Goal: Task Accomplishment & Management: Manage account settings

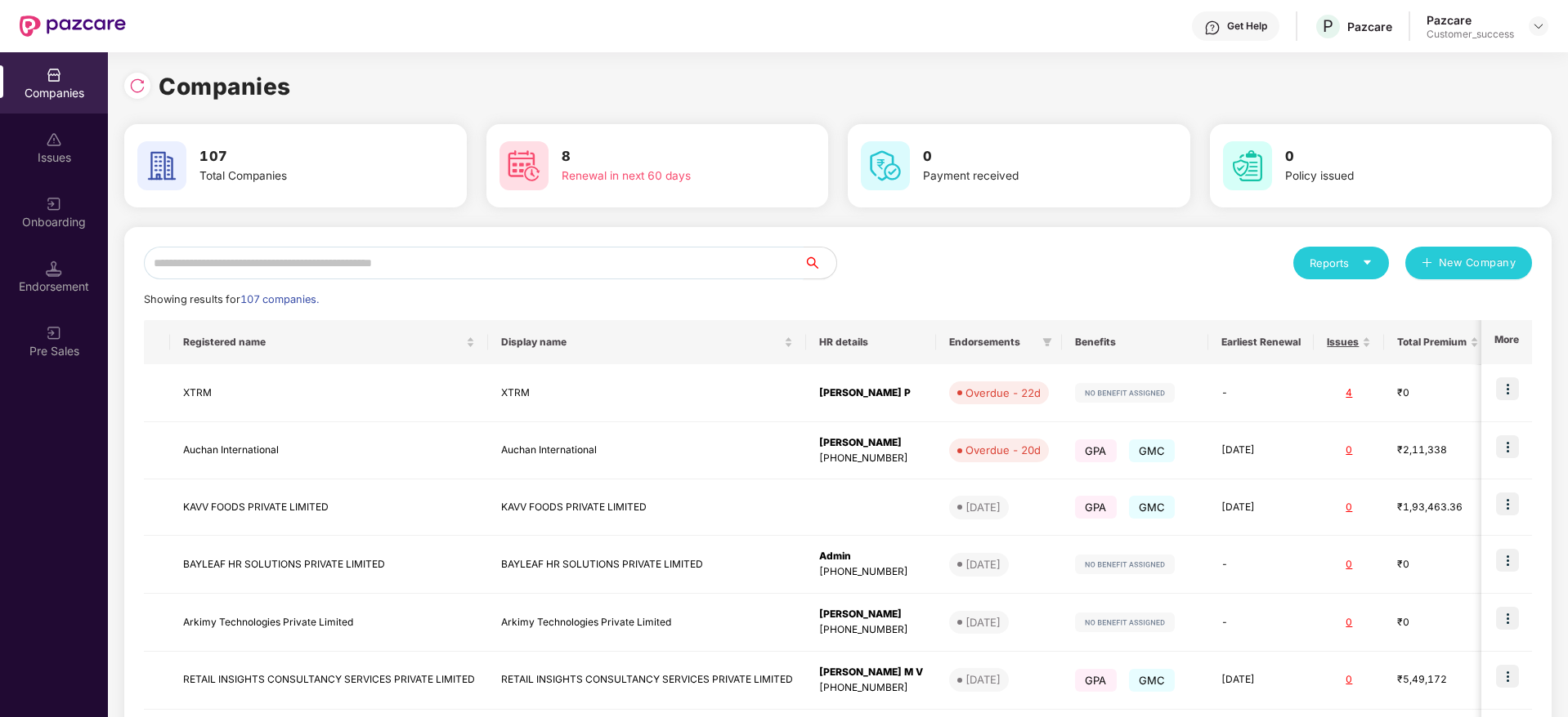
click at [281, 263] on input "text" at bounding box center [473, 263] width 660 height 33
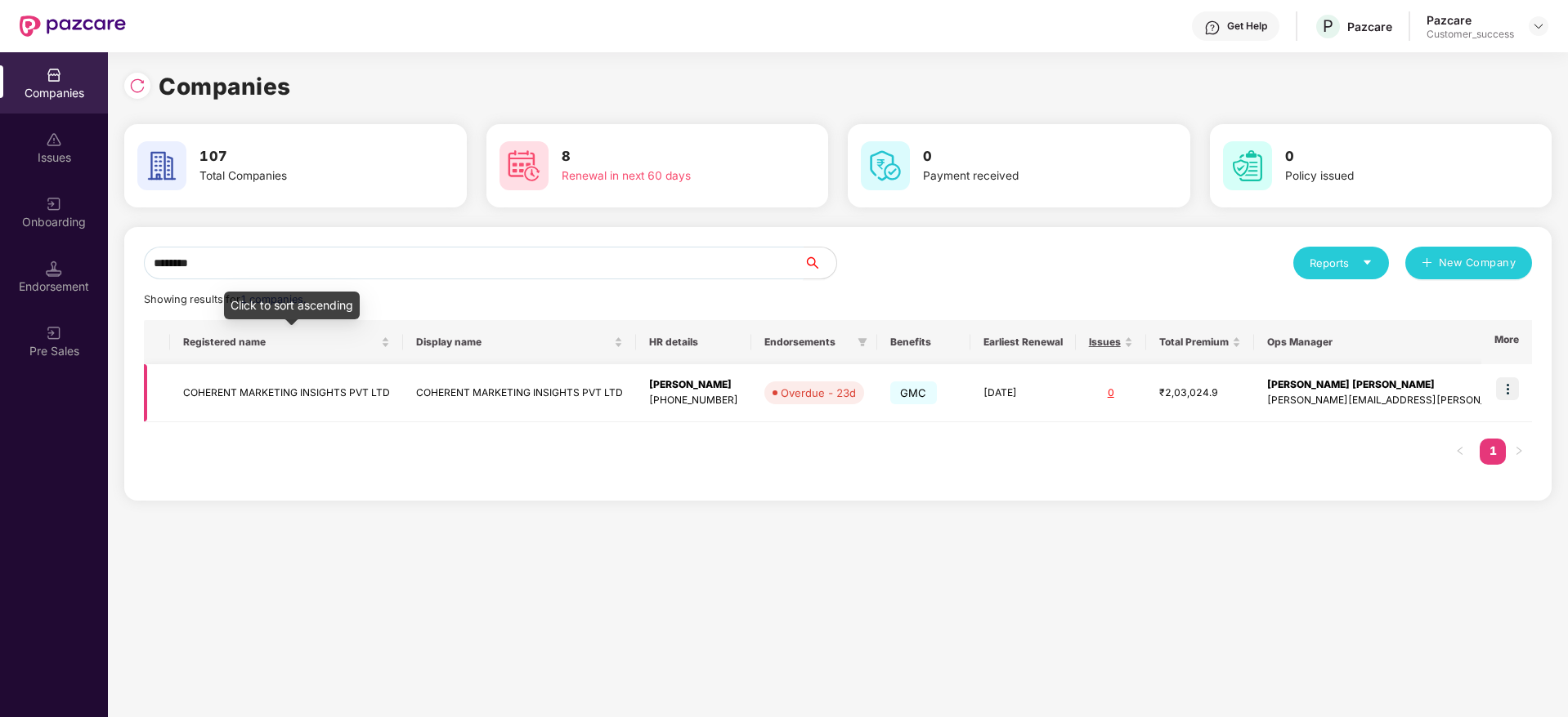
type input "********"
click at [358, 383] on td "COHERENT MARKETING INSIGHTS PVT LTD" at bounding box center [286, 393] width 232 height 58
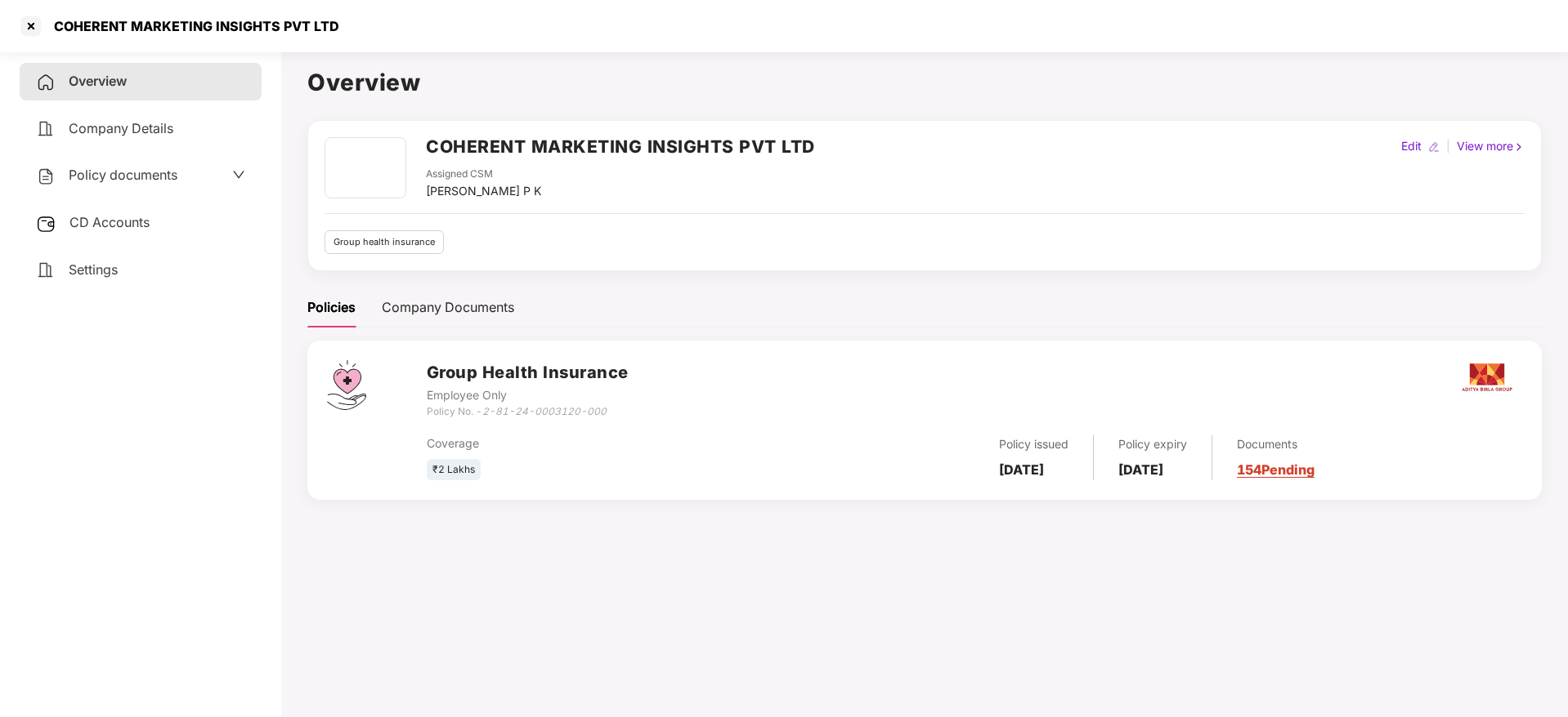
click at [581, 148] on h2 "COHERENT MARKETING INSIGHTS PVT LTD" at bounding box center [619, 147] width 389 height 27
copy h2 "COHERENT MARKETING INSIGHTS PVT LTD"
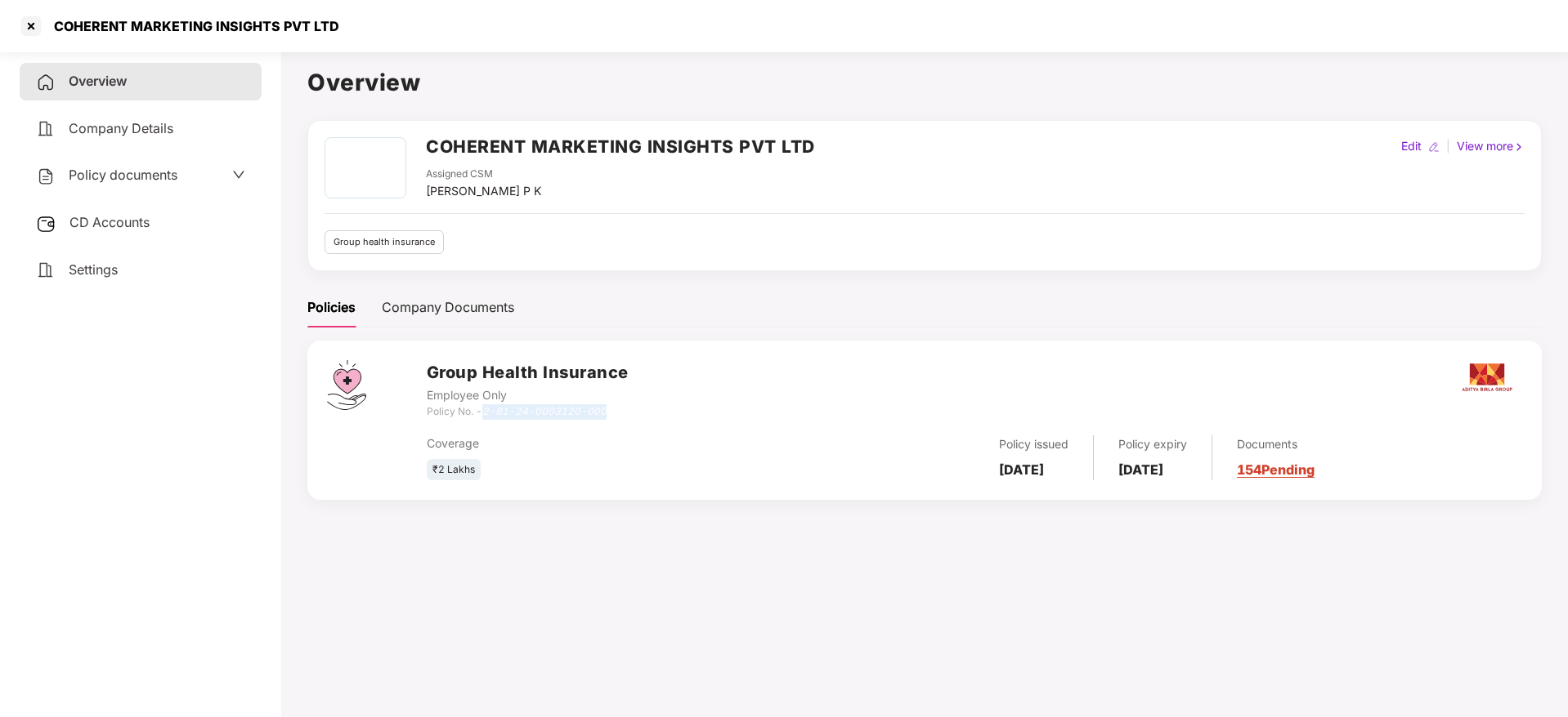
drag, startPoint x: 486, startPoint y: 410, endPoint x: 623, endPoint y: 412, distance: 137.0
click at [623, 412] on div "Policy No. - 2-81-24-0003120-000" at bounding box center [527, 412] width 201 height 15
copy icon "2-81-24-0003120-000"
click at [26, 23] on div at bounding box center [31, 26] width 26 height 26
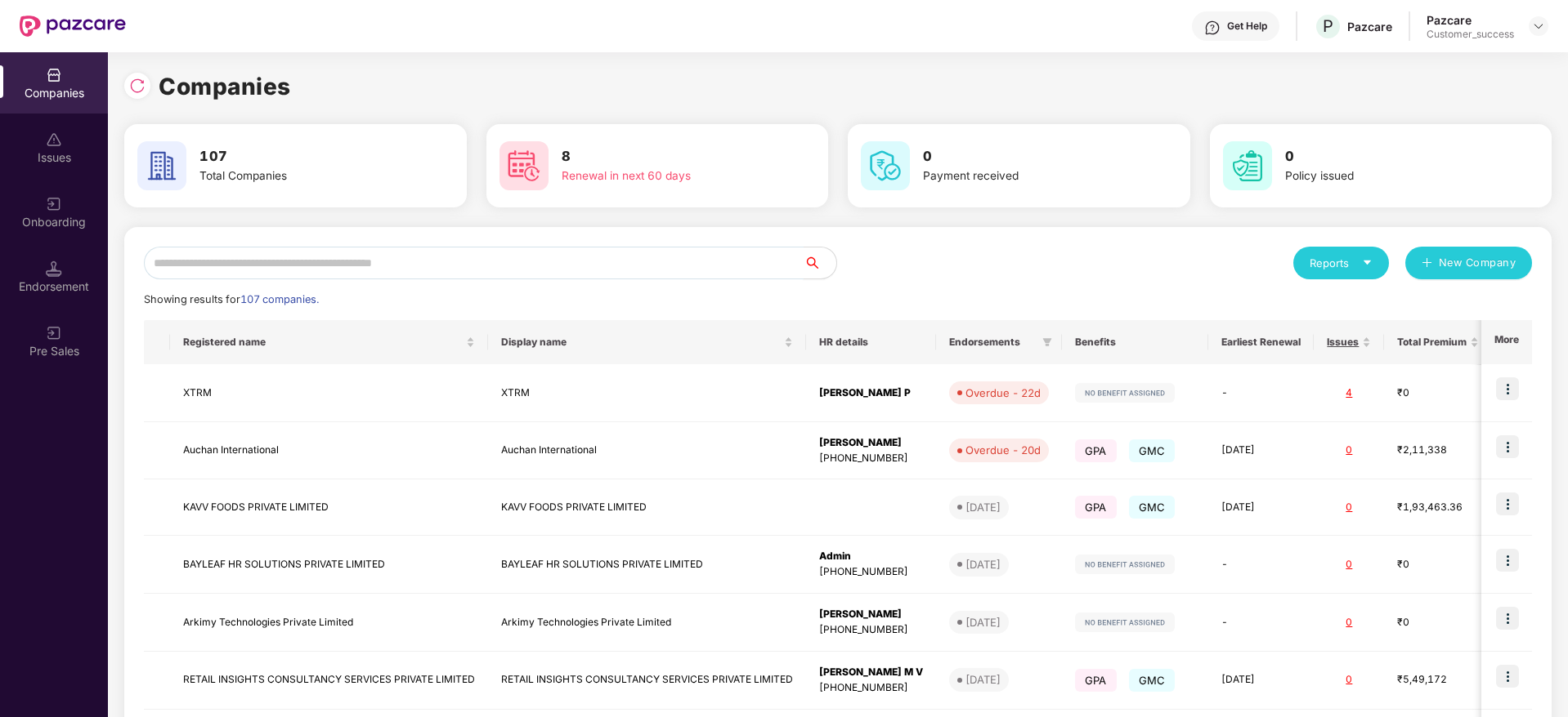
click at [408, 262] on input "text" at bounding box center [473, 263] width 660 height 33
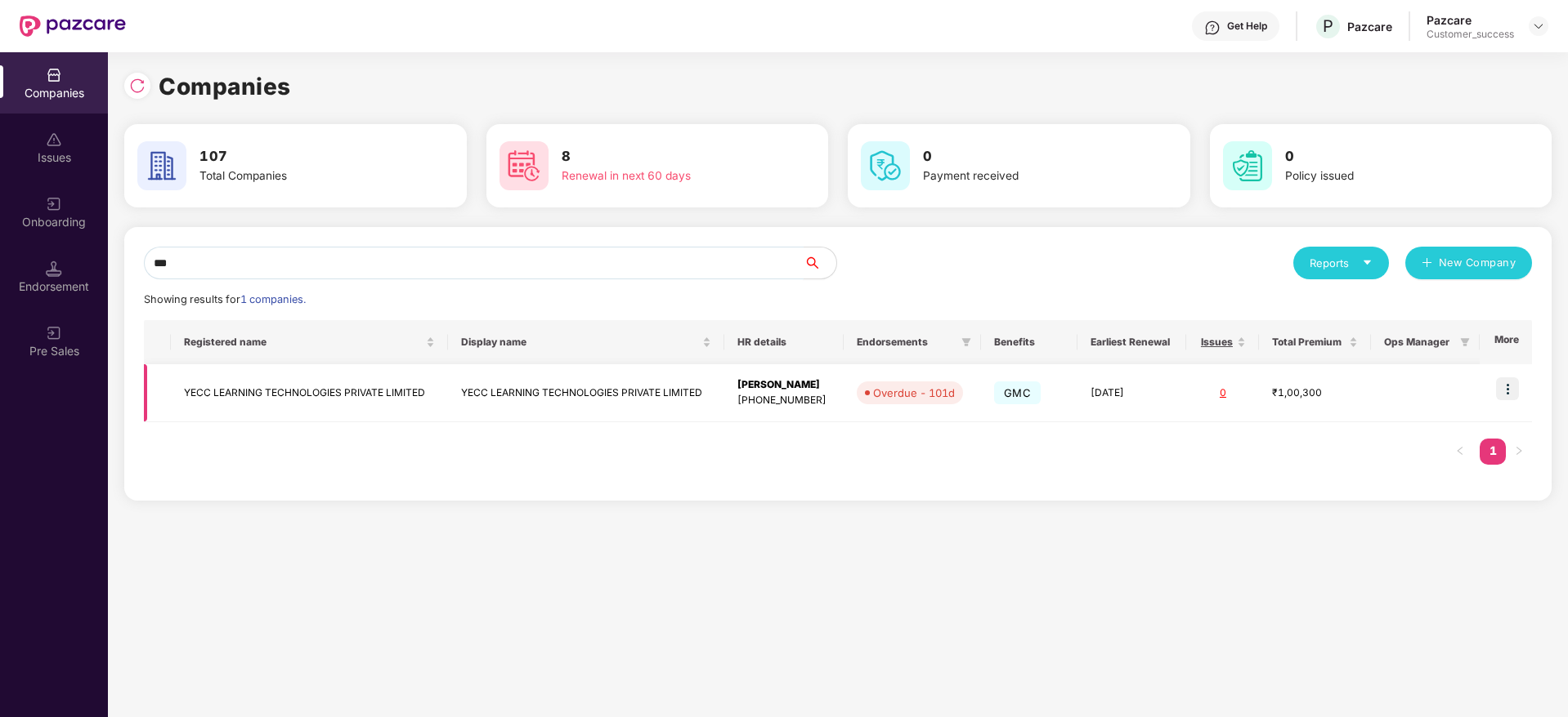
type input "***"
click at [401, 382] on td "YECC LEARNING TECHNOLOGIES PRIVATE LIMITED" at bounding box center [309, 393] width 277 height 58
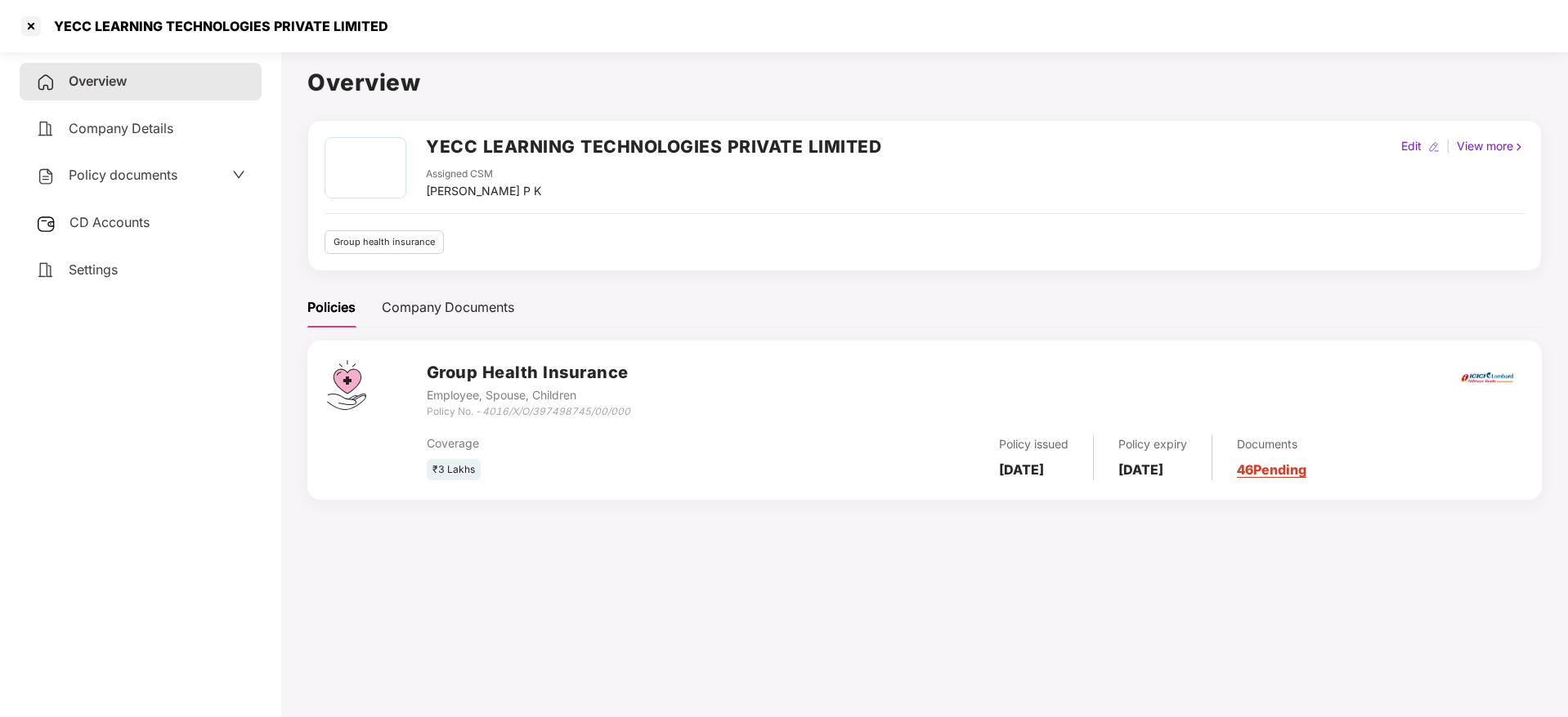
click at [194, 176] on div "Policy documents" at bounding box center [140, 175] width 209 height 22
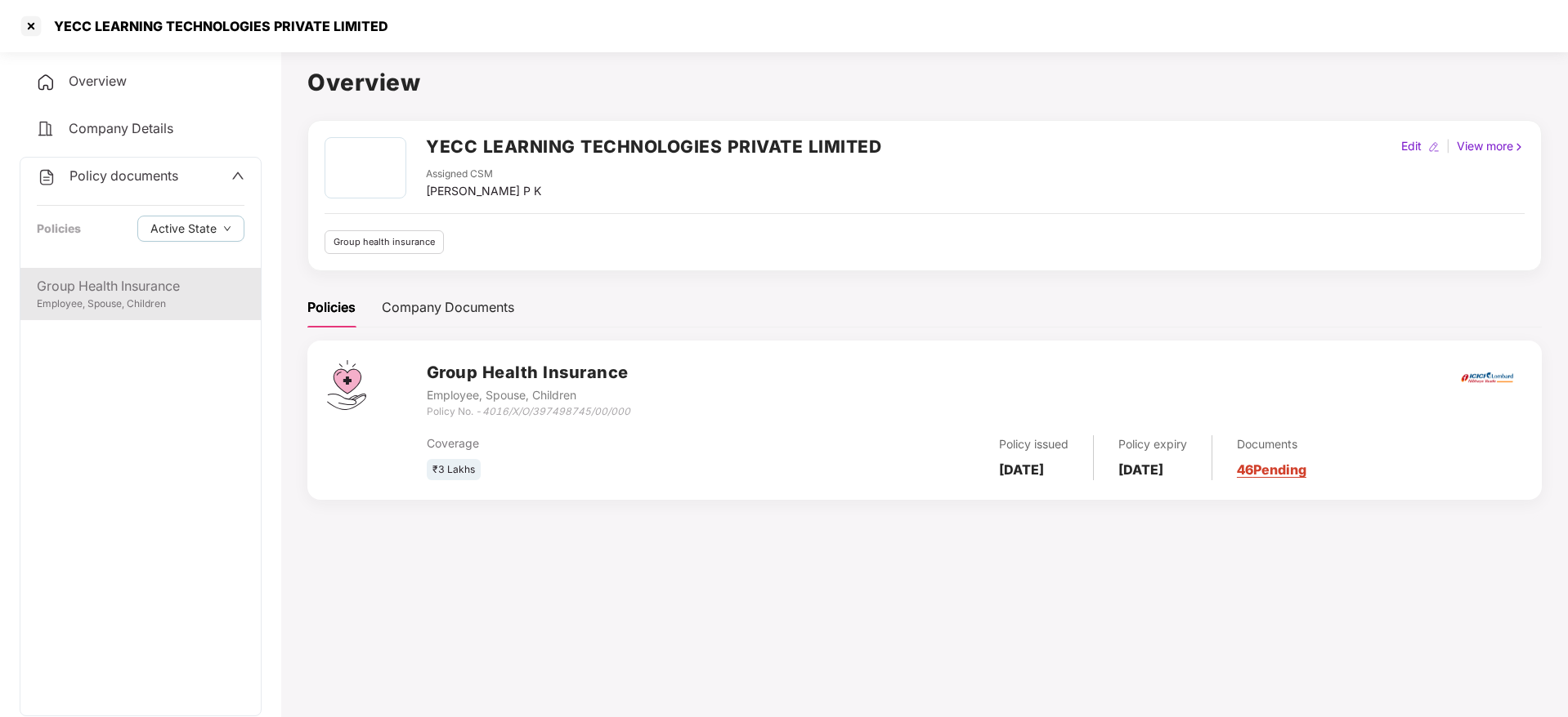
click at [201, 282] on div "Group Health Insurance" at bounding box center [140, 287] width 208 height 21
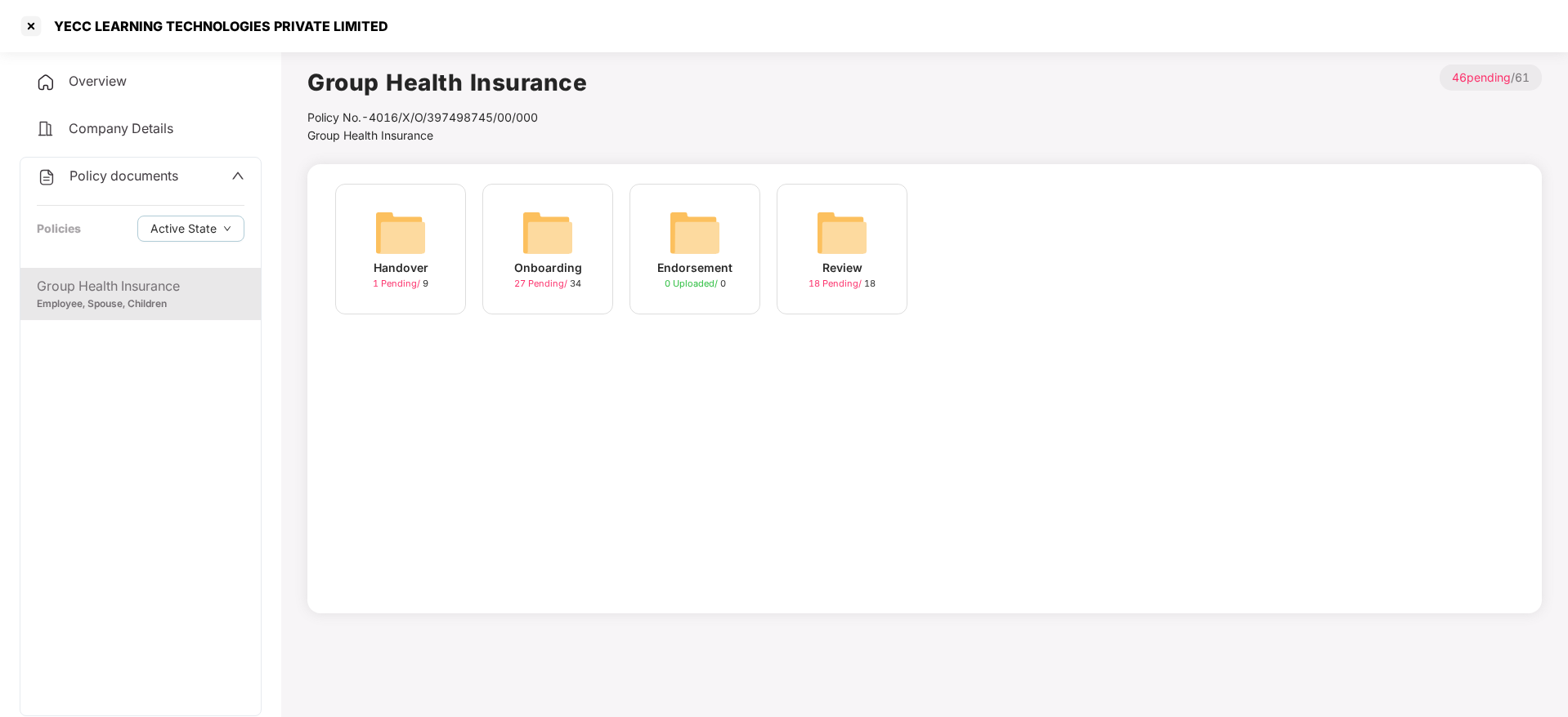
click at [563, 231] on img at bounding box center [548, 233] width 53 height 53
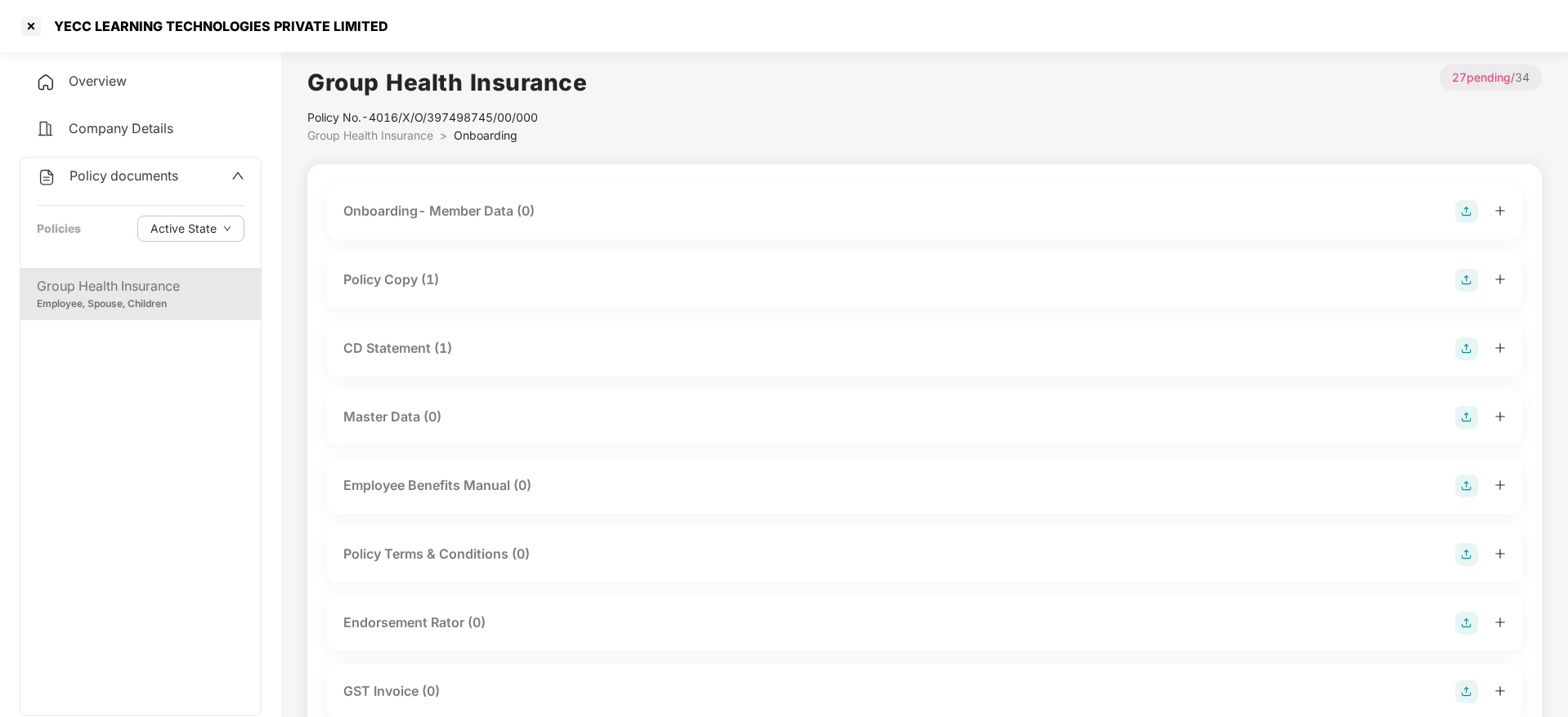
scroll to position [86, 0]
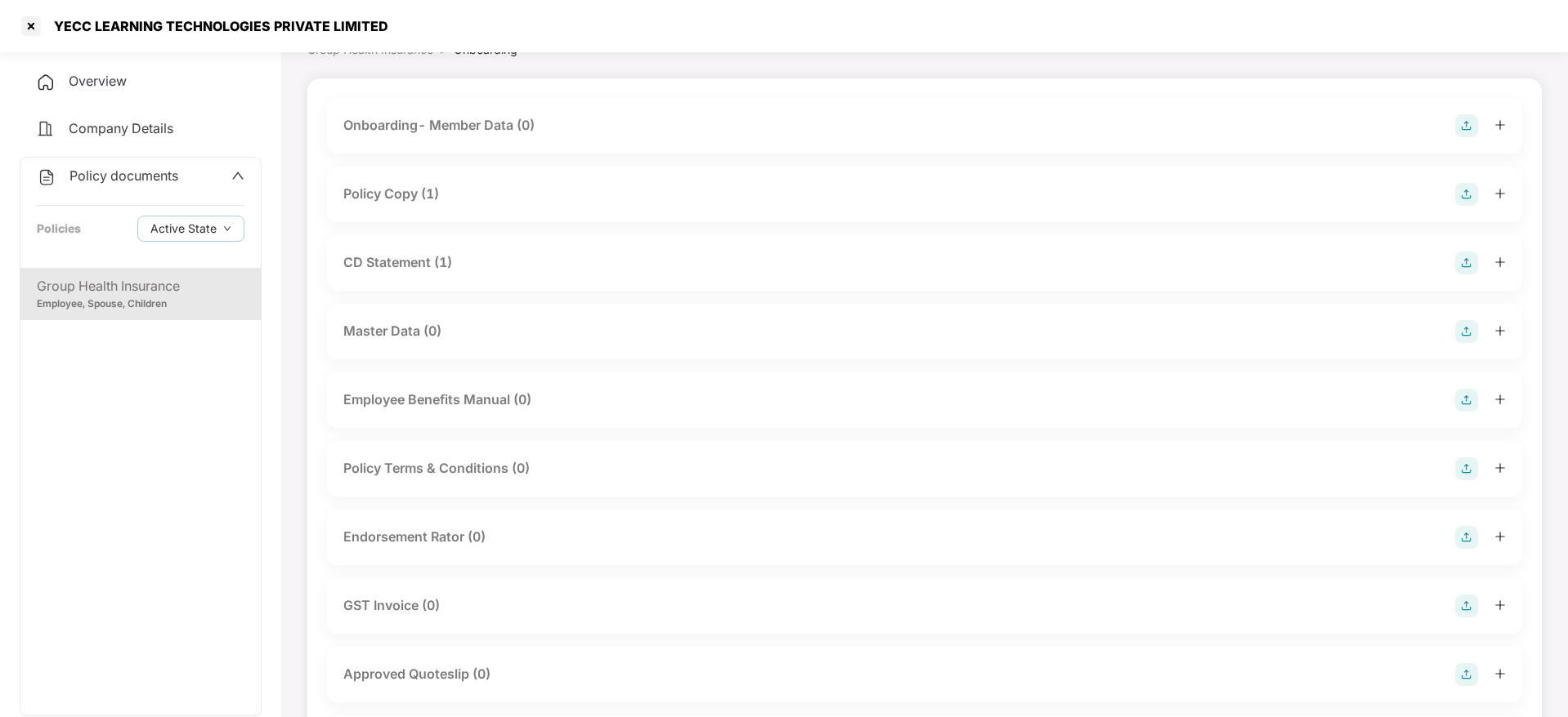
click at [456, 539] on div "Endorsement Rator (0)" at bounding box center [414, 537] width 142 height 21
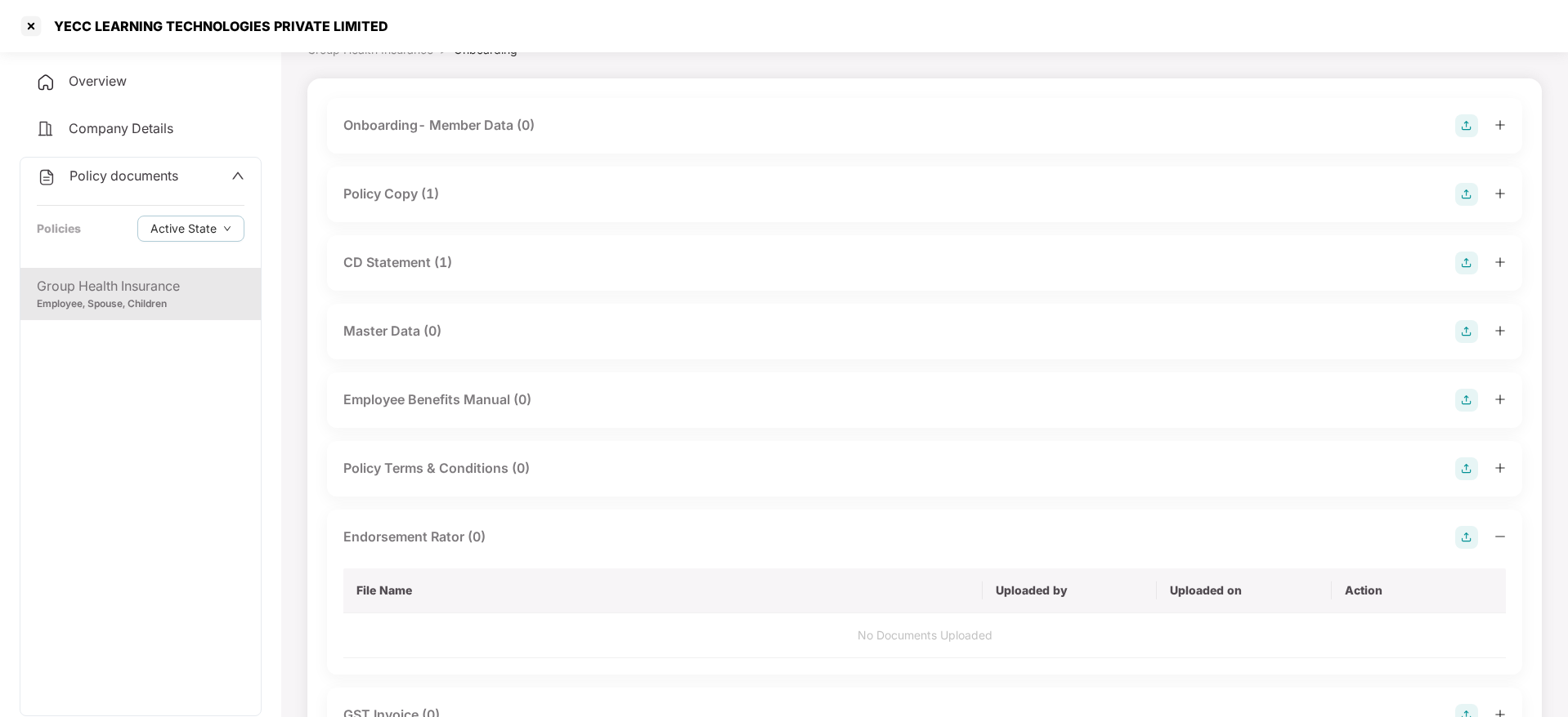
click at [1458, 535] on img at bounding box center [1466, 537] width 23 height 23
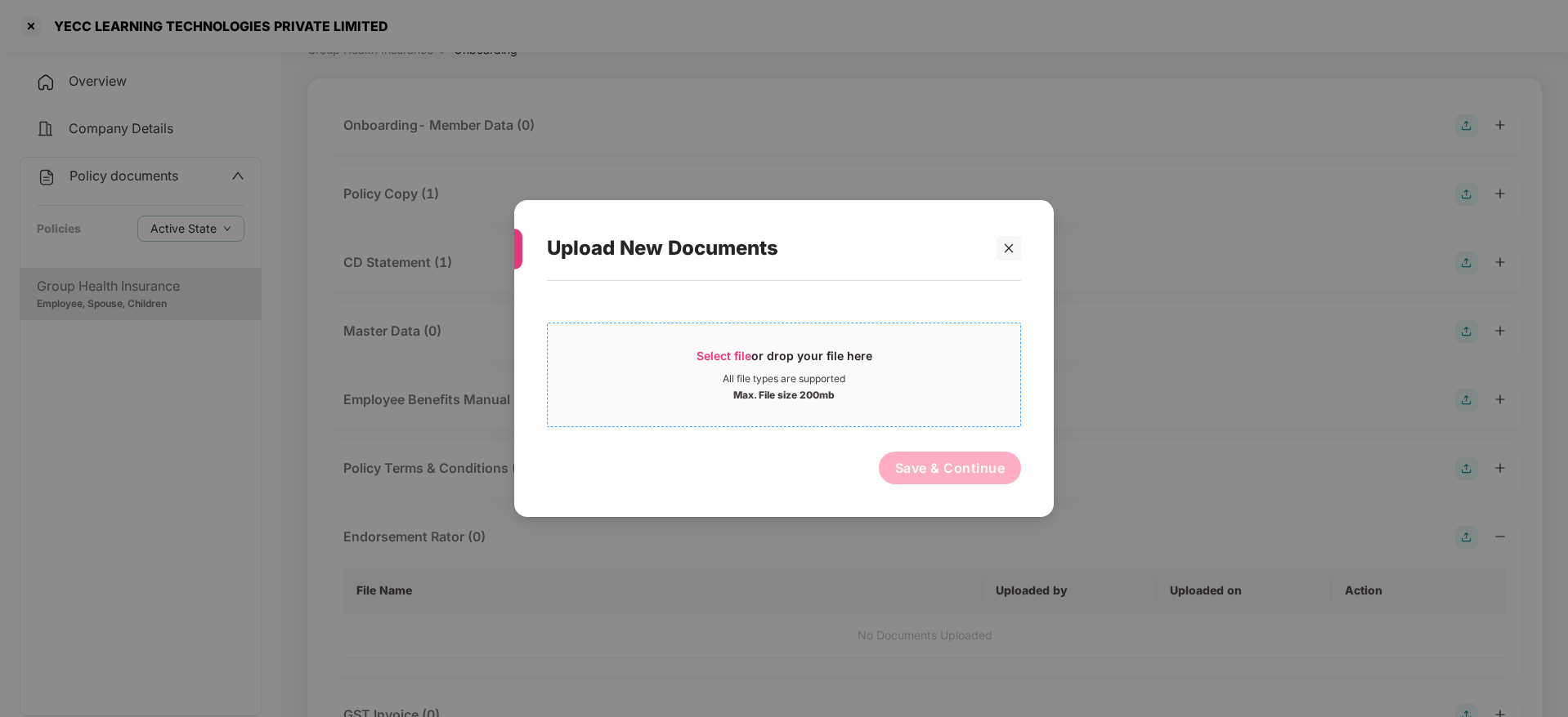
click at [739, 349] on span "Select file" at bounding box center [724, 356] width 55 height 14
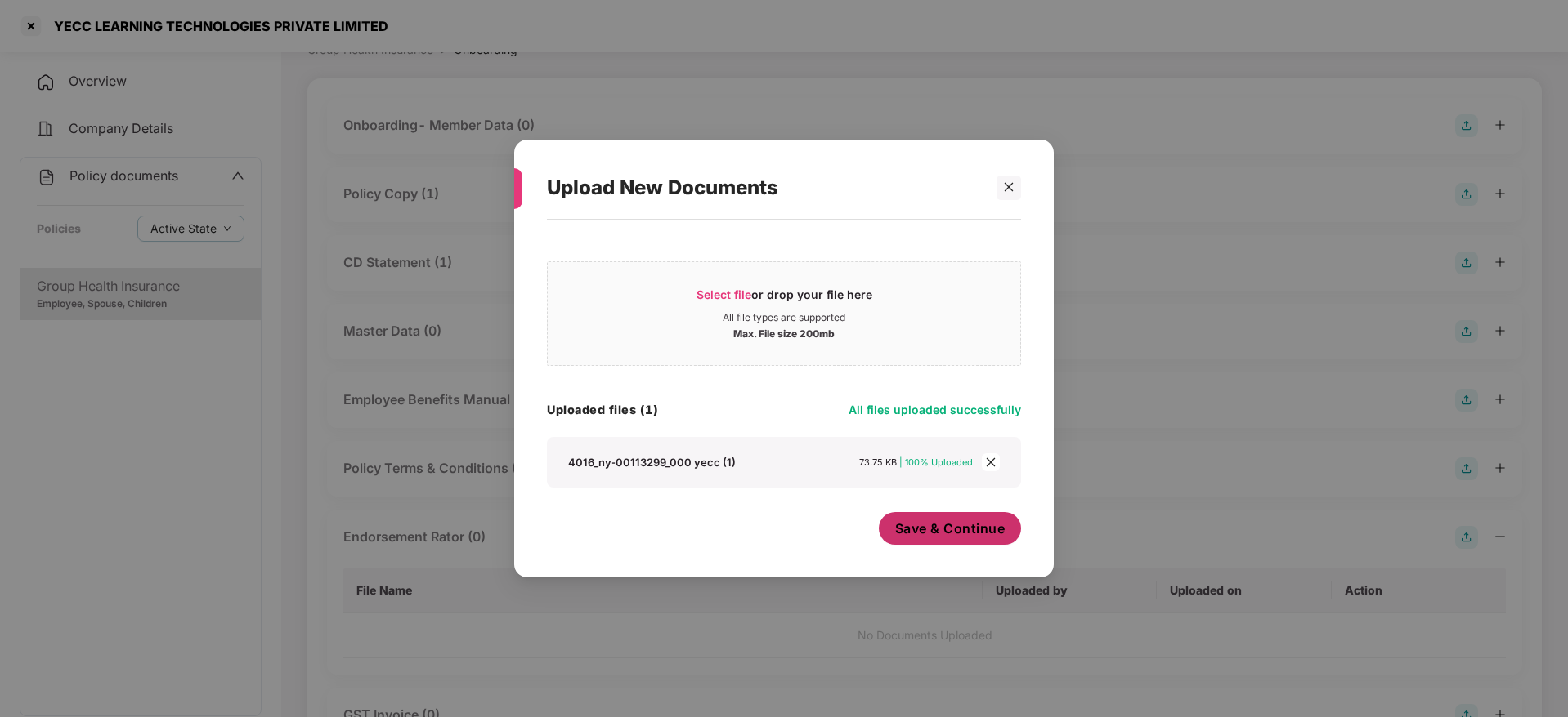
click at [956, 537] on span "Save & Continue" at bounding box center [950, 528] width 110 height 18
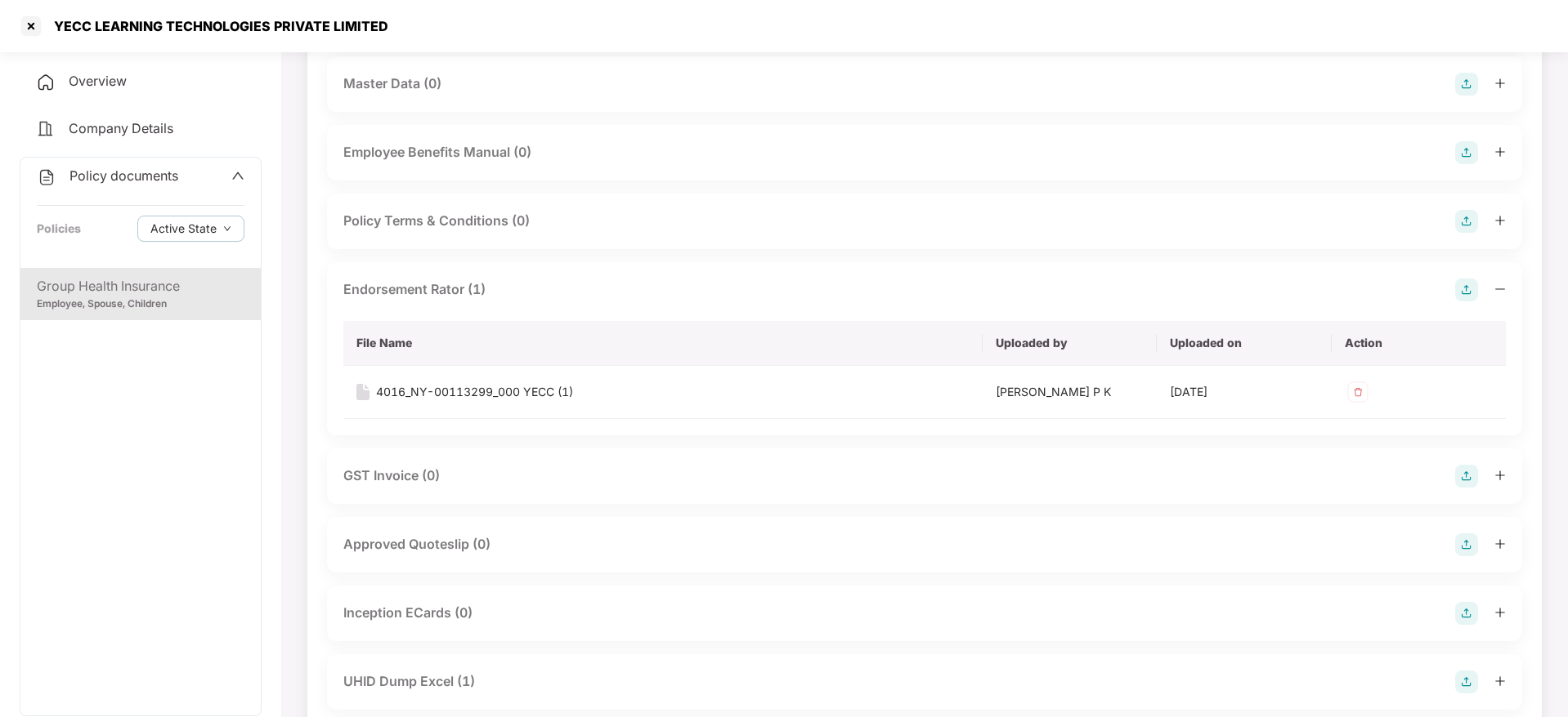
scroll to position [341, 0]
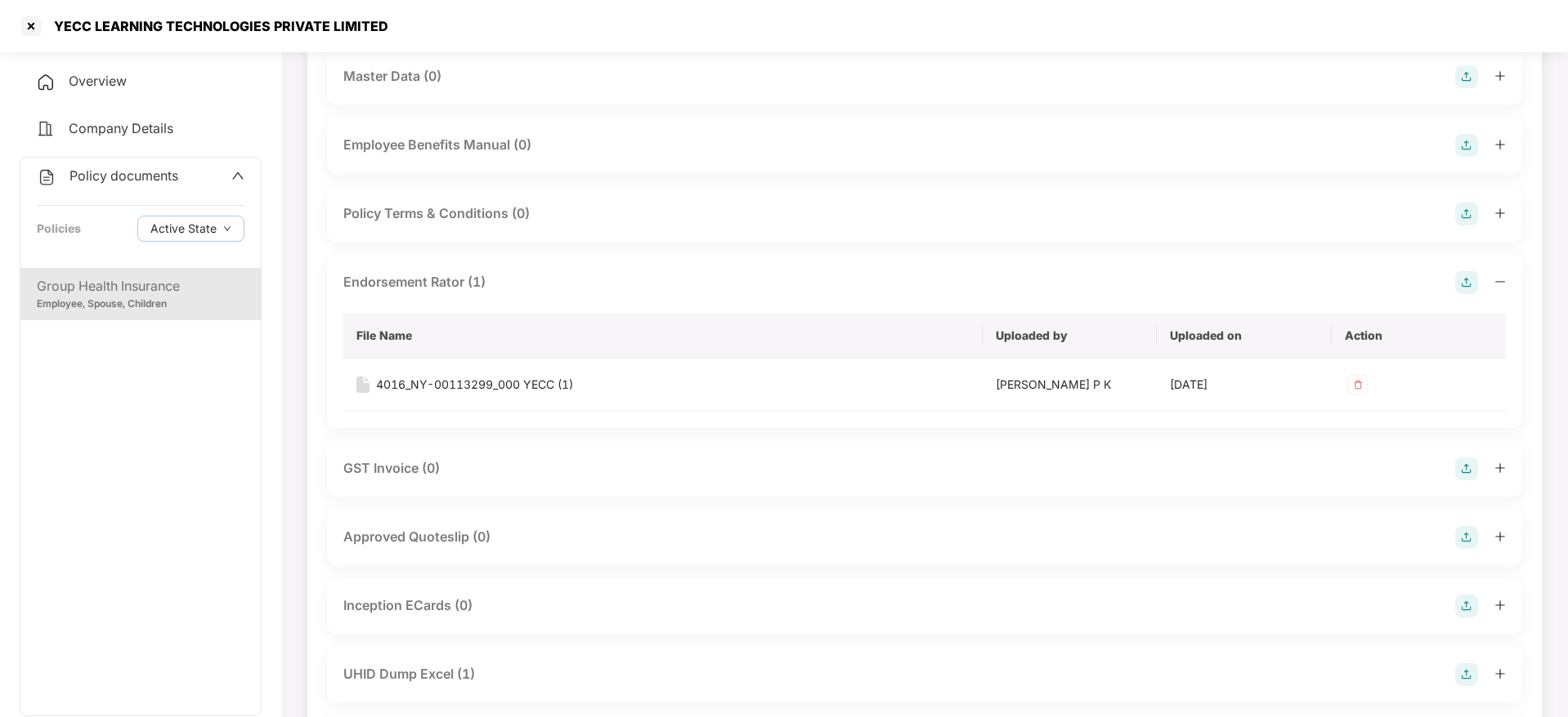
click at [46, 34] on div "YECC LEARNING TECHNOLOGIES PRIVATE LIMITED" at bounding box center [202, 26] width 370 height 26
click at [38, 31] on div at bounding box center [31, 26] width 26 height 26
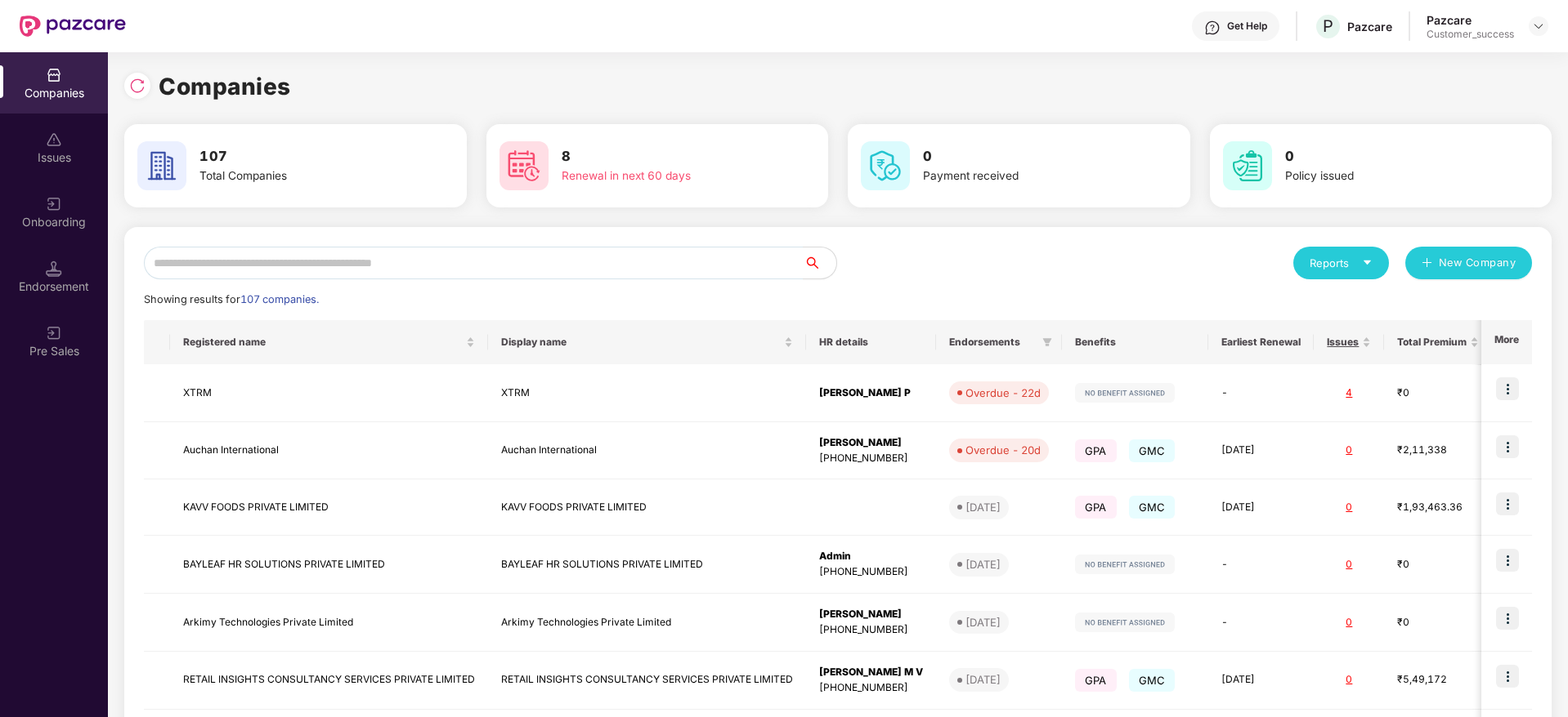
scroll to position [0, 0]
click at [219, 275] on input "text" at bounding box center [473, 263] width 660 height 33
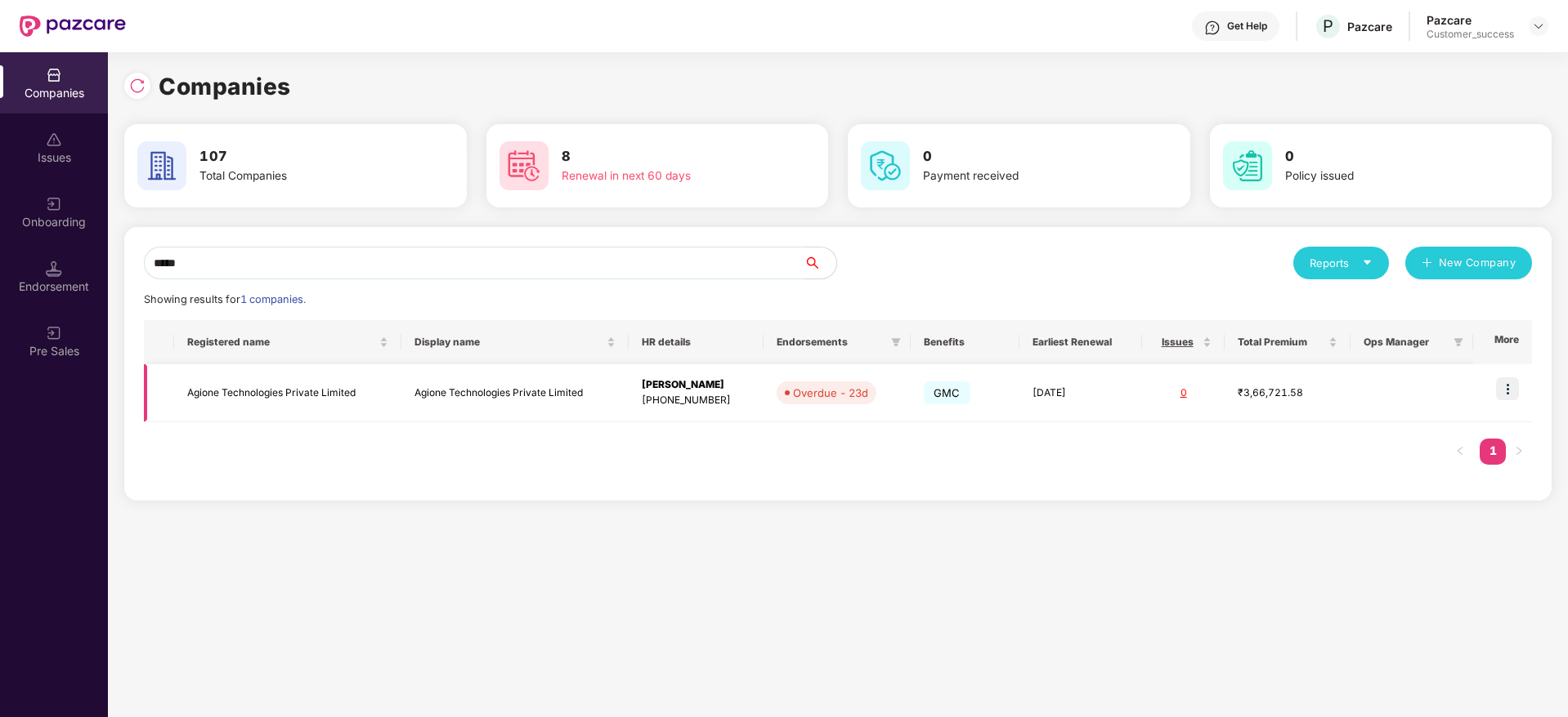
type input "*****"
click at [239, 390] on td "Agione Technologies Private Limited" at bounding box center [287, 393] width 227 height 58
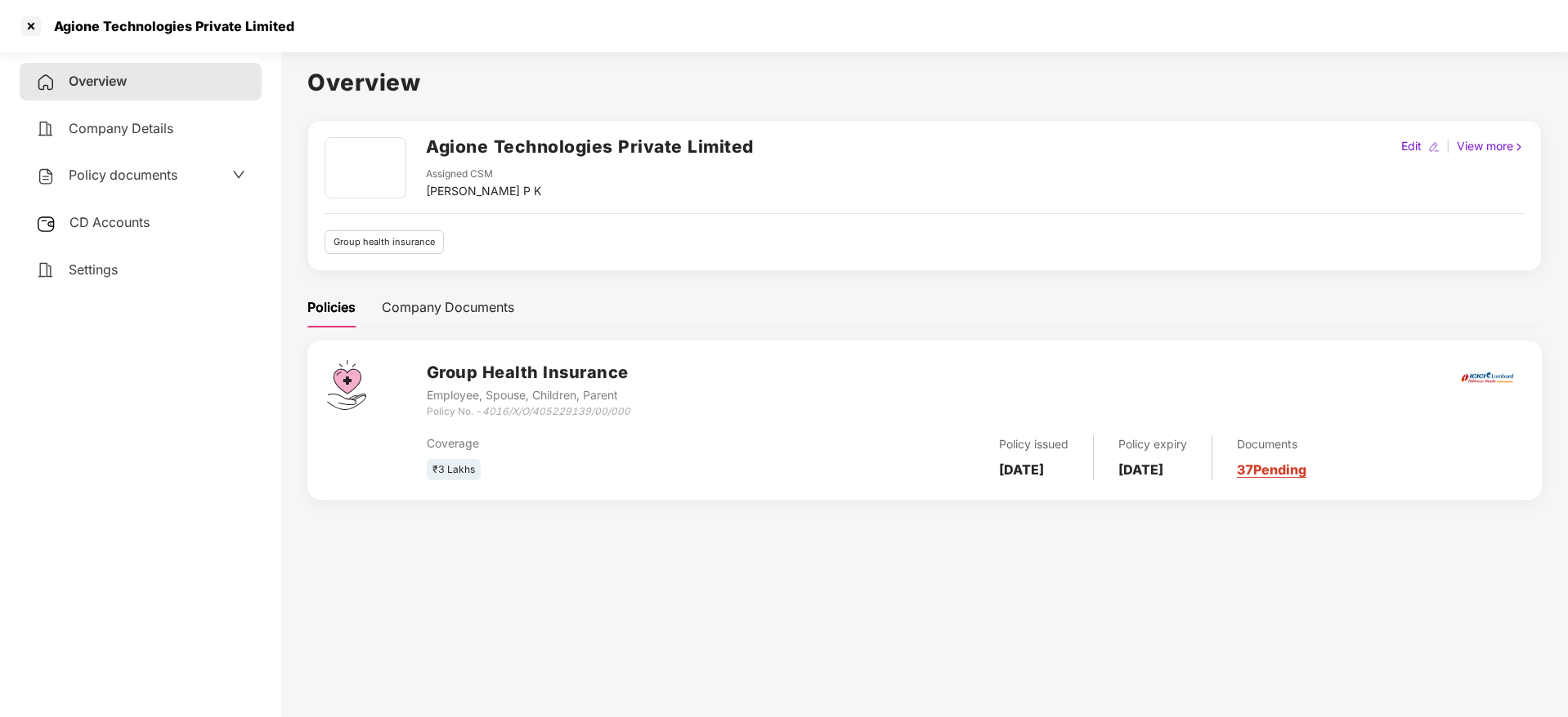
click at [137, 167] on span "Policy documents" at bounding box center [122, 174] width 108 height 16
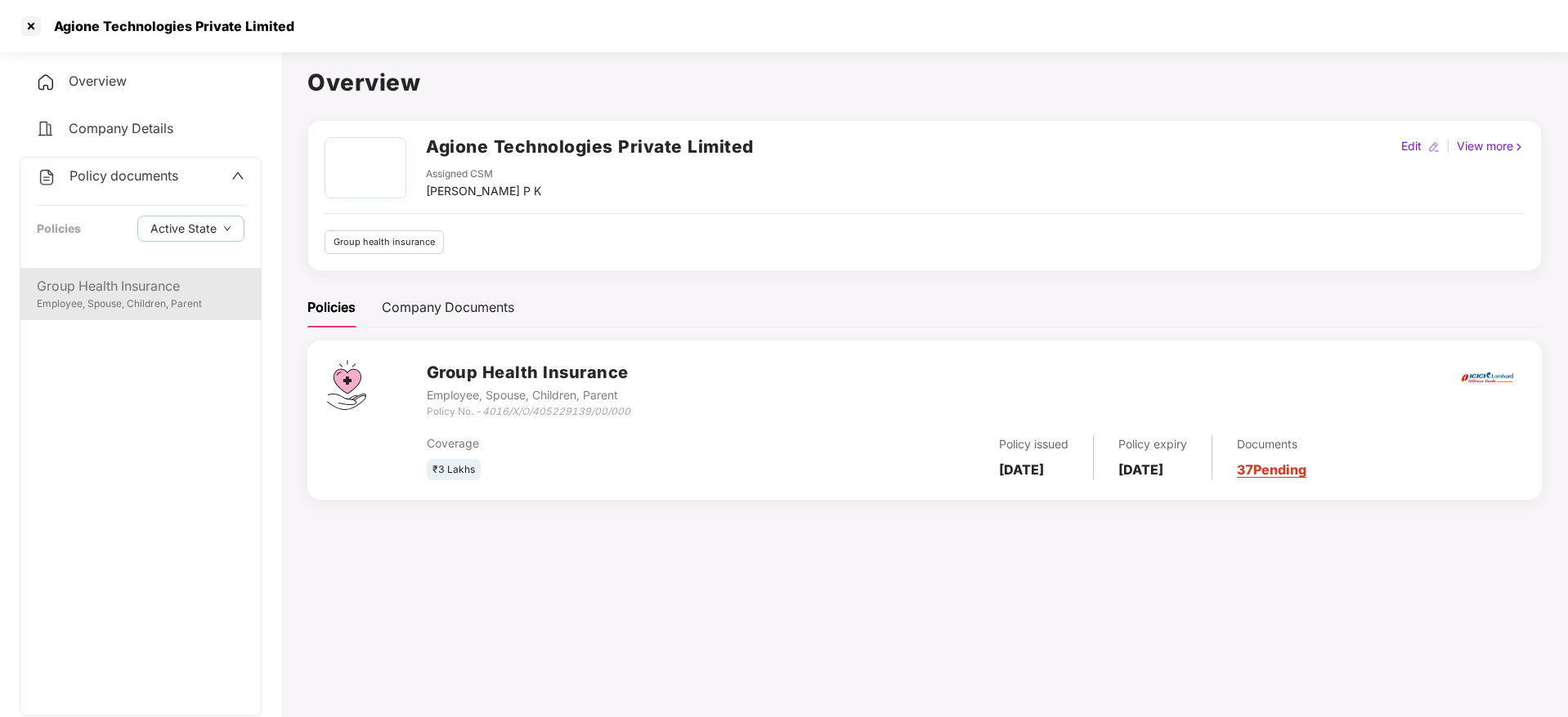
click at [138, 286] on div "Group Health Insurance" at bounding box center [140, 287] width 208 height 21
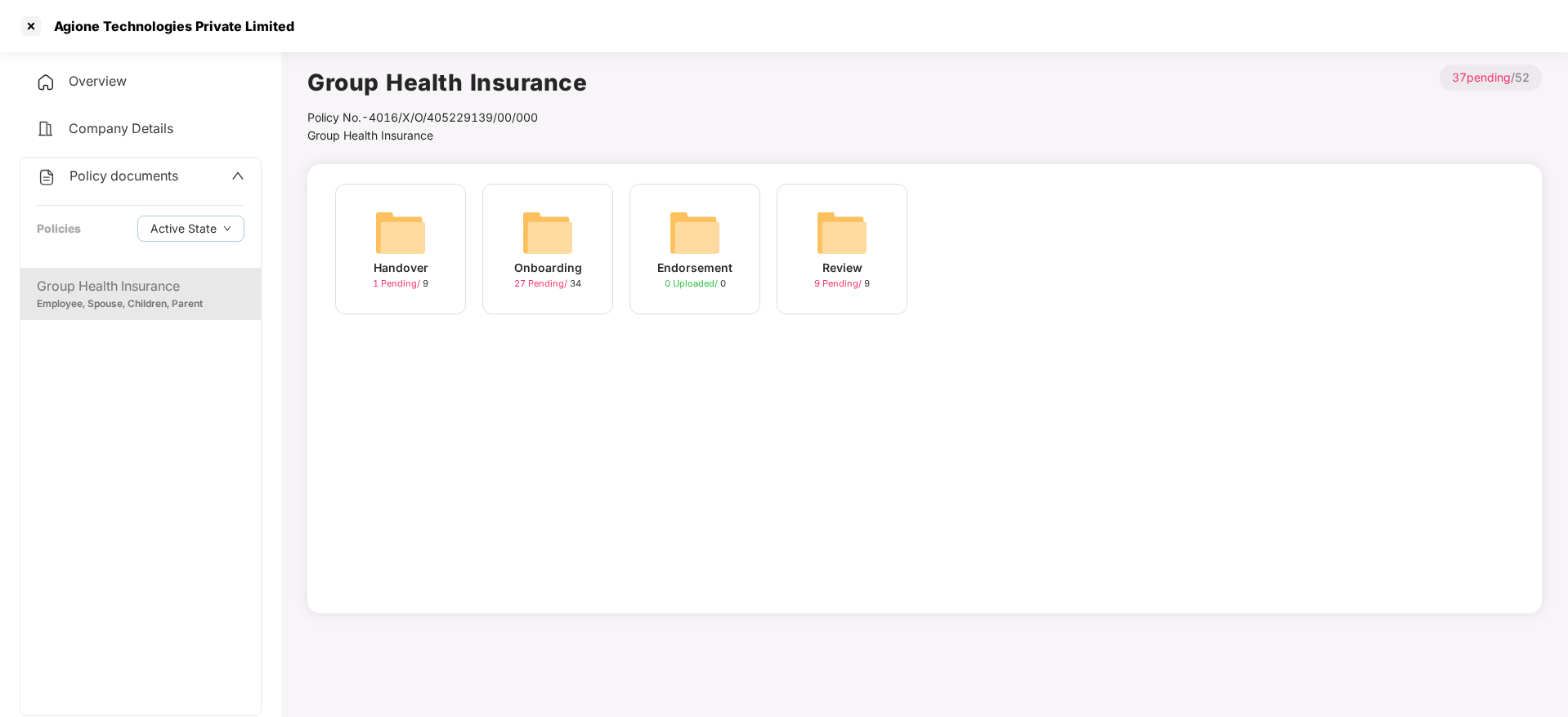
click at [525, 271] on div "Onboarding" at bounding box center [548, 267] width 68 height 18
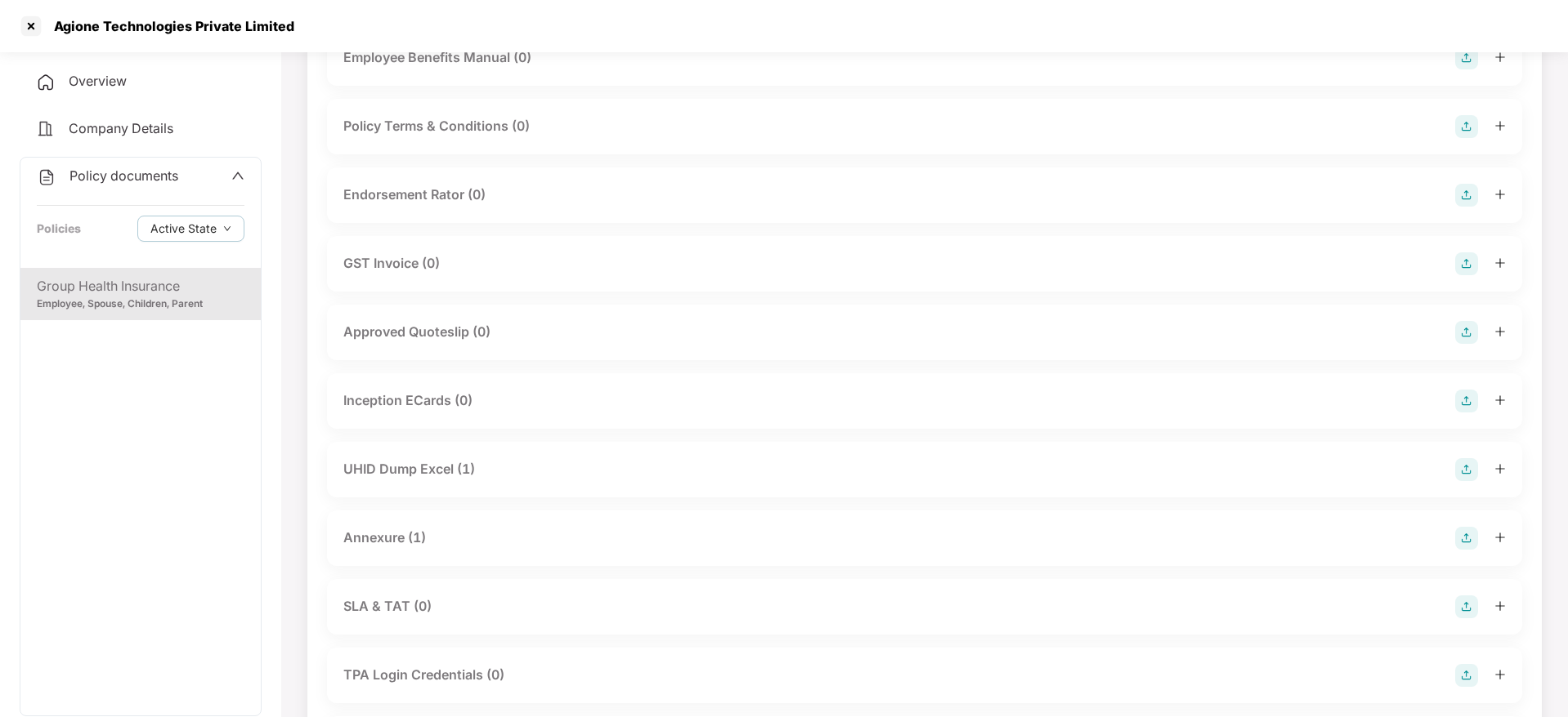
scroll to position [431, 0]
click at [476, 189] on div "Endorsement Rator (0)" at bounding box center [414, 192] width 142 height 21
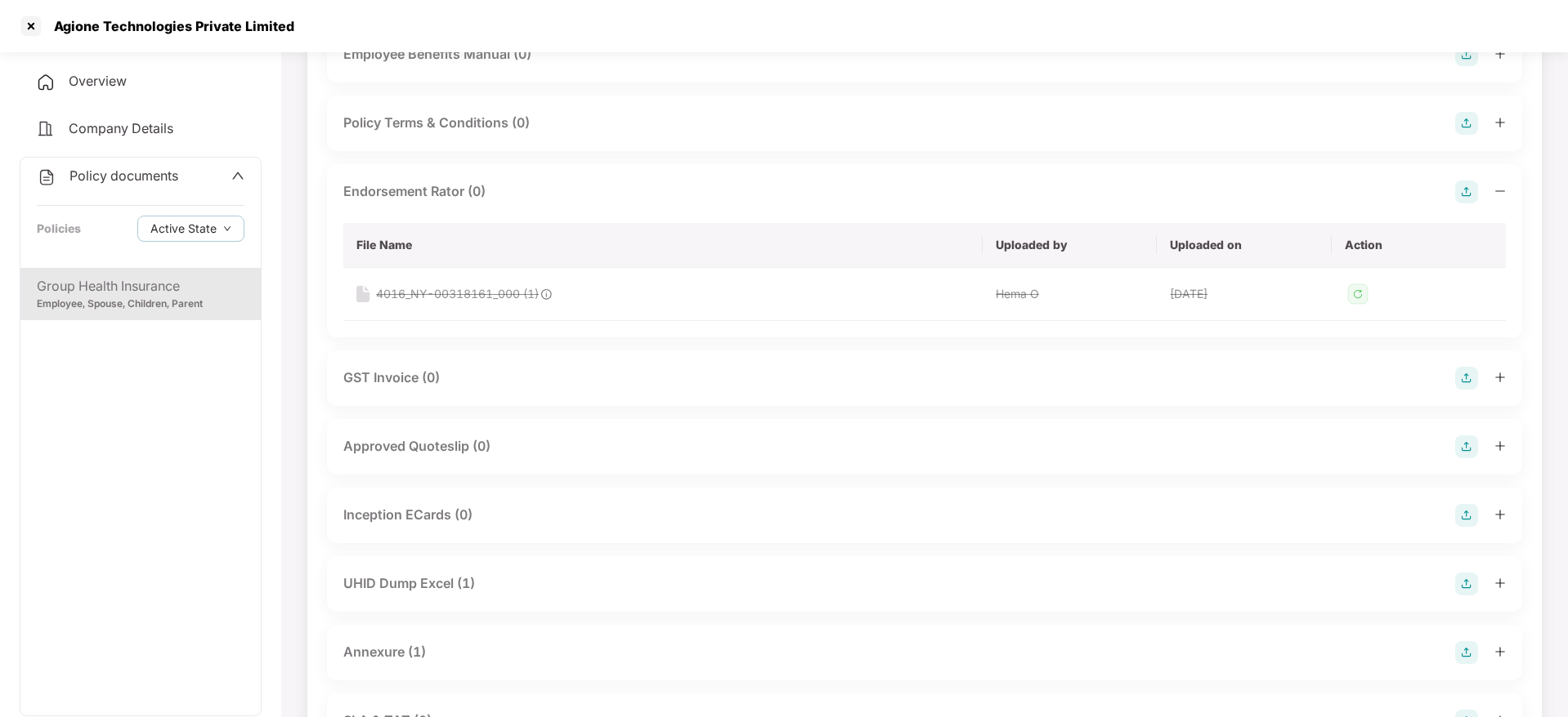
click at [1462, 199] on img at bounding box center [1466, 192] width 23 height 23
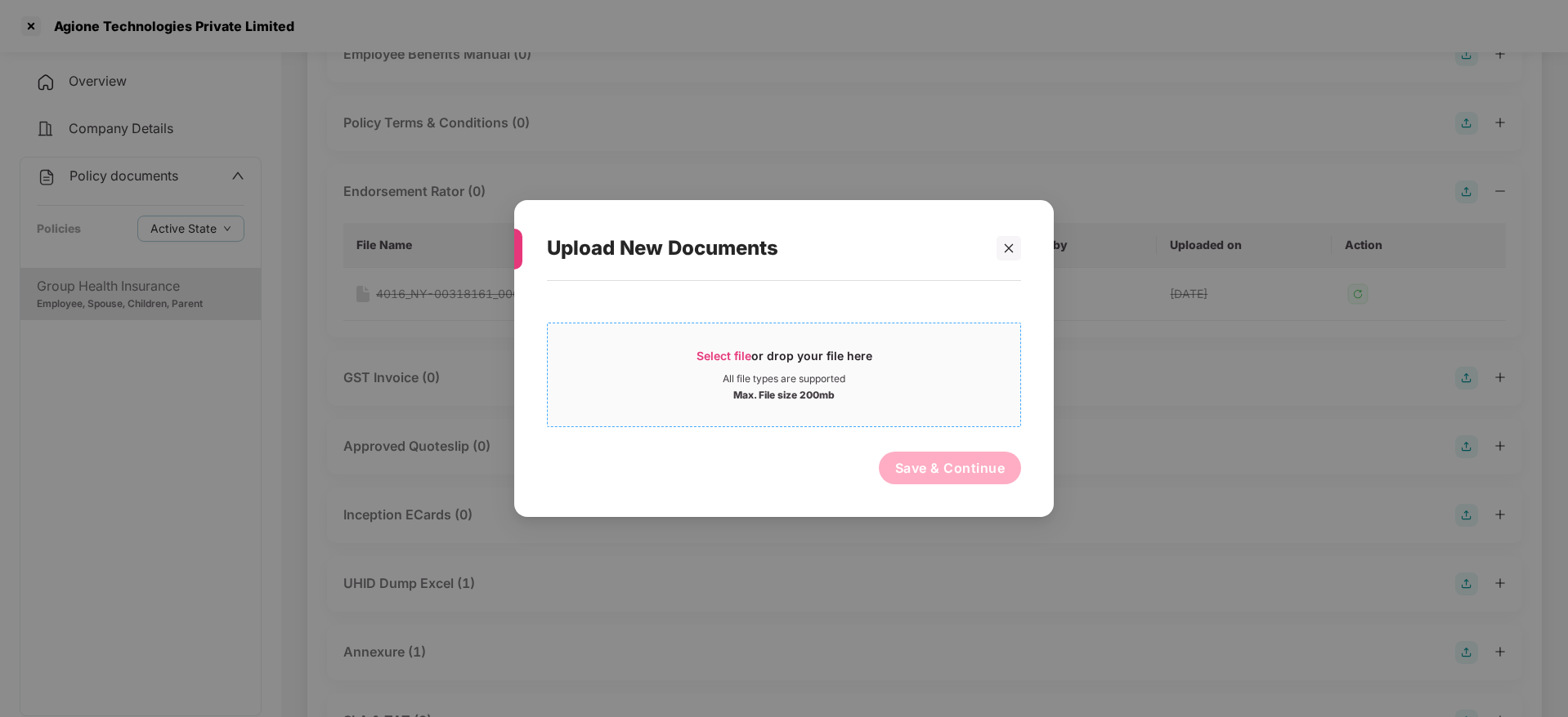
click at [737, 358] on span "Select file" at bounding box center [724, 356] width 55 height 14
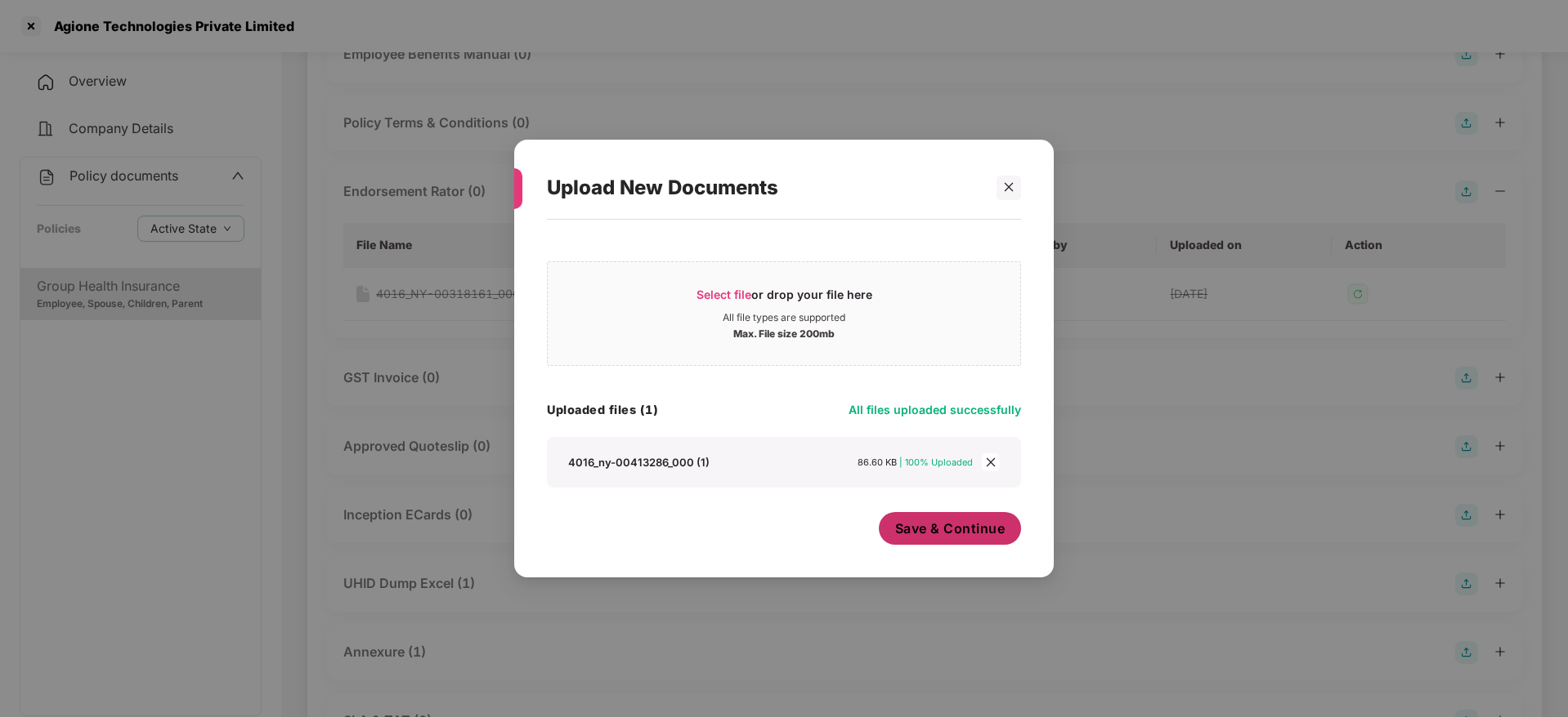
click at [926, 516] on button "Save & Continue" at bounding box center [950, 528] width 143 height 33
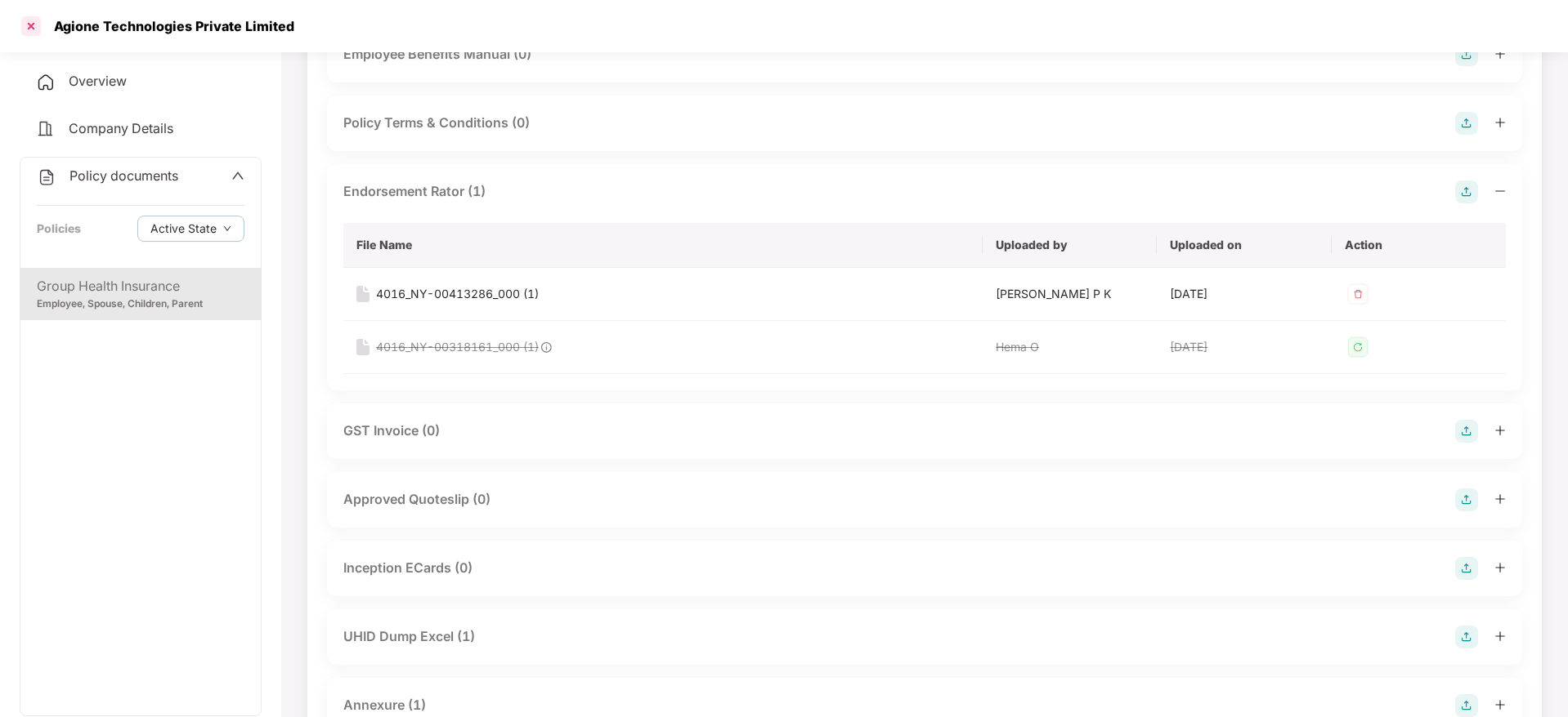
click at [32, 22] on div at bounding box center [31, 26] width 26 height 26
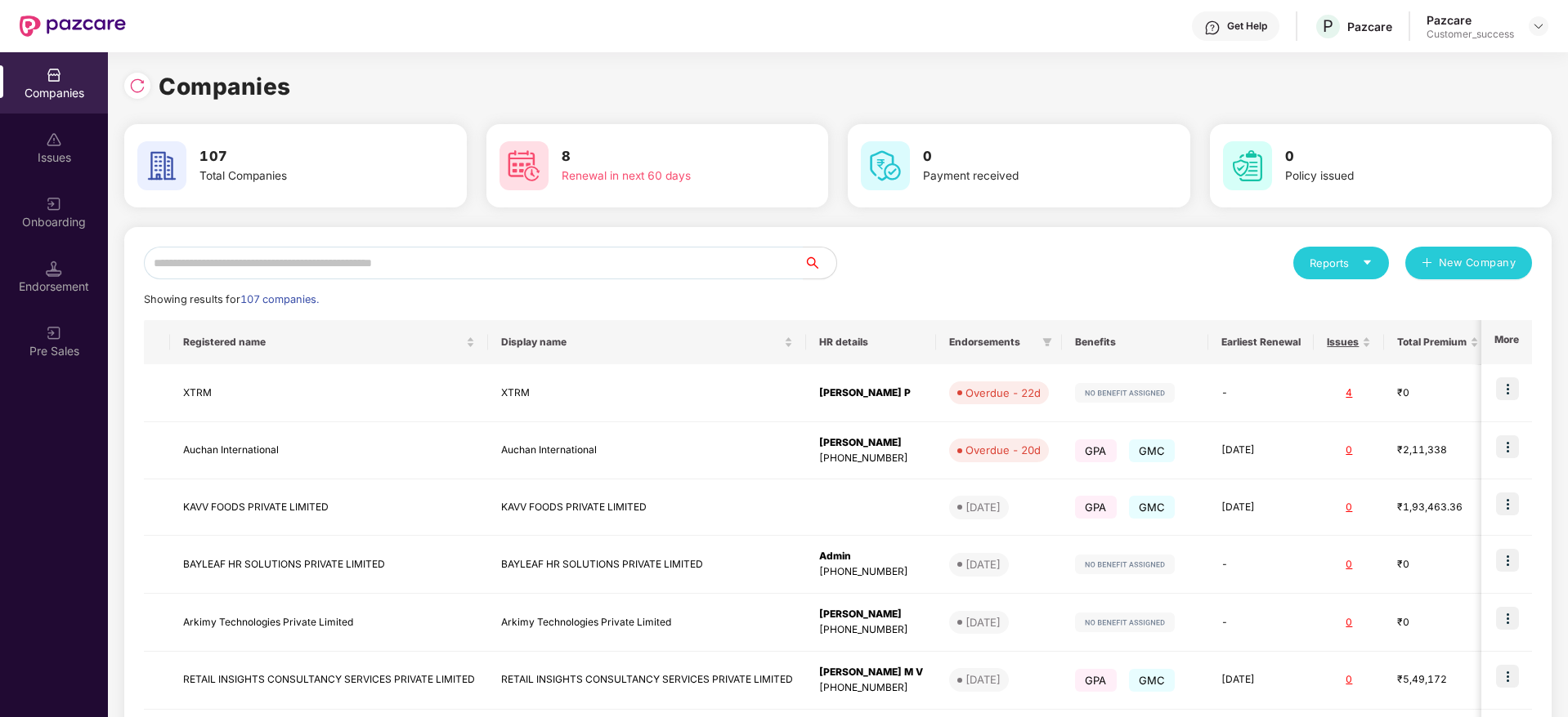
scroll to position [0, 0]
click at [88, 294] on div "Endorsement" at bounding box center [54, 286] width 108 height 16
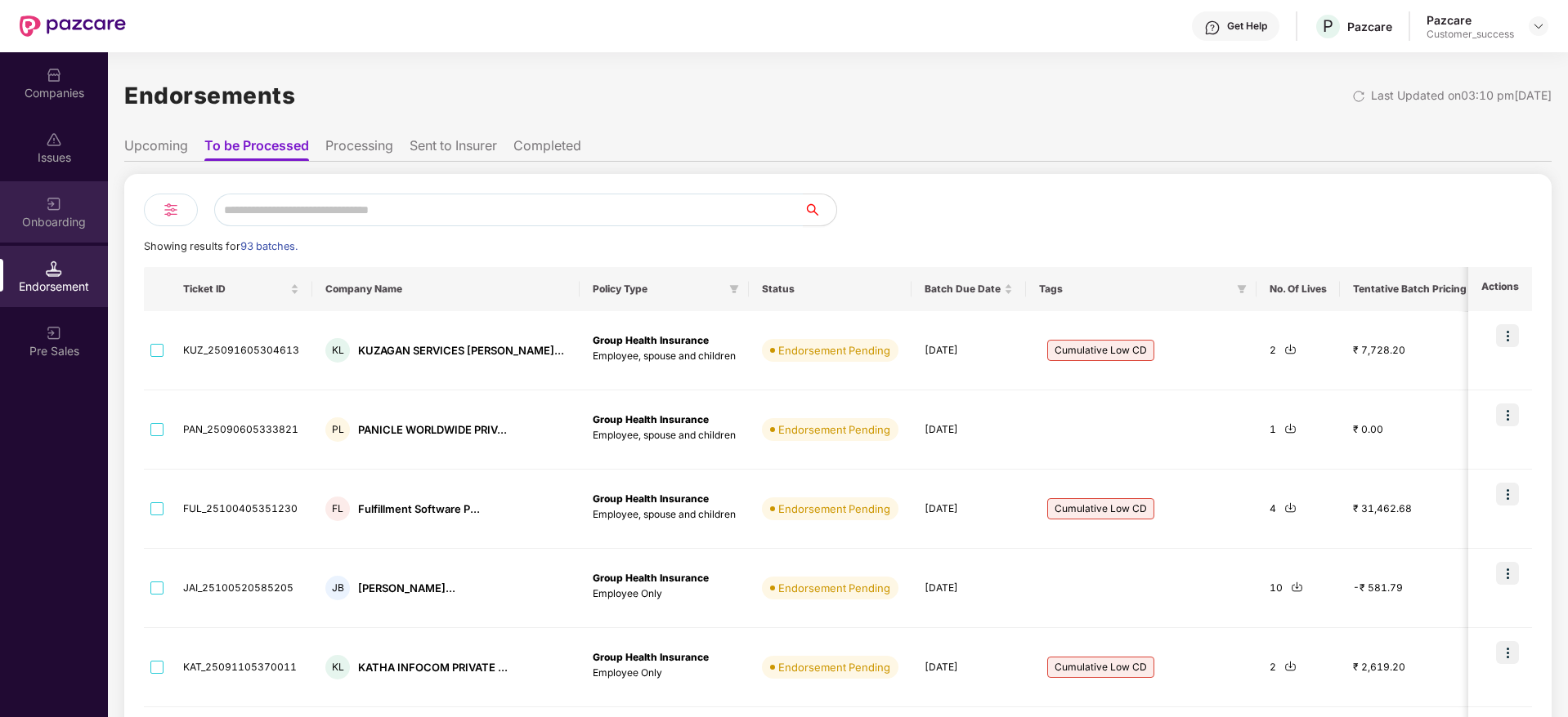
click at [72, 216] on div "Onboarding" at bounding box center [54, 222] width 108 height 16
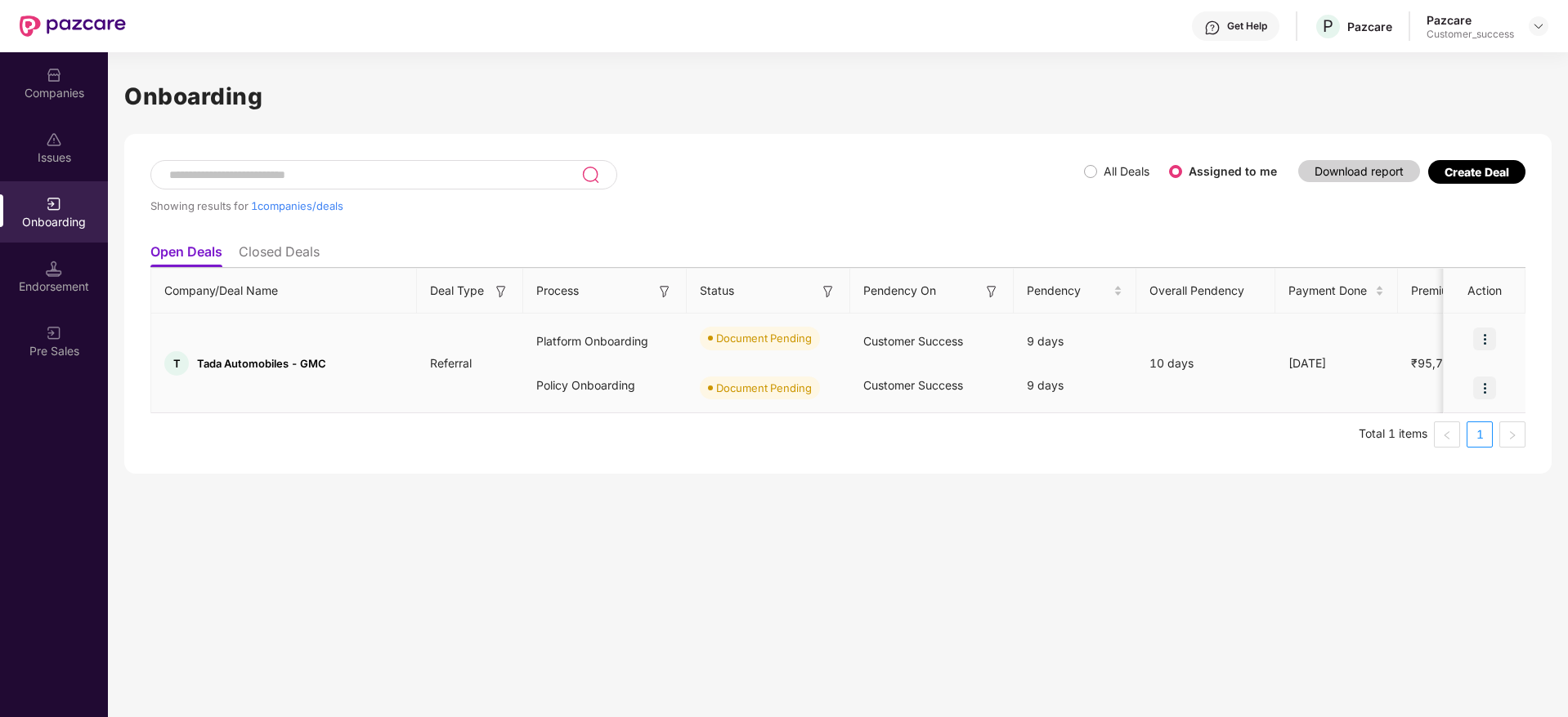
click at [1480, 348] on img at bounding box center [1484, 339] width 23 height 23
click at [1418, 382] on span "Upload Documents" at bounding box center [1408, 380] width 135 height 18
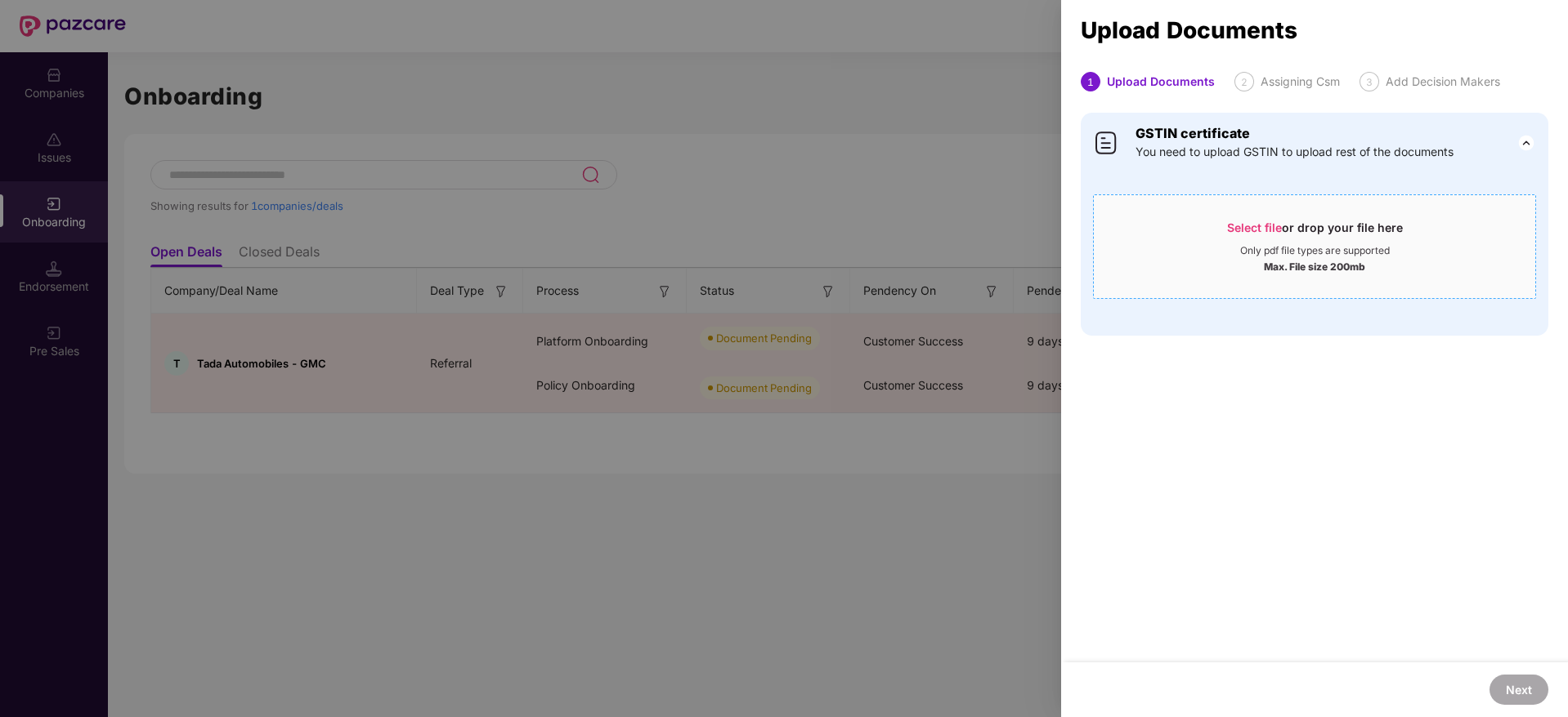
click at [1268, 231] on span "Select file" at bounding box center [1254, 227] width 55 height 14
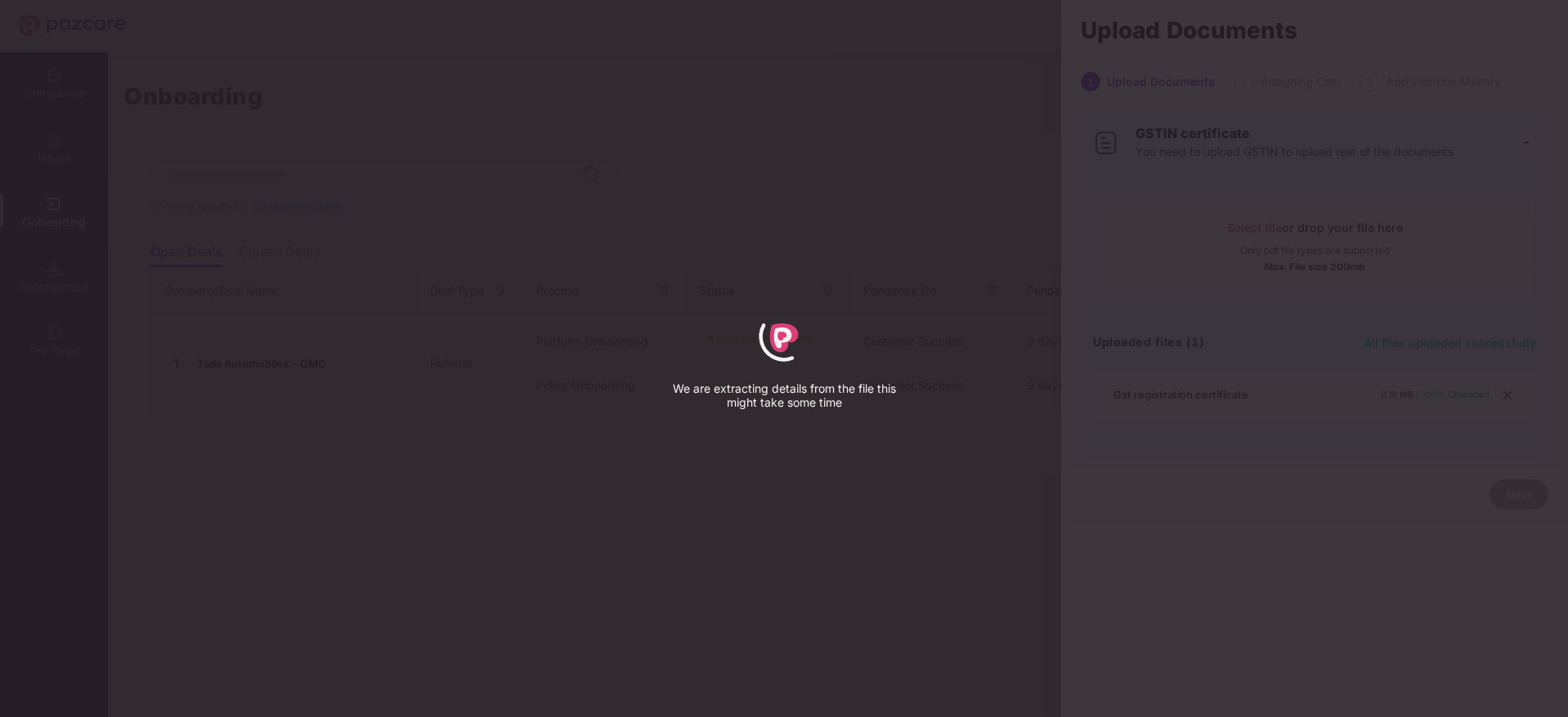
select select "*****"
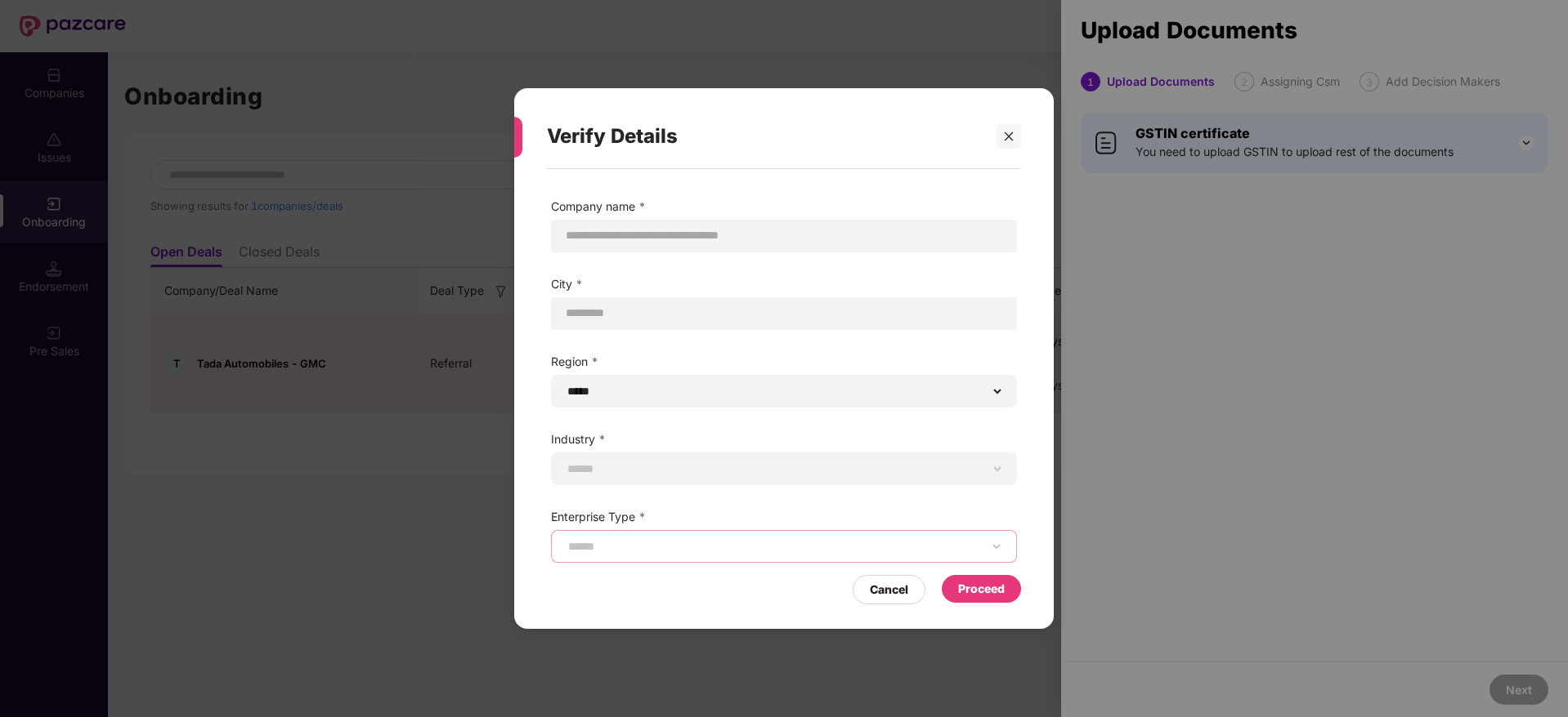
click at [963, 540] on select "**********" at bounding box center [783, 547] width 438 height 13
select select "**********"
click at [565, 540] on select "**********" at bounding box center [783, 547] width 438 height 13
click at [928, 481] on div "**********" at bounding box center [783, 469] width 466 height 33
click at [920, 459] on div "**********" at bounding box center [783, 469] width 466 height 33
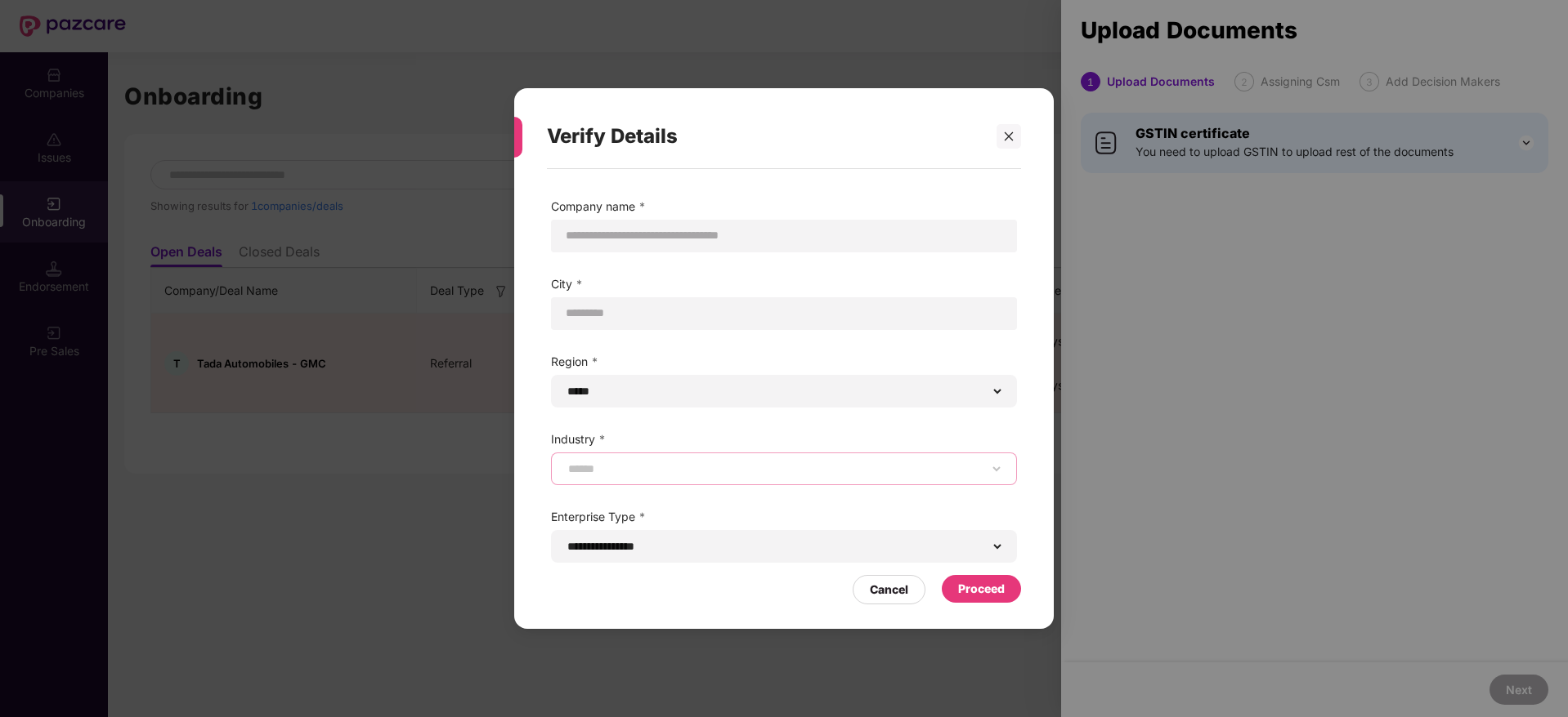
click at [922, 463] on select "**********" at bounding box center [783, 469] width 438 height 13
click at [565, 462] on select "**********" at bounding box center [783, 469] width 438 height 13
click at [967, 448] on label "Industry *" at bounding box center [783, 439] width 466 height 18
click at [966, 464] on select "**********" at bounding box center [783, 469] width 438 height 13
select select "**********"
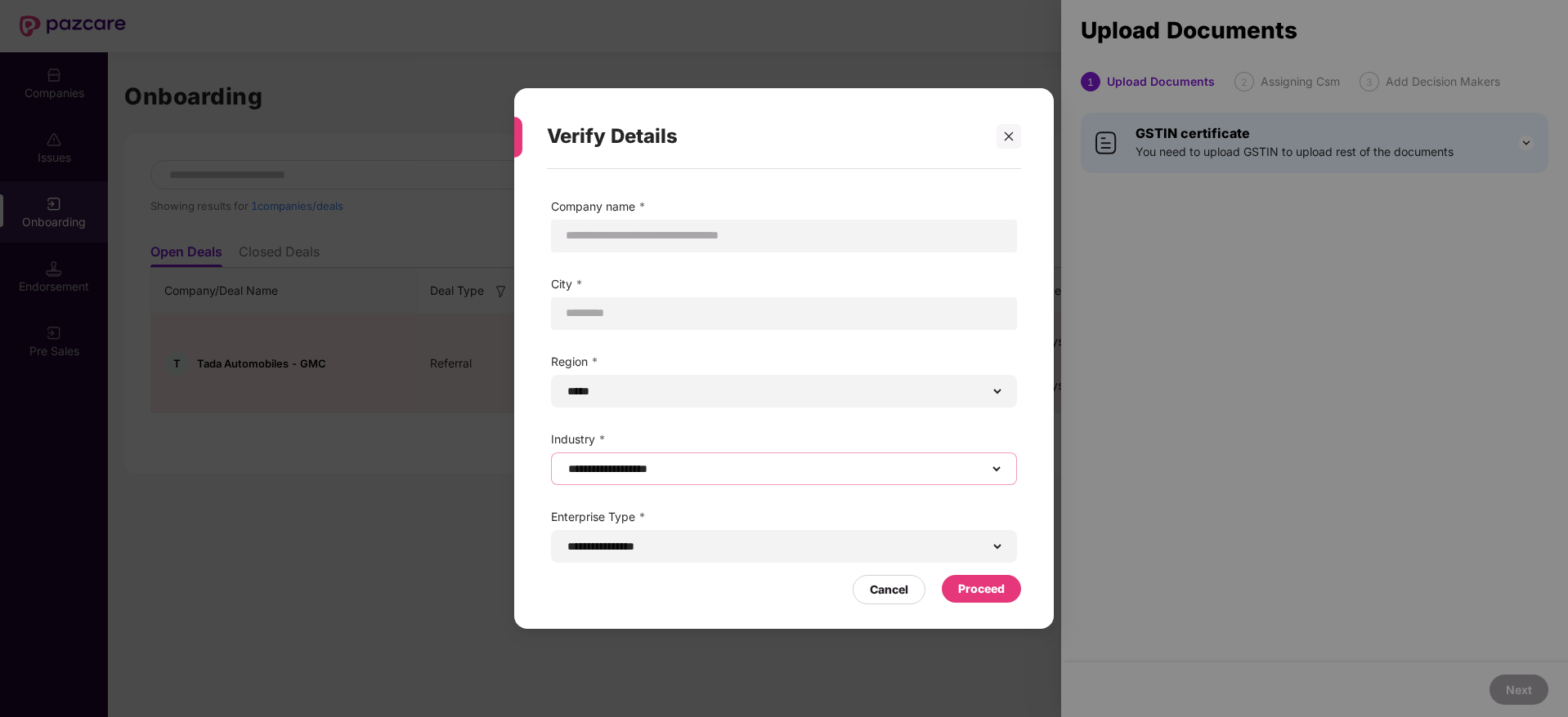
click at [565, 462] on select "**********" at bounding box center [783, 469] width 438 height 13
click at [977, 583] on div "Proceed" at bounding box center [981, 589] width 46 height 18
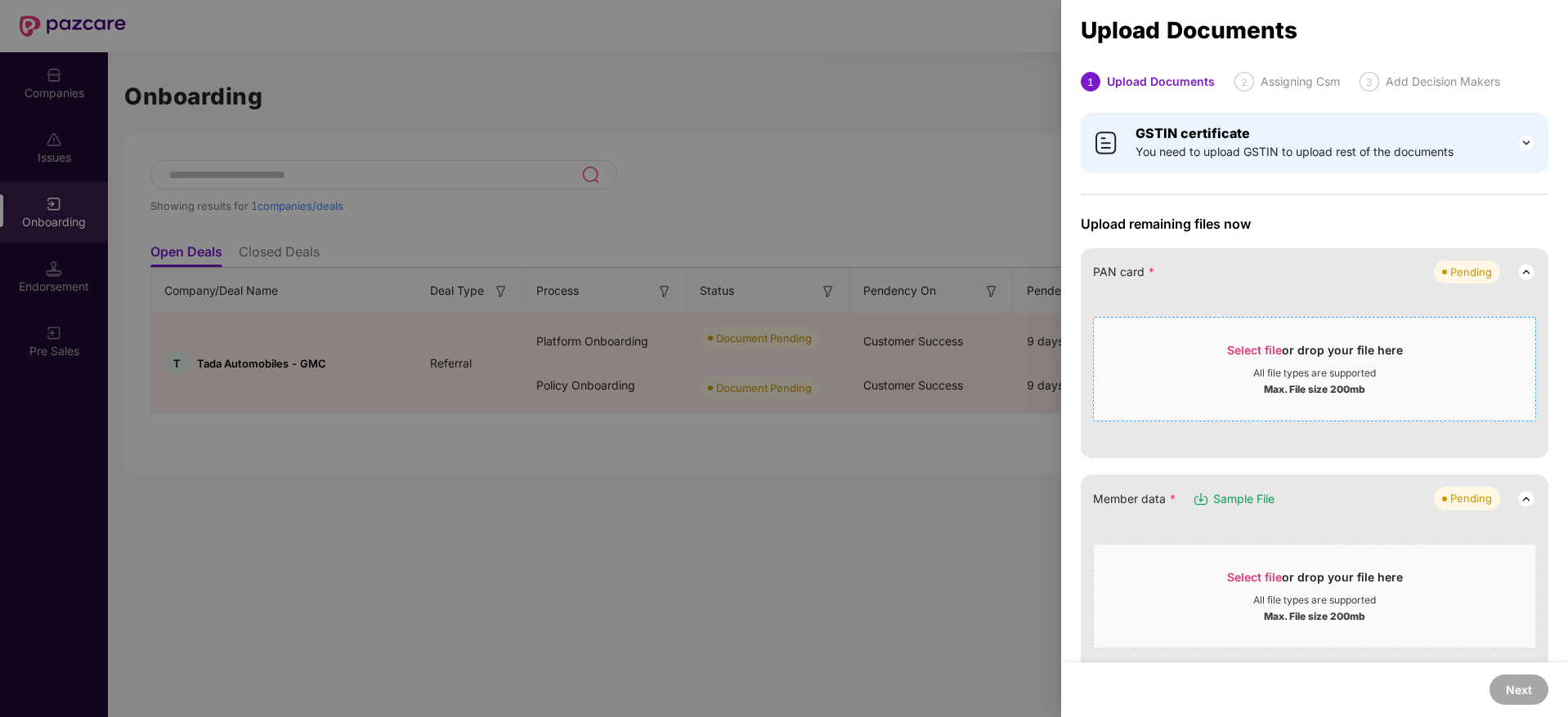
click at [1241, 345] on span "Select file" at bounding box center [1254, 350] width 55 height 14
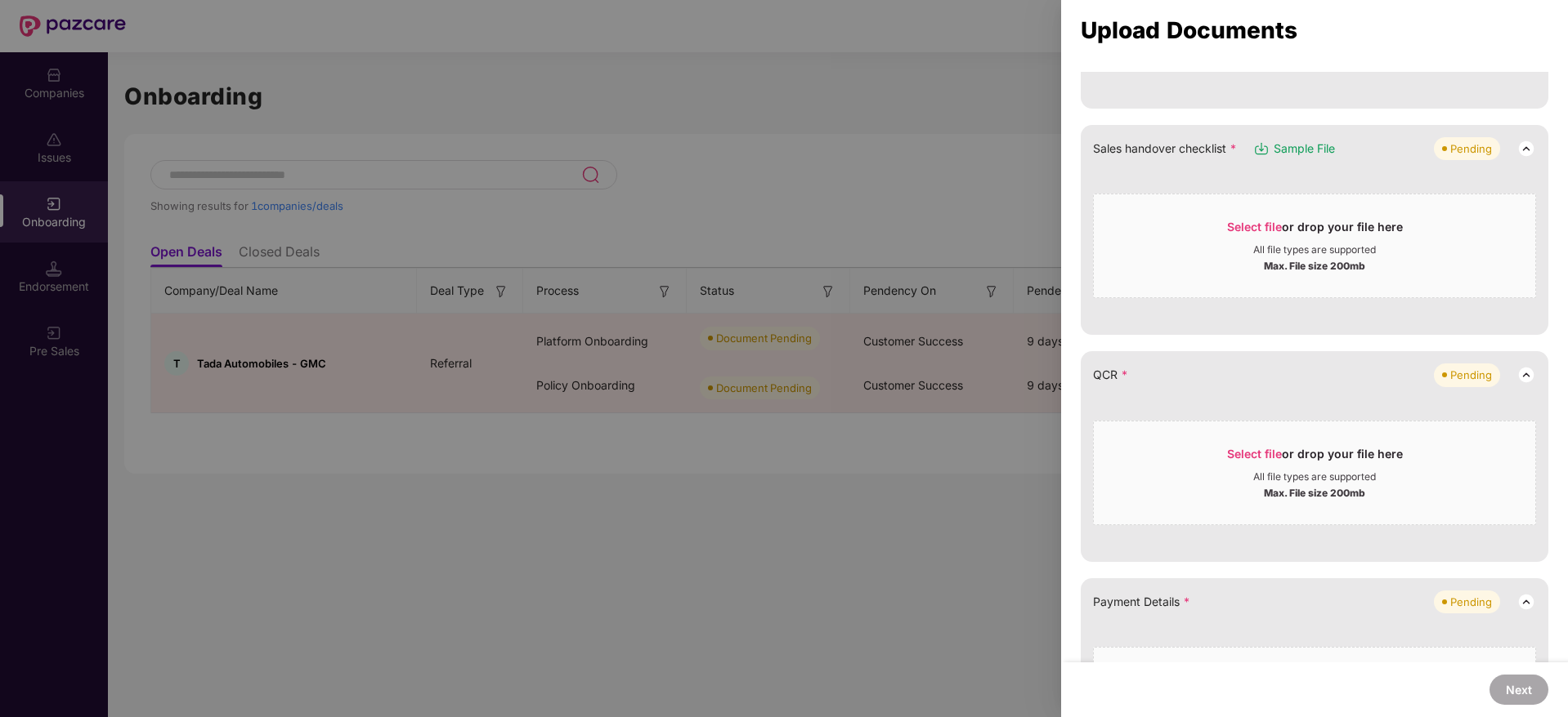
scroll to position [415, 0]
click at [1059, 207] on div at bounding box center [784, 358] width 1568 height 717
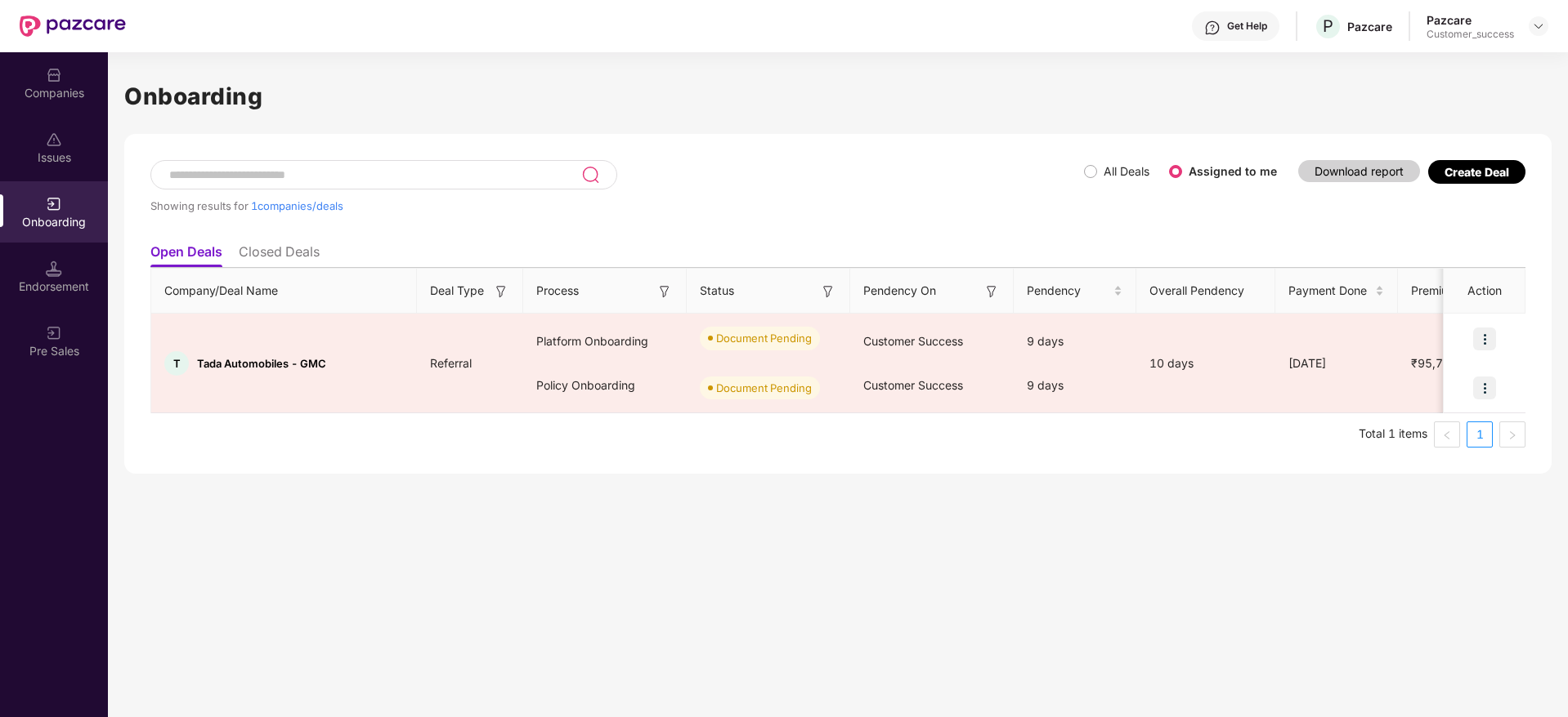
click at [66, 57] on div "Companies" at bounding box center [54, 83] width 108 height 61
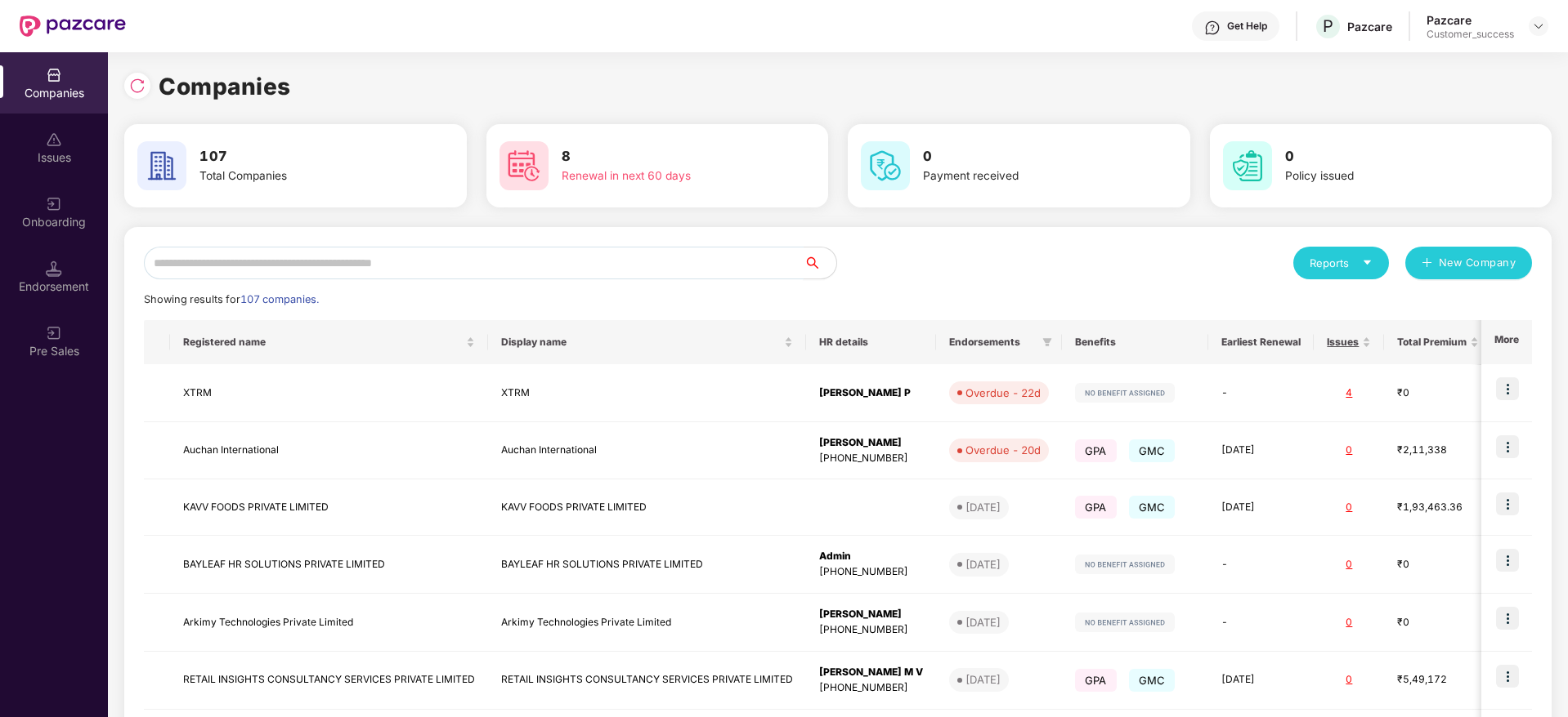
click at [277, 253] on input "text" at bounding box center [473, 263] width 660 height 33
click at [326, 270] on input "text" at bounding box center [473, 263] width 660 height 33
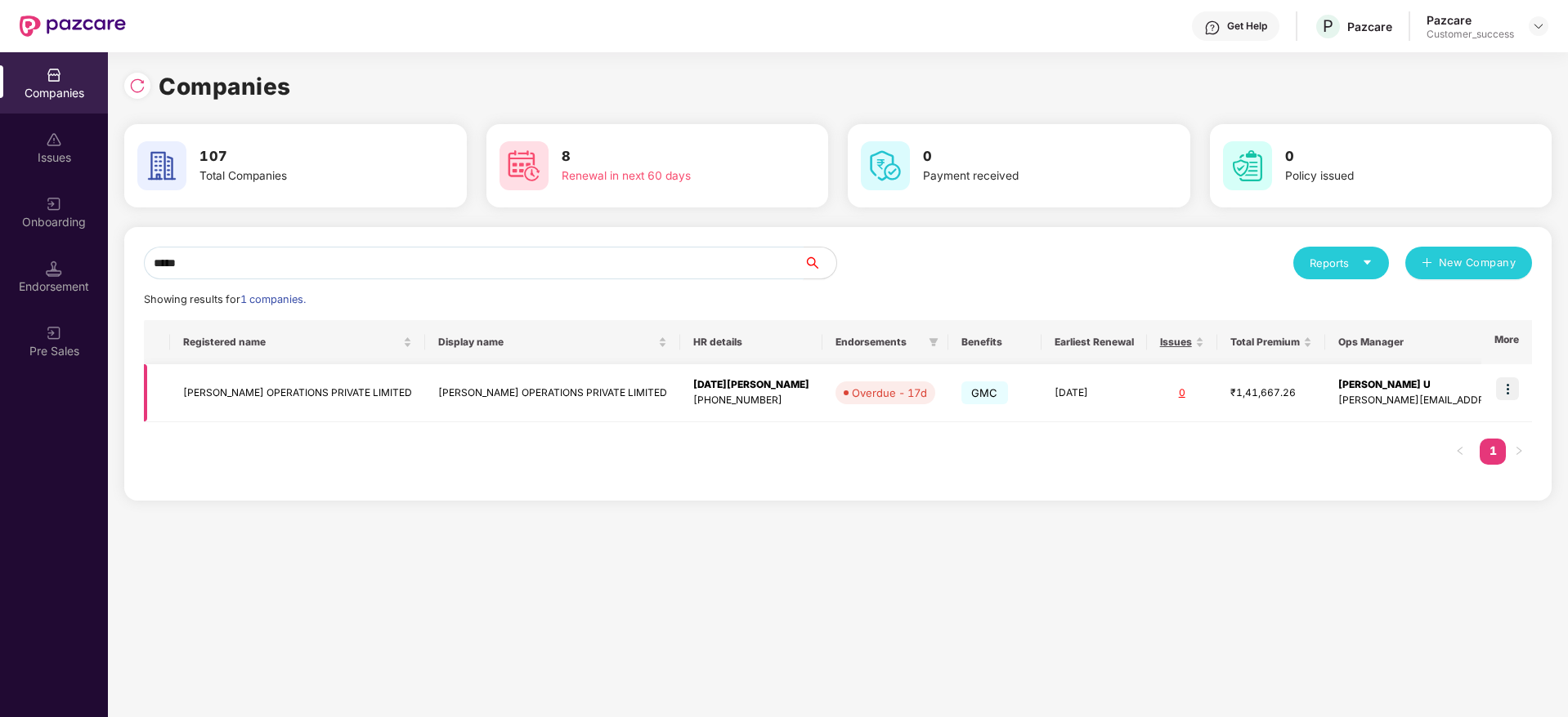
type input "*****"
click at [1509, 379] on img at bounding box center [1507, 389] width 23 height 23
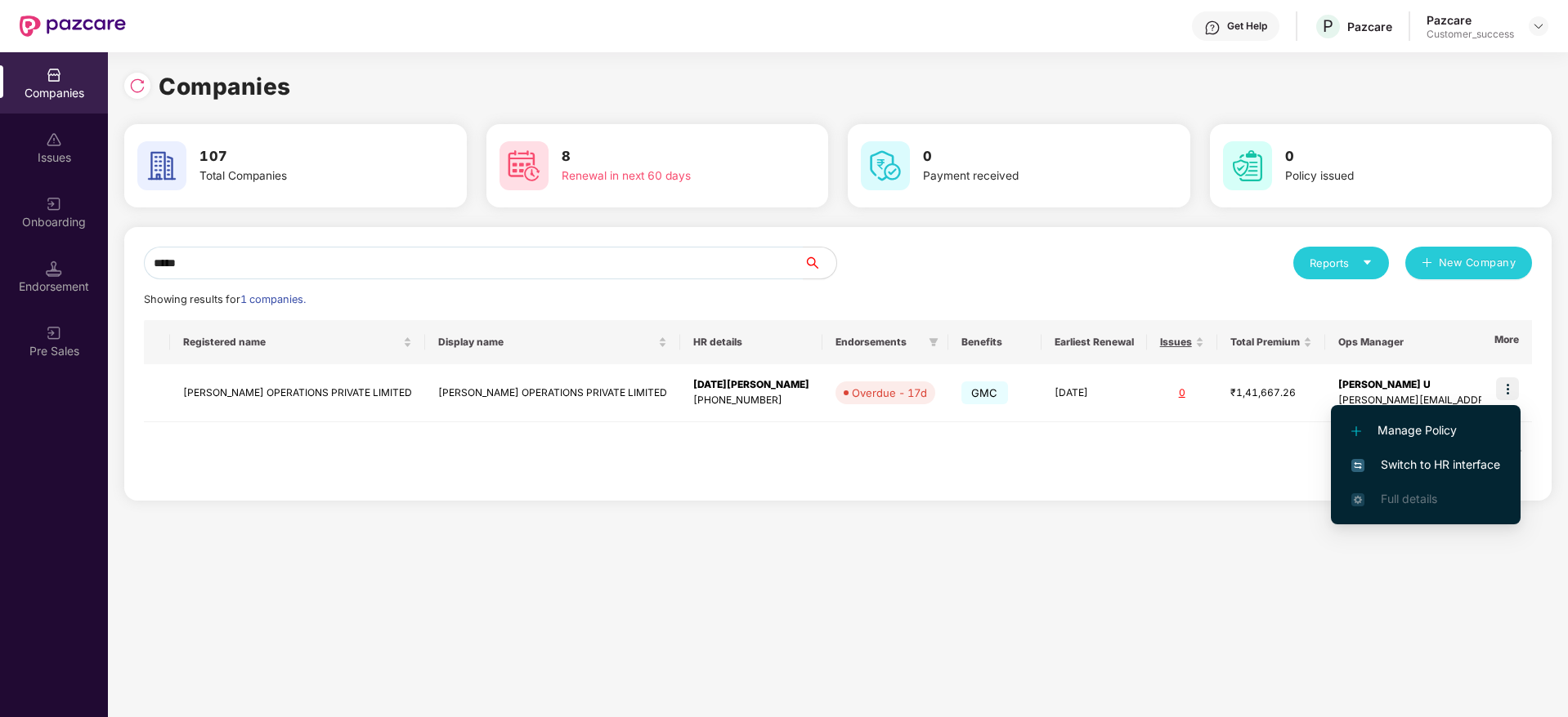
click at [1424, 472] on span "Switch to HR interface" at bounding box center [1425, 465] width 149 height 18
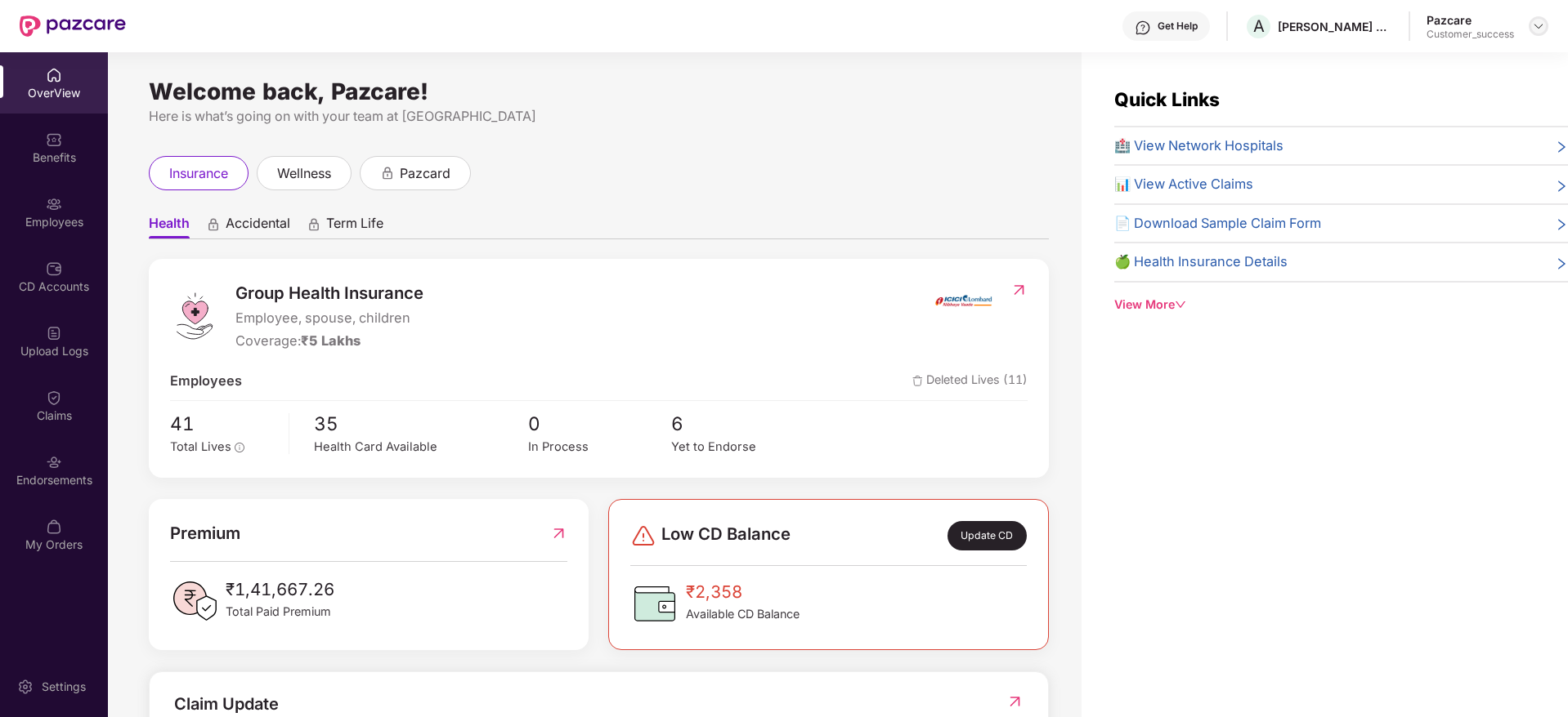
click at [1535, 29] on img at bounding box center [1538, 26] width 13 height 13
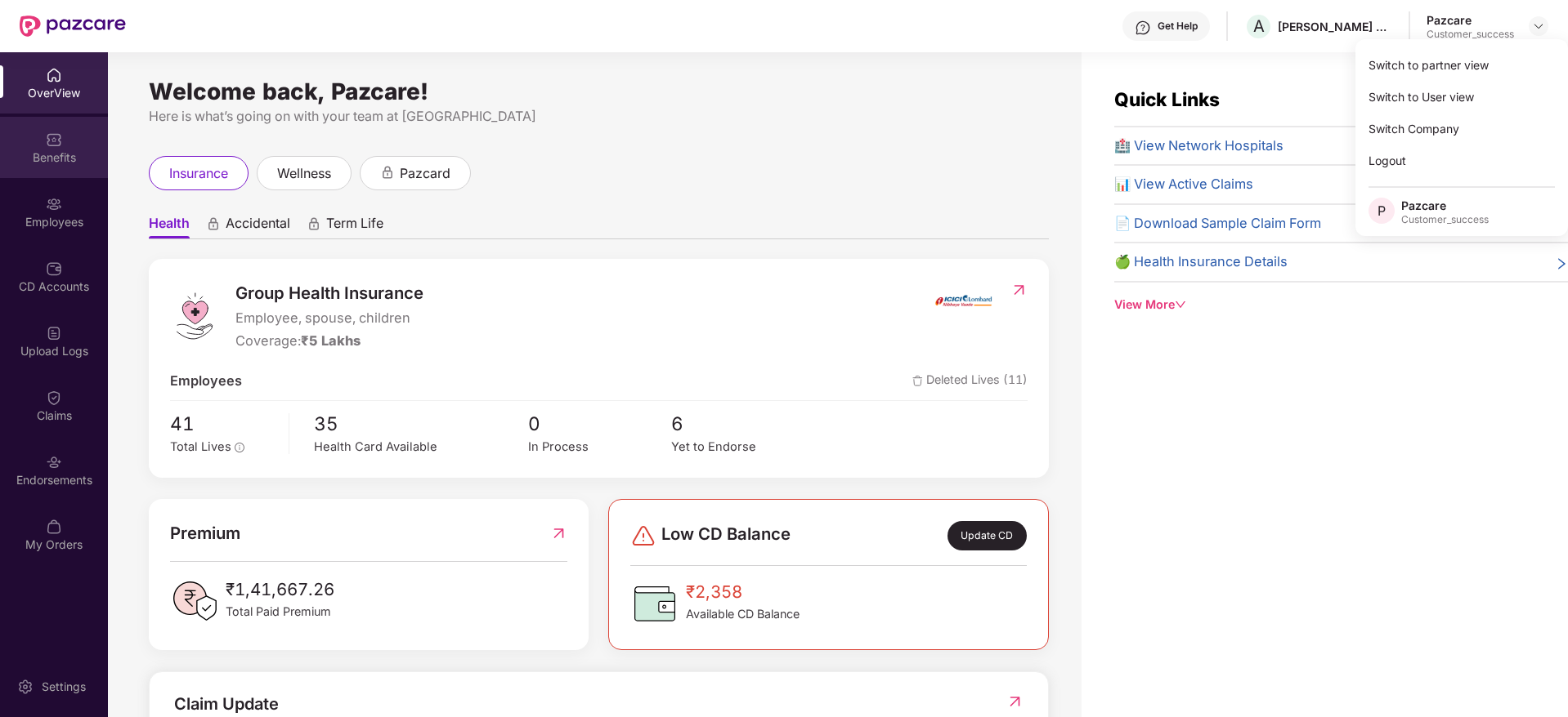
click at [50, 163] on div "Benefits" at bounding box center [54, 157] width 108 height 16
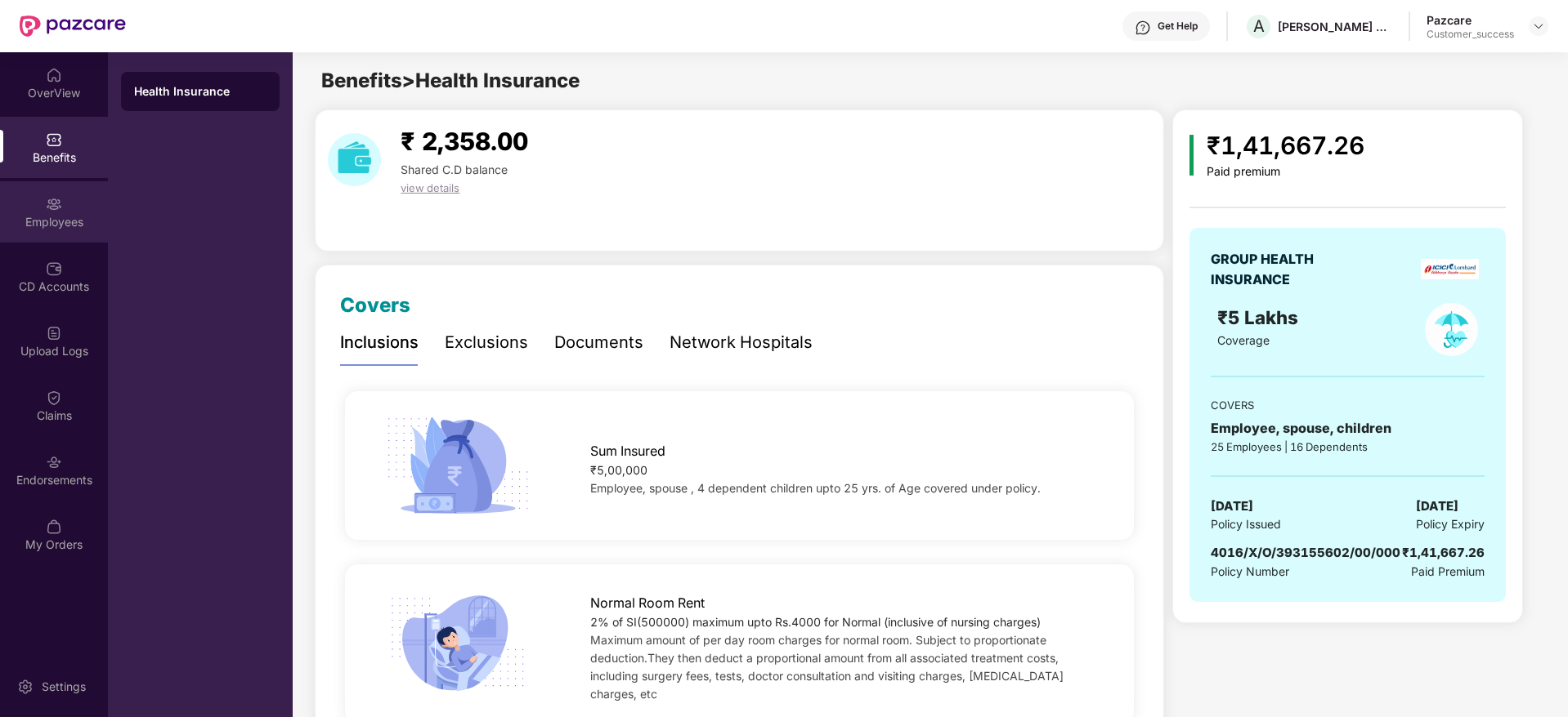
click at [59, 227] on div "Employees" at bounding box center [54, 222] width 108 height 16
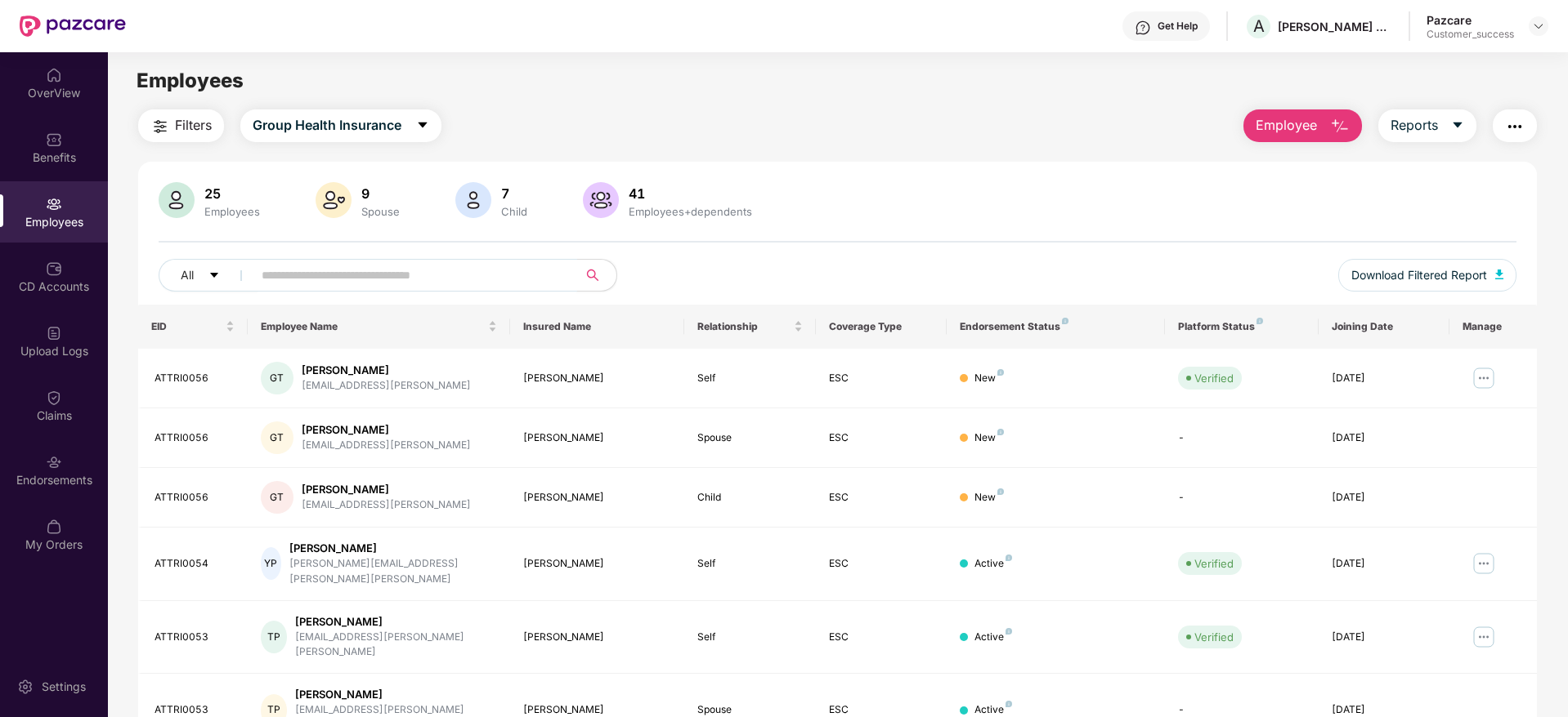
click at [448, 267] on input "text" at bounding box center [408, 276] width 294 height 24
click at [158, 118] on img "button" at bounding box center [160, 126] width 20 height 20
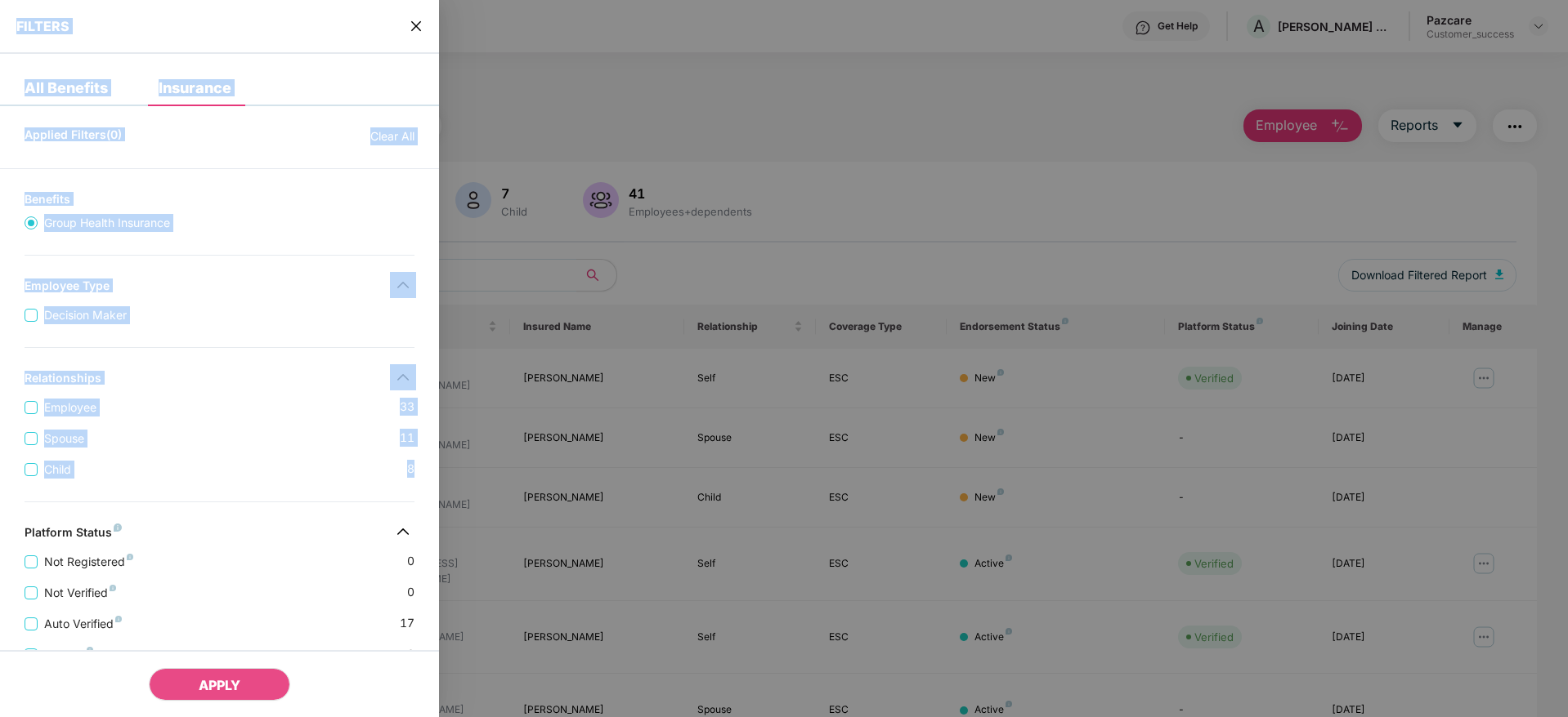
drag, startPoint x: 438, startPoint y: 489, endPoint x: 453, endPoint y: 582, distance: 94.2
click at [453, 582] on div "FILTERS All Benefits Insurance Applied Filters(0) Clear All Benefits Group Heal…" at bounding box center [784, 358] width 1568 height 717
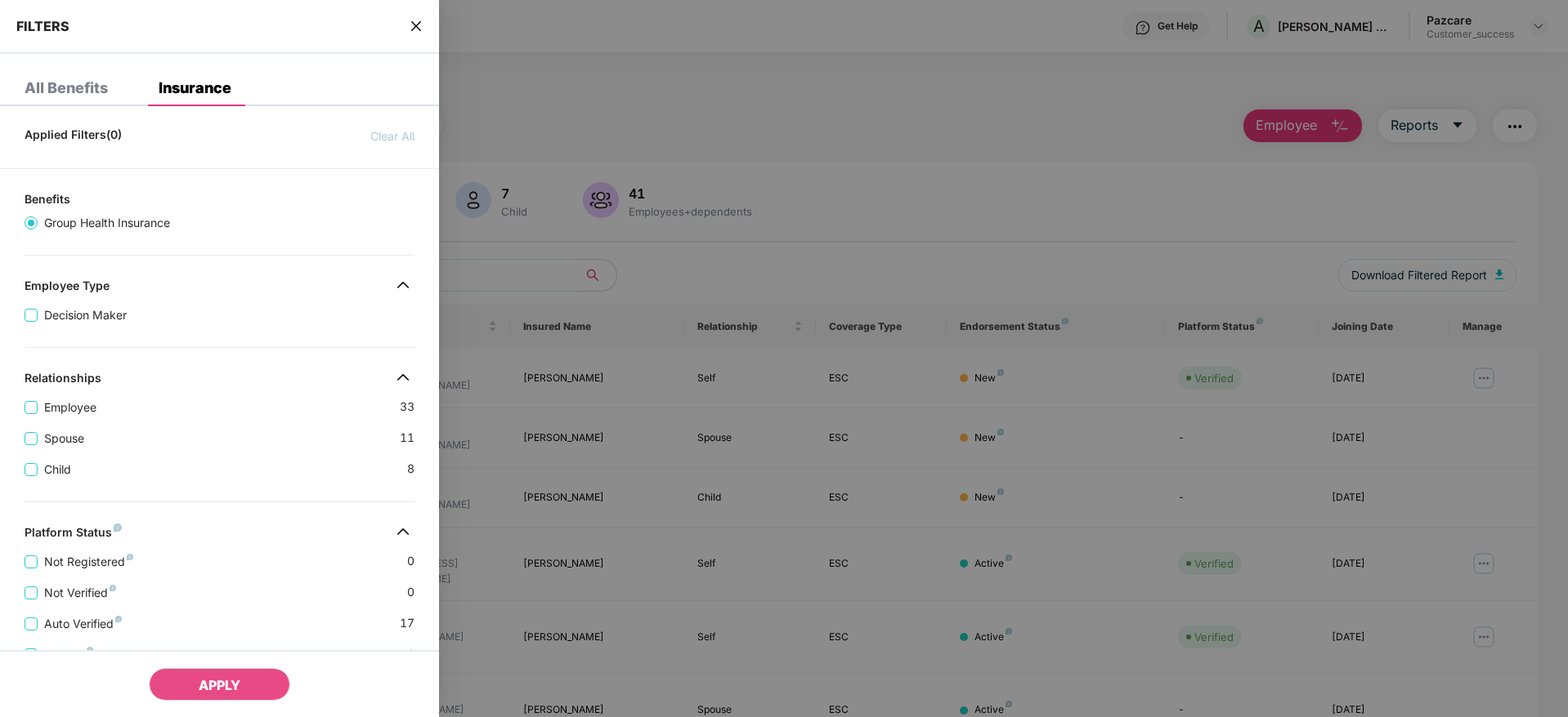
click at [425, 579] on div "Not Registered 0 Not Verified 0 Auto Verified 17 Verified 8 Deleted 8" at bounding box center [219, 617] width 439 height 155
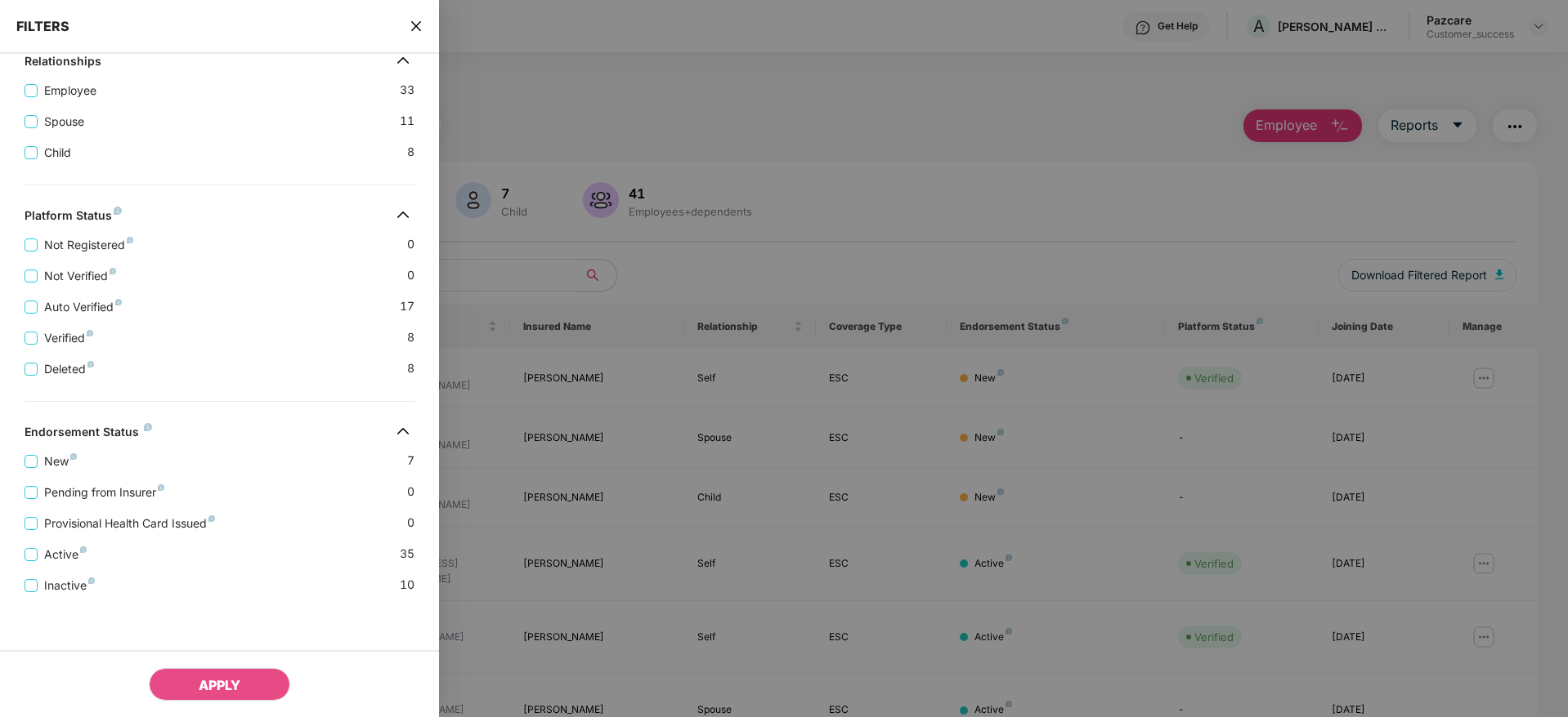
scroll to position [317, 0]
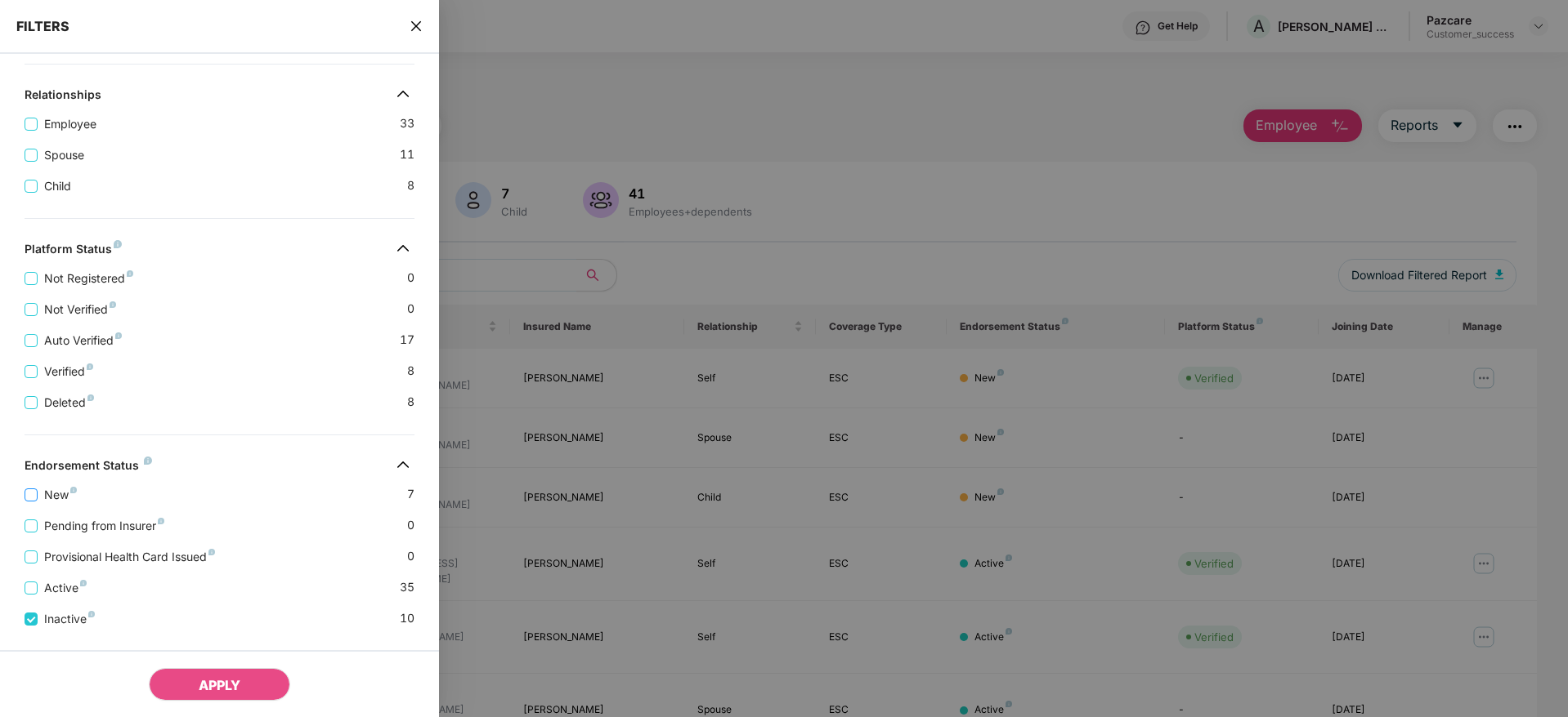
click at [26, 502] on label "New" at bounding box center [54, 495] width 59 height 18
click at [184, 682] on button "APPLY" at bounding box center [219, 684] width 141 height 33
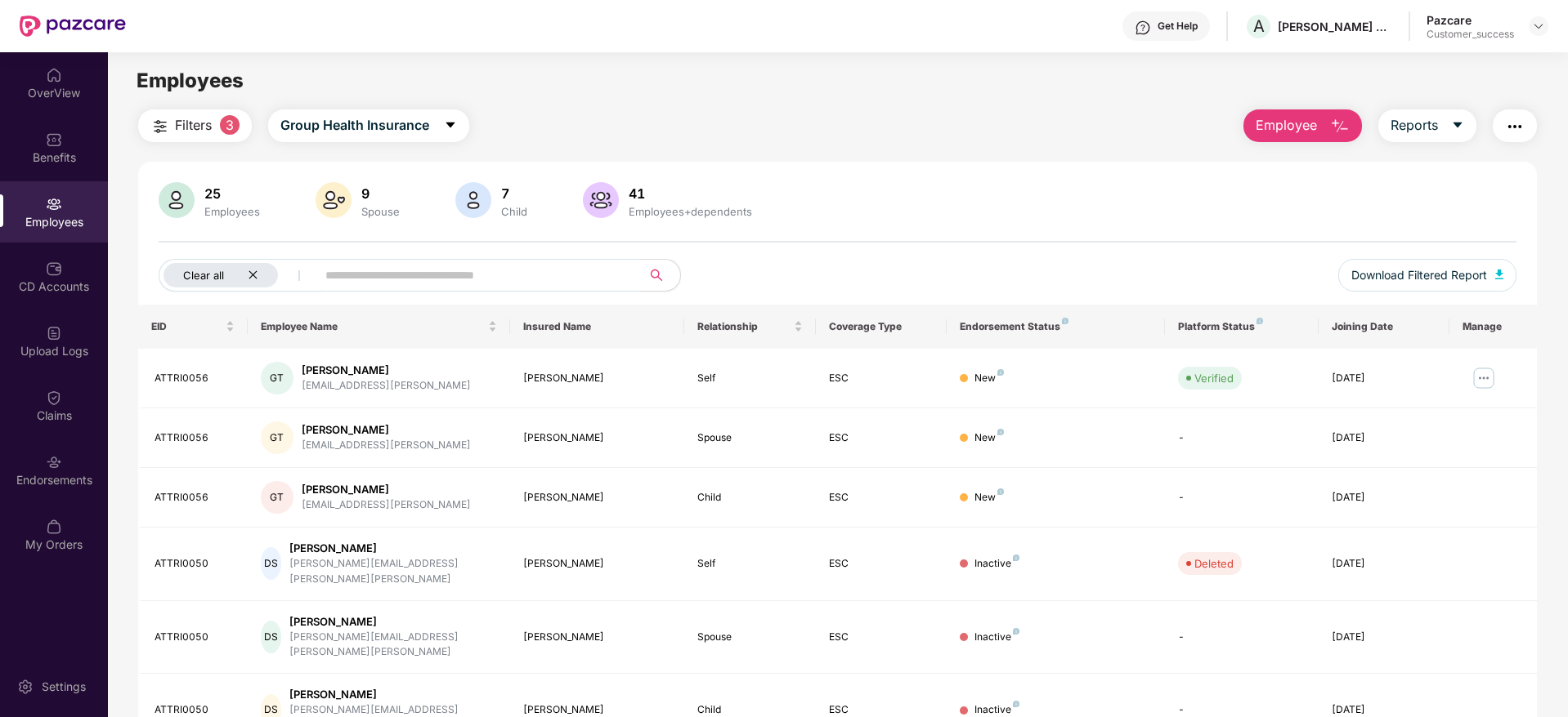
click at [249, 271] on icon "close" at bounding box center [252, 275] width 8 height 8
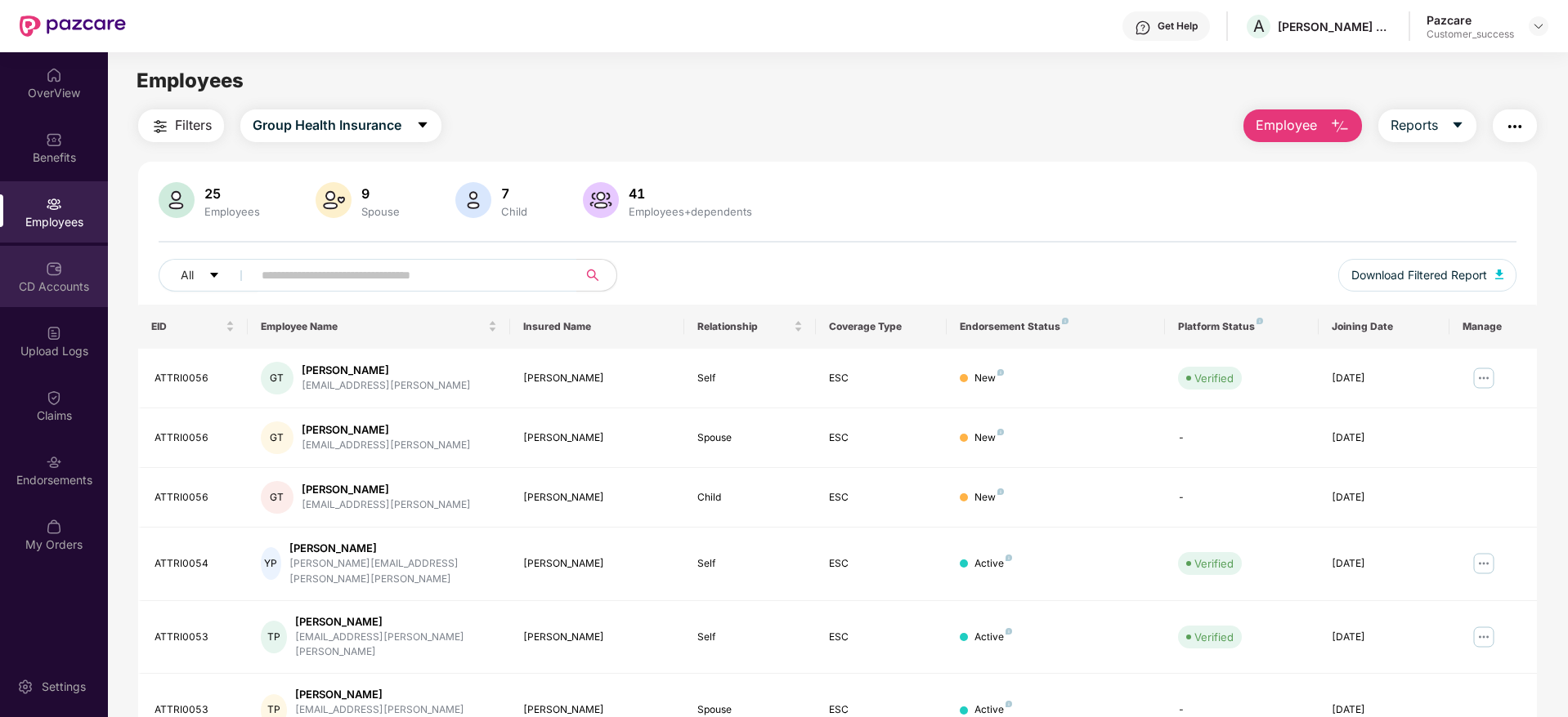
click at [54, 295] on div "CD Accounts" at bounding box center [54, 276] width 108 height 61
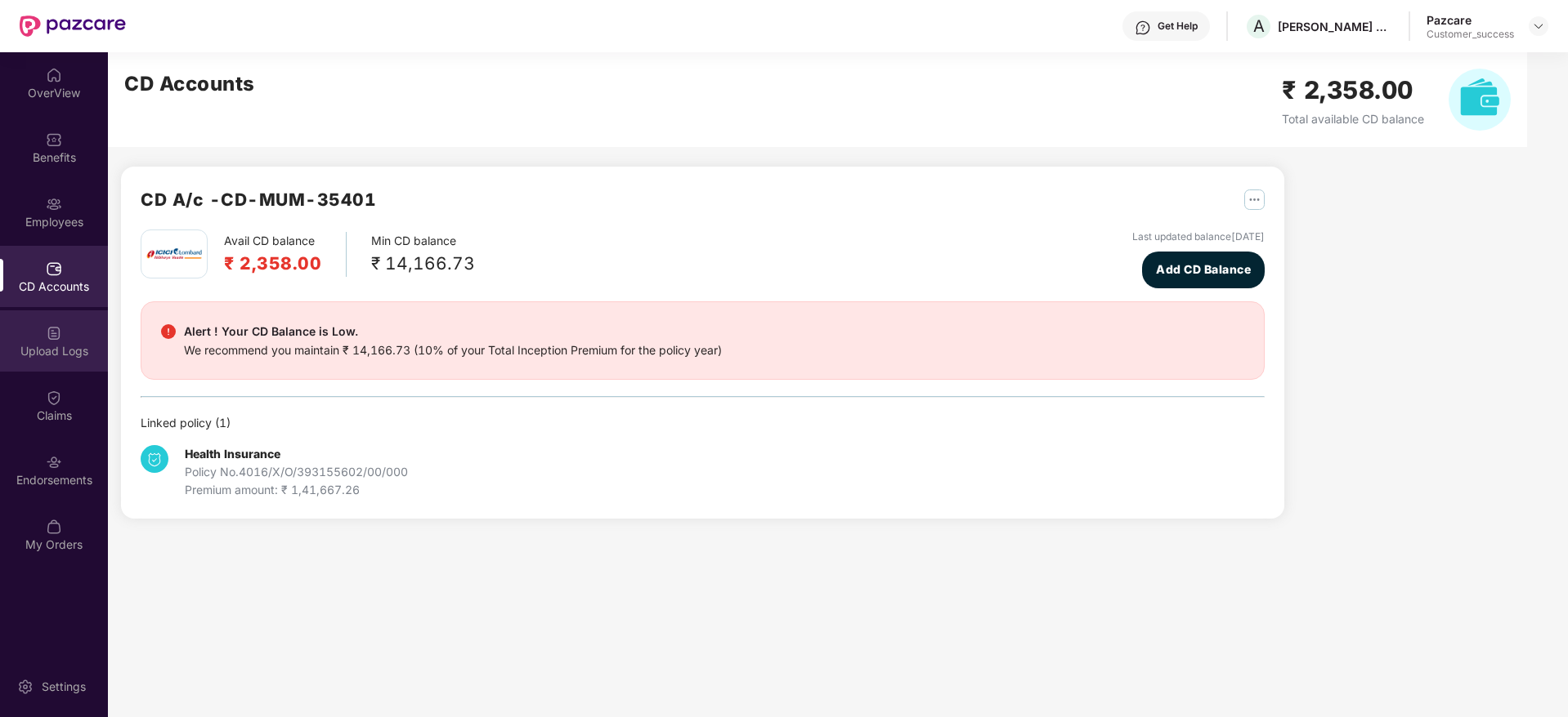
click at [48, 347] on div "Upload Logs" at bounding box center [54, 351] width 108 height 16
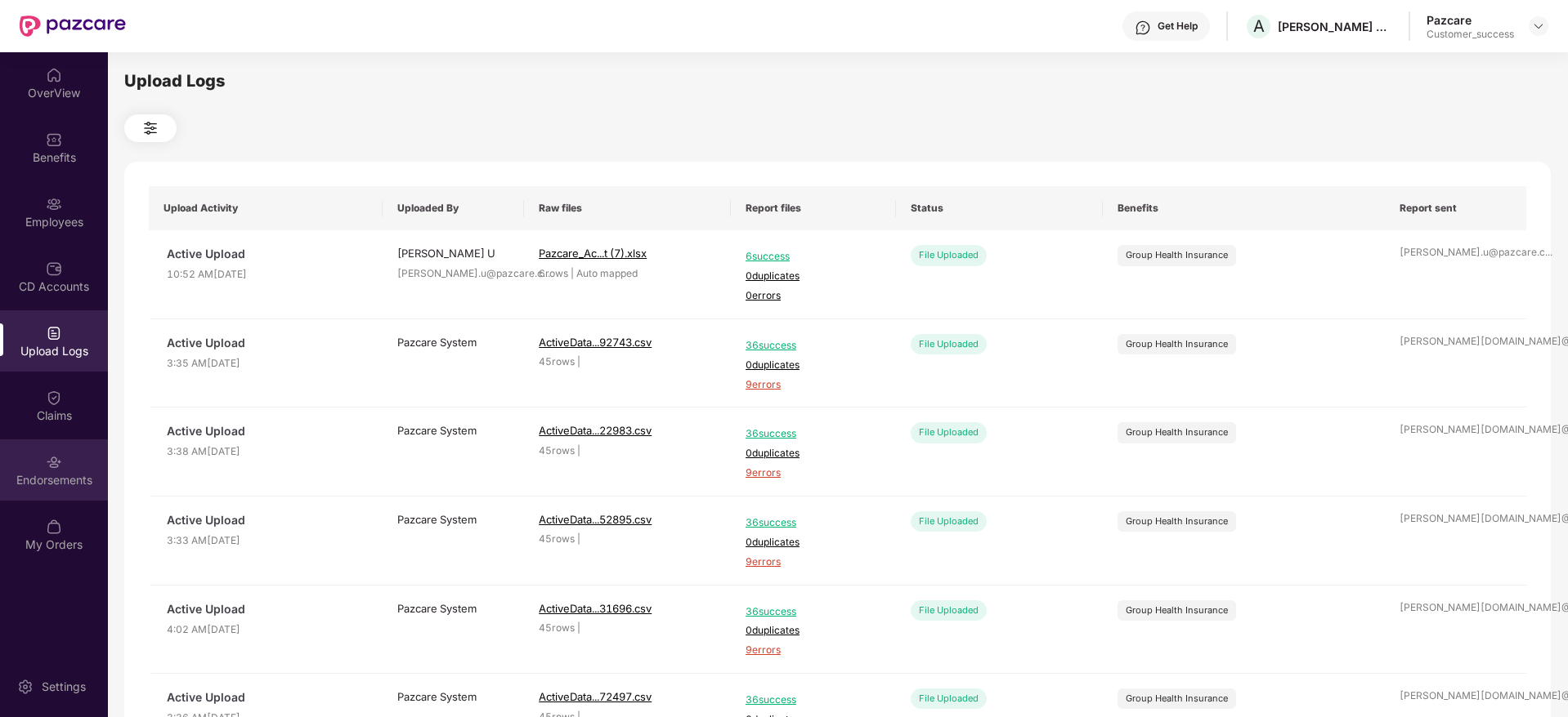
click at [49, 463] on img at bounding box center [54, 462] width 16 height 16
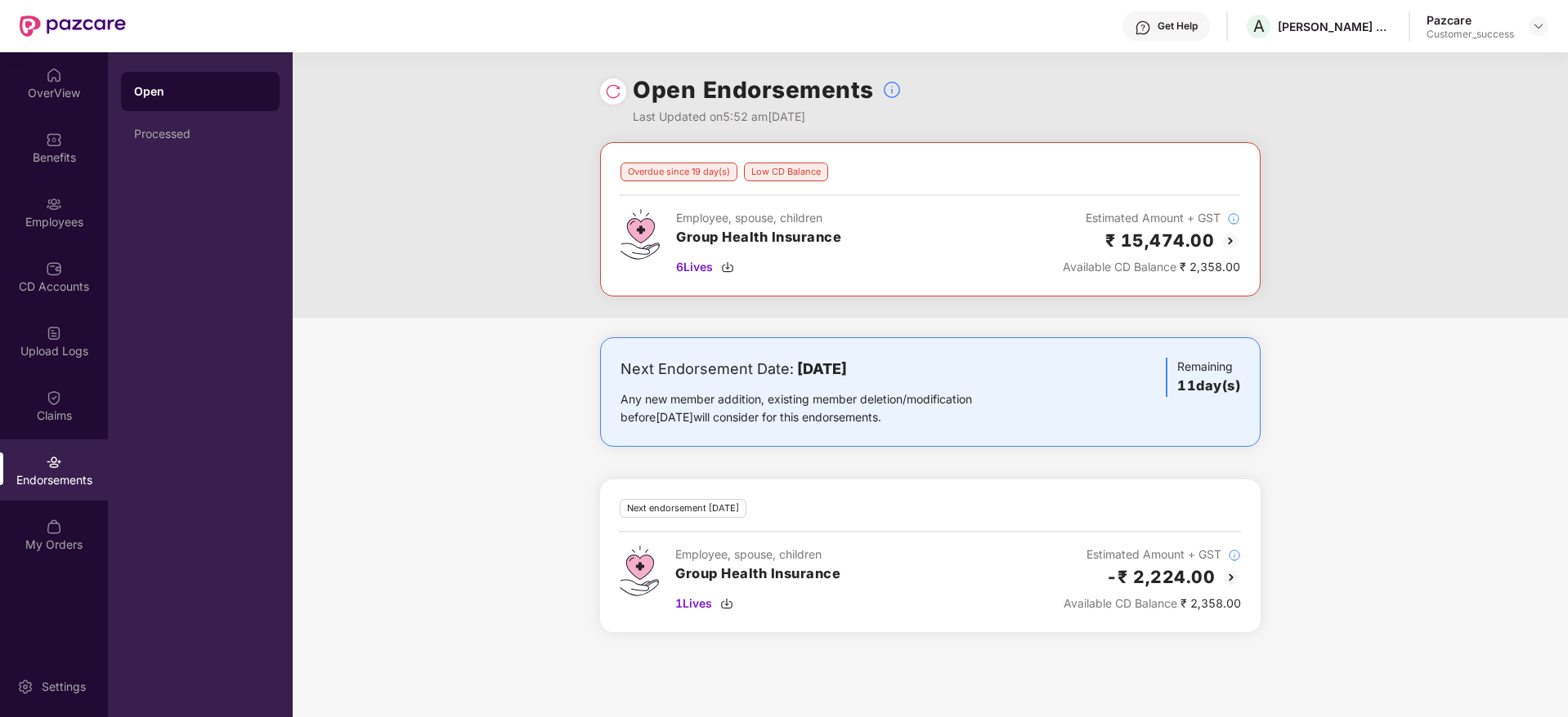
click at [1231, 234] on img at bounding box center [1229, 241] width 20 height 20
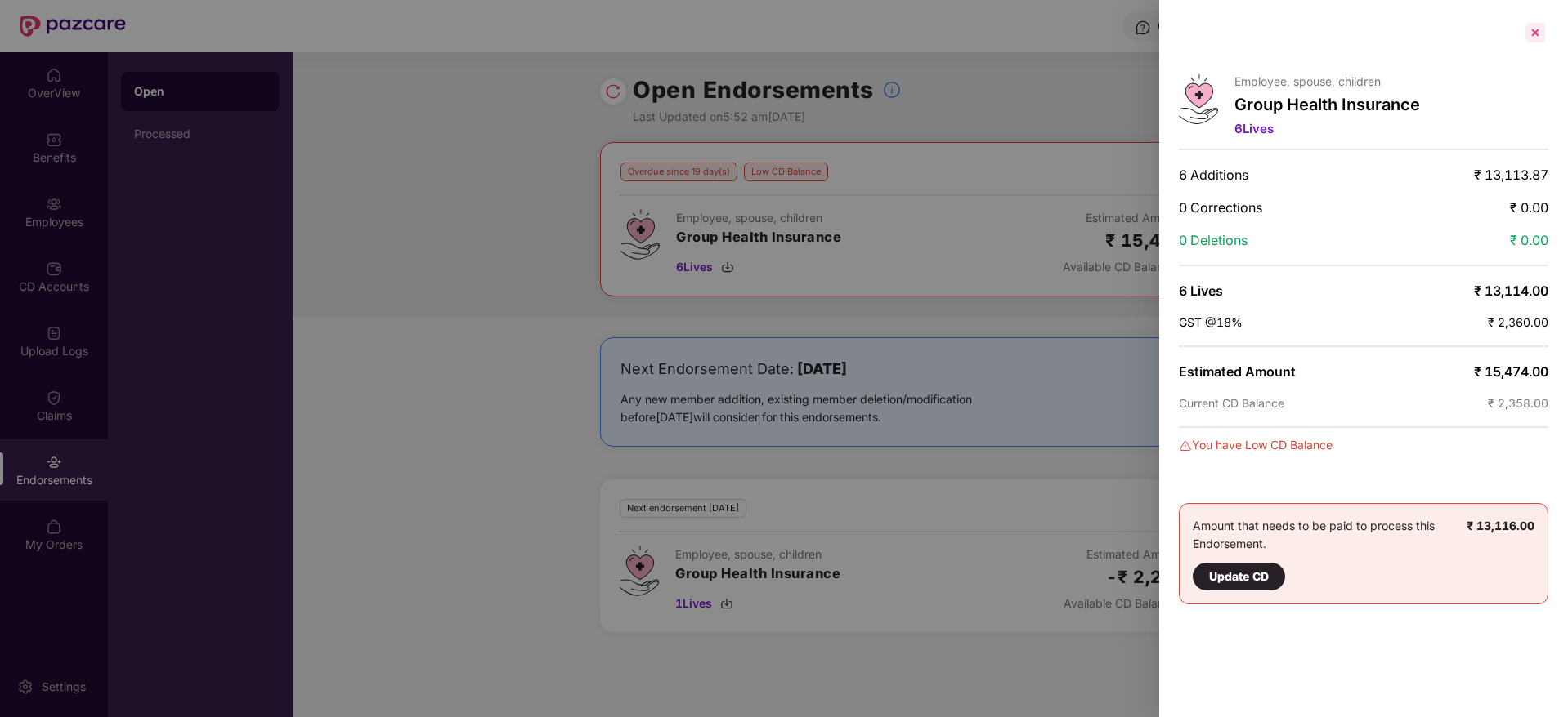
click at [1536, 32] on div at bounding box center [1535, 33] width 26 height 26
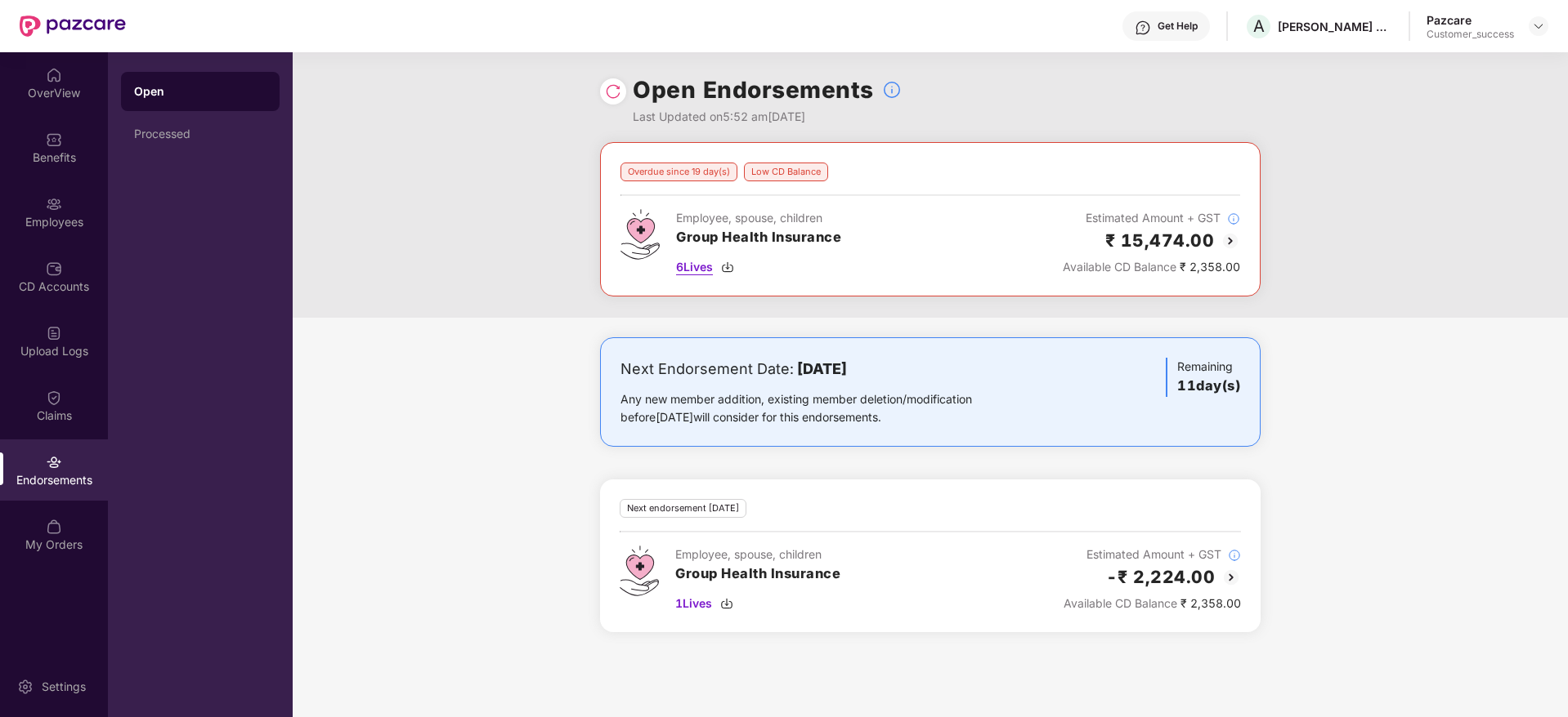
click at [689, 266] on span "6 Lives" at bounding box center [694, 266] width 37 height 18
click at [59, 206] on img at bounding box center [54, 203] width 16 height 16
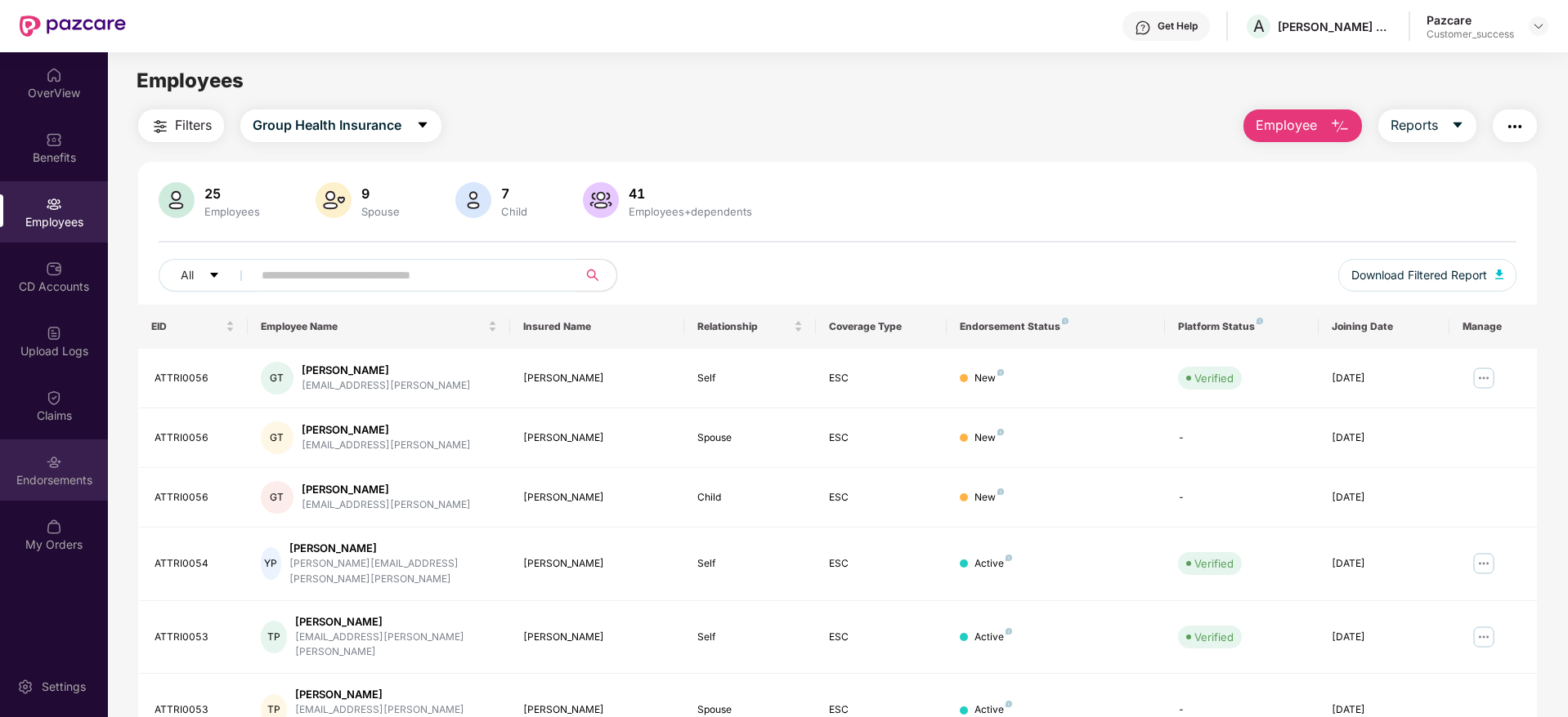
click at [60, 480] on div "Endorsements" at bounding box center [54, 480] width 108 height 16
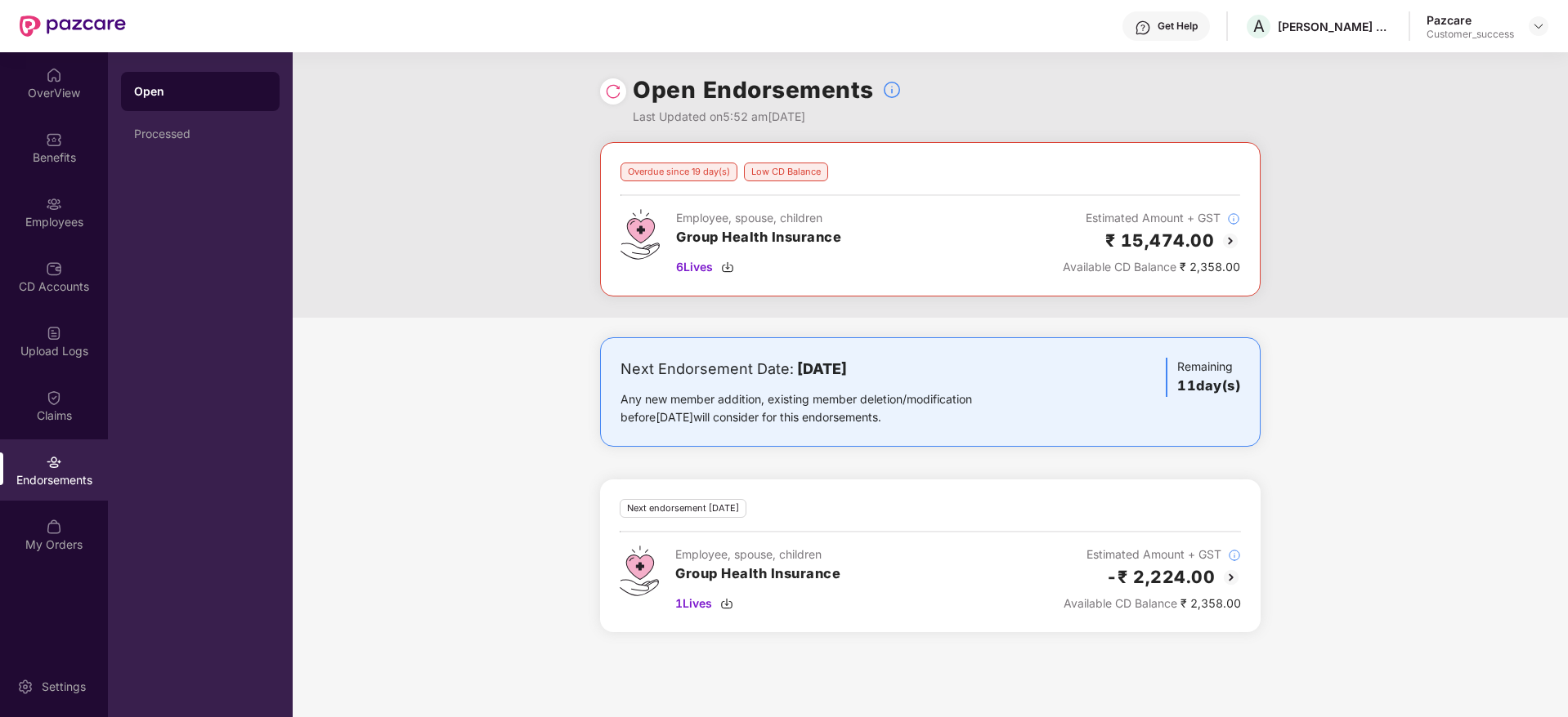
click at [1233, 237] on img at bounding box center [1229, 241] width 20 height 20
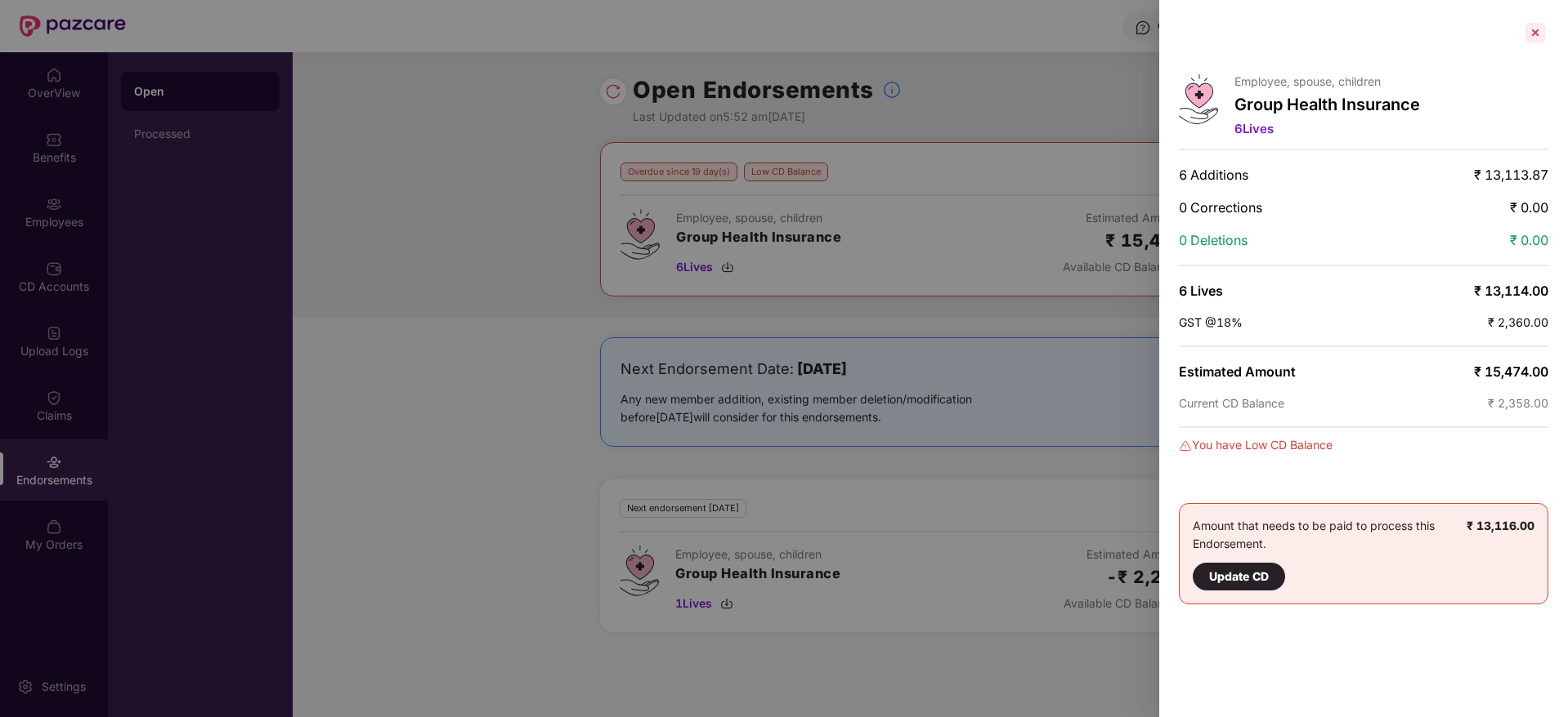
click at [1541, 35] on div at bounding box center [1535, 33] width 26 height 26
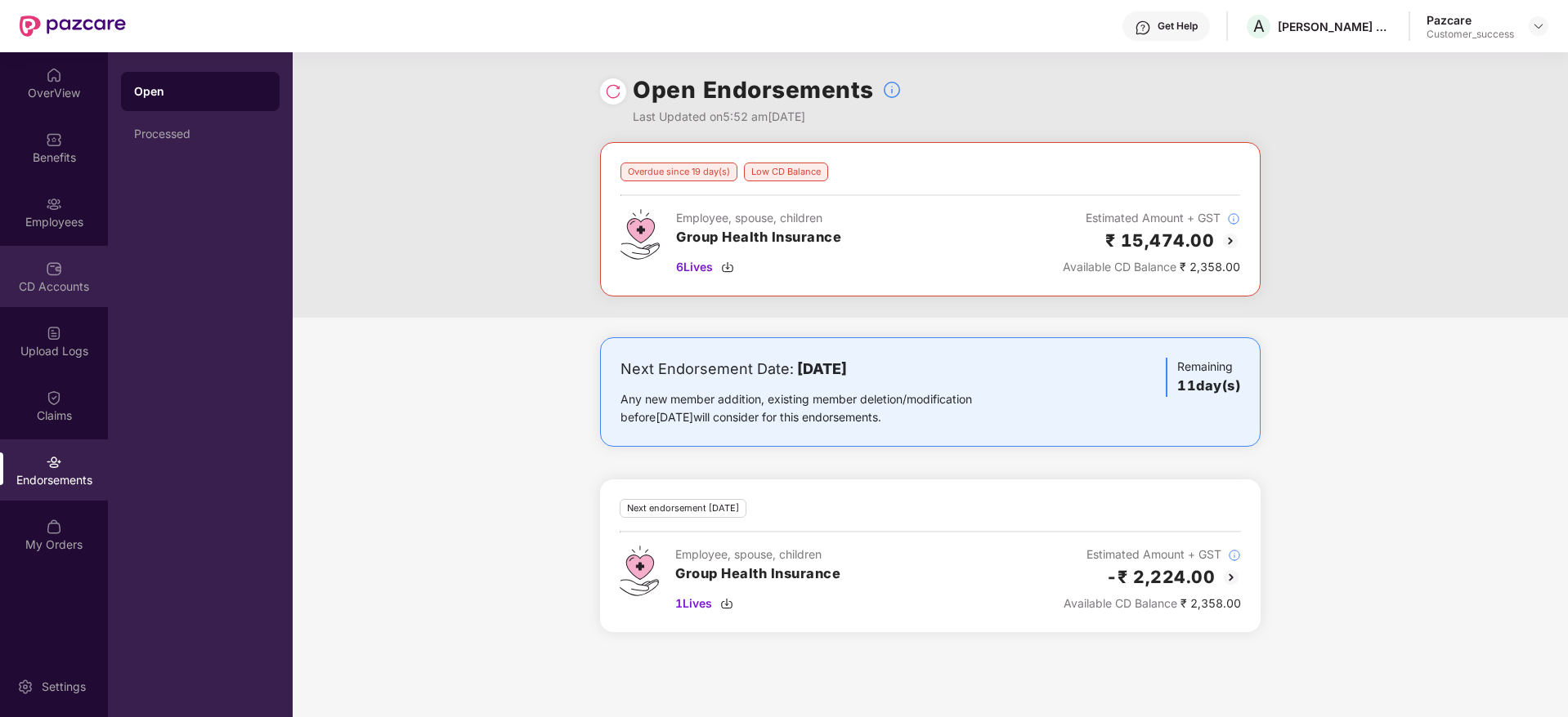
click at [38, 263] on div "CD Accounts" at bounding box center [54, 276] width 108 height 61
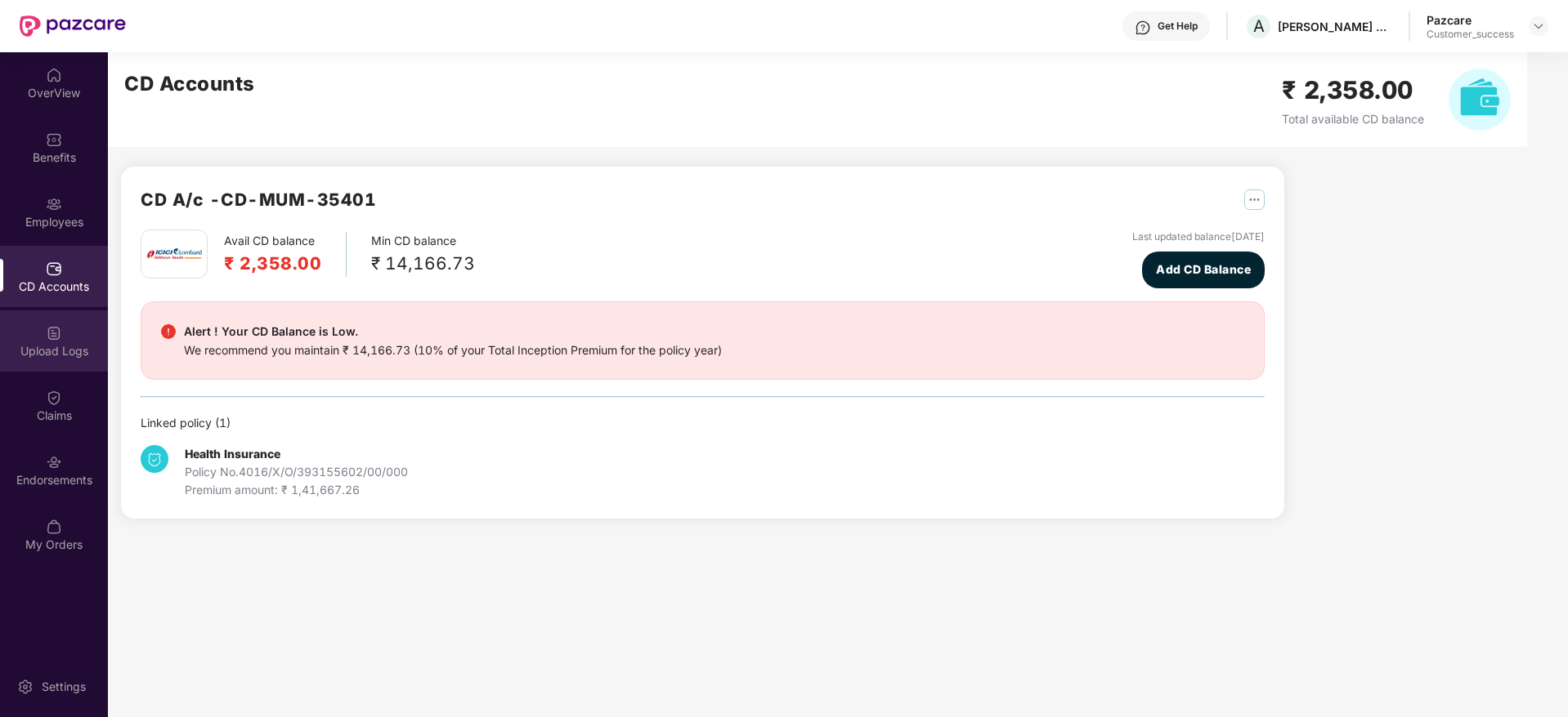
click at [65, 358] on div "Upload Logs" at bounding box center [54, 351] width 108 height 16
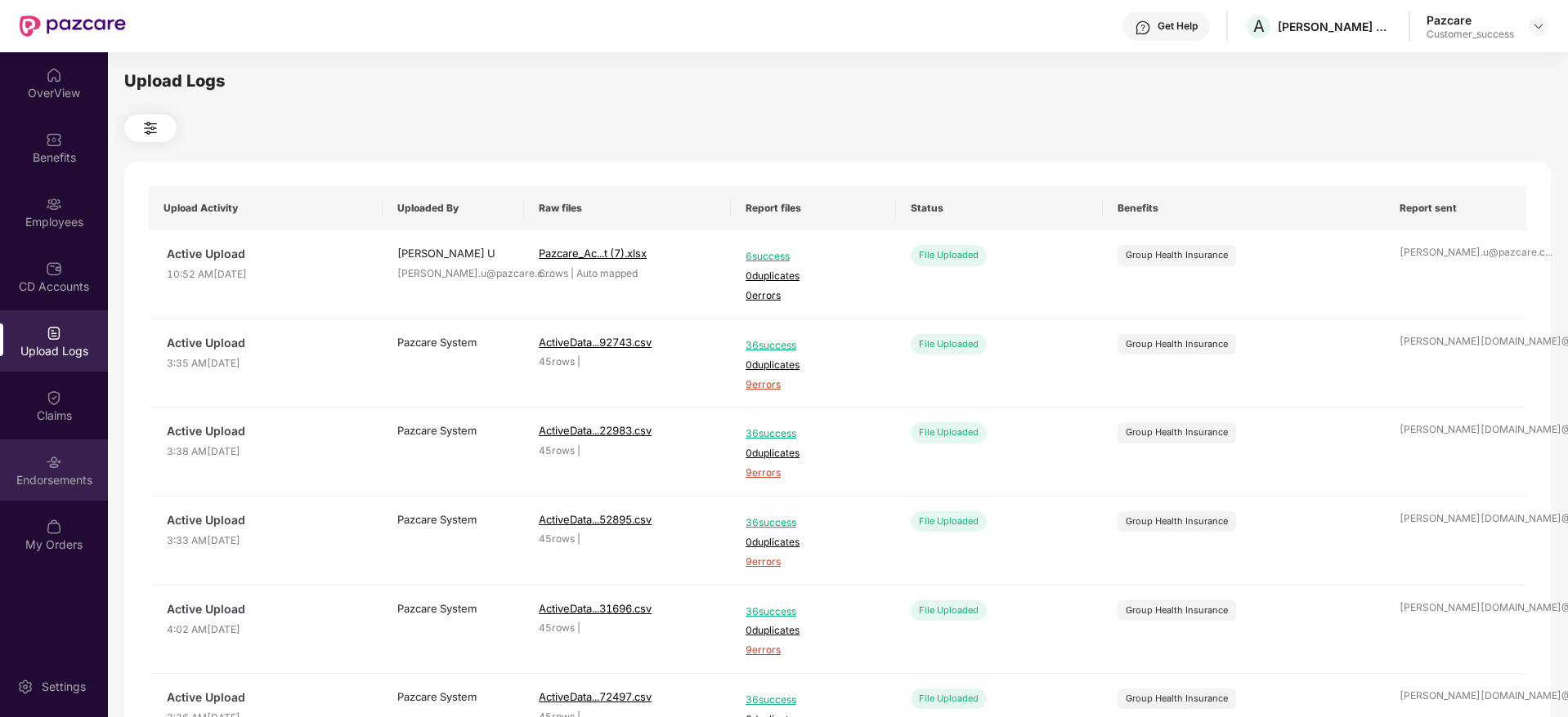
click at [59, 480] on div "Endorsements" at bounding box center [54, 480] width 108 height 16
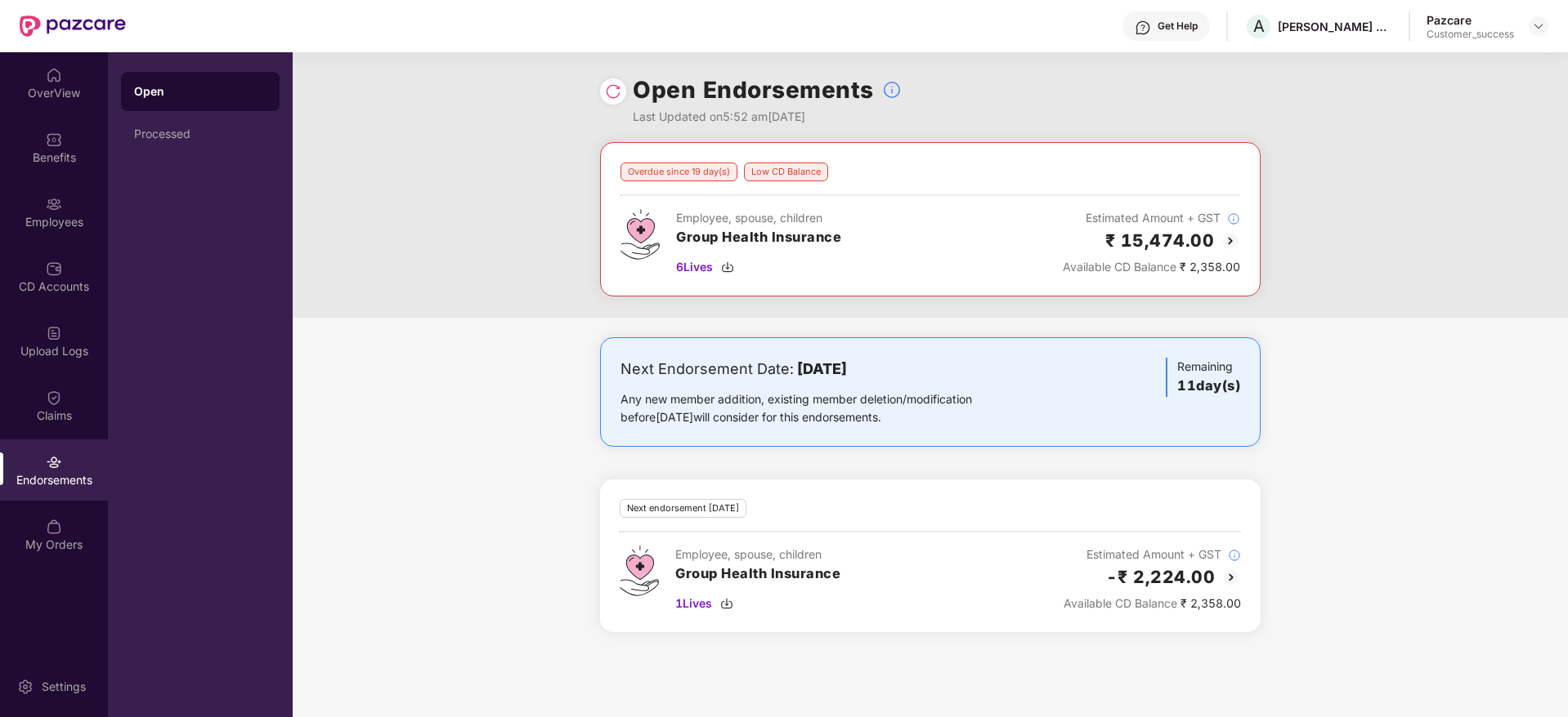
click at [1237, 575] on img at bounding box center [1230, 578] width 20 height 20
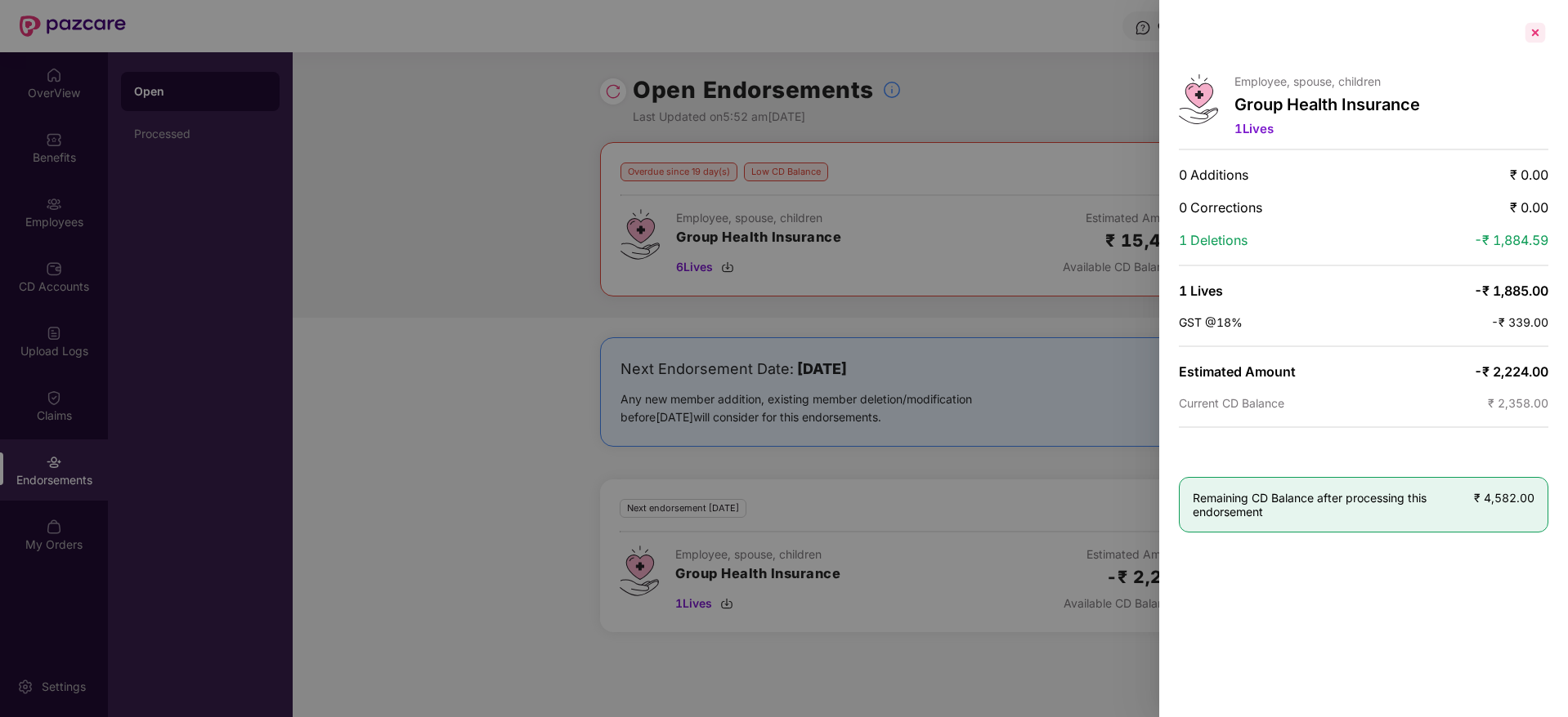
click at [1537, 35] on div at bounding box center [1535, 33] width 26 height 26
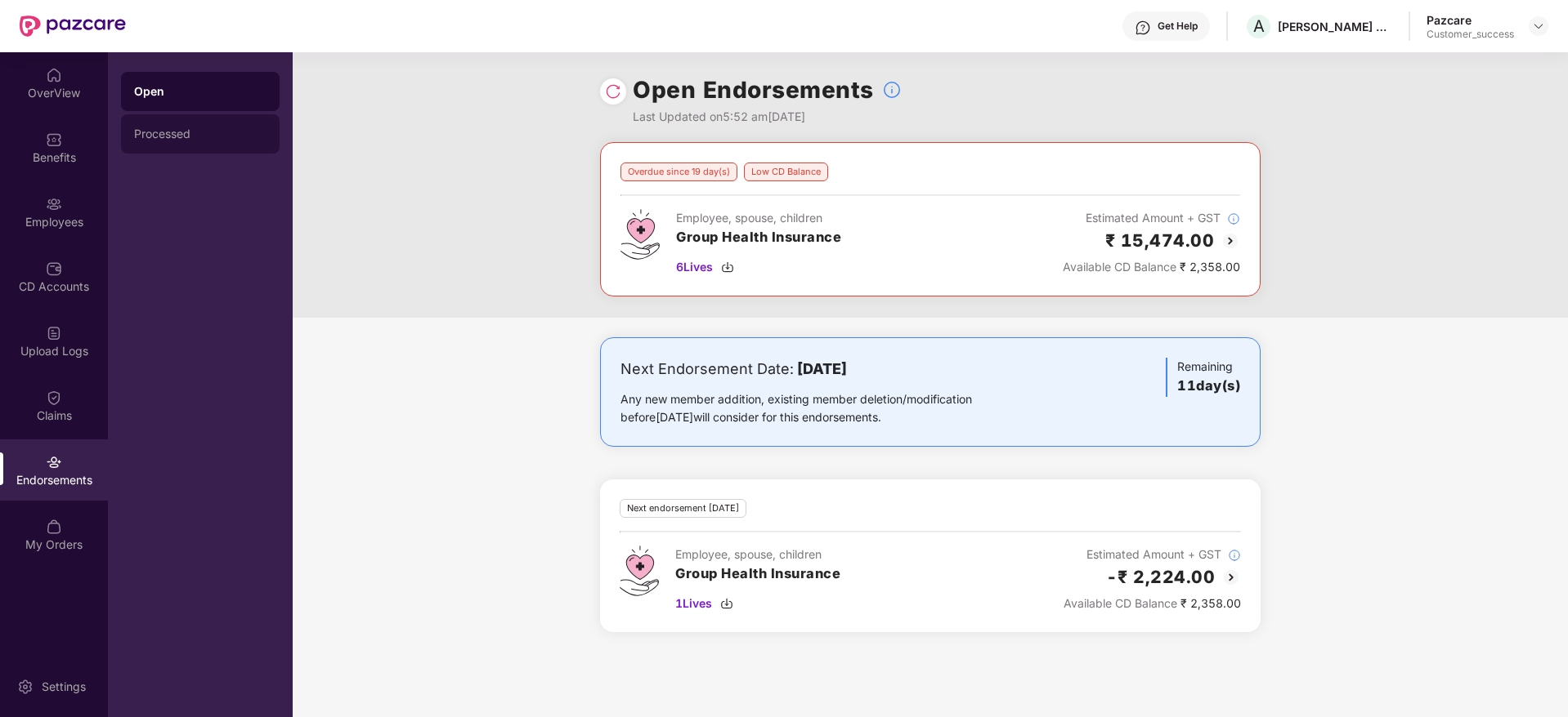
click at [177, 139] on div "Processed" at bounding box center [200, 134] width 133 height 13
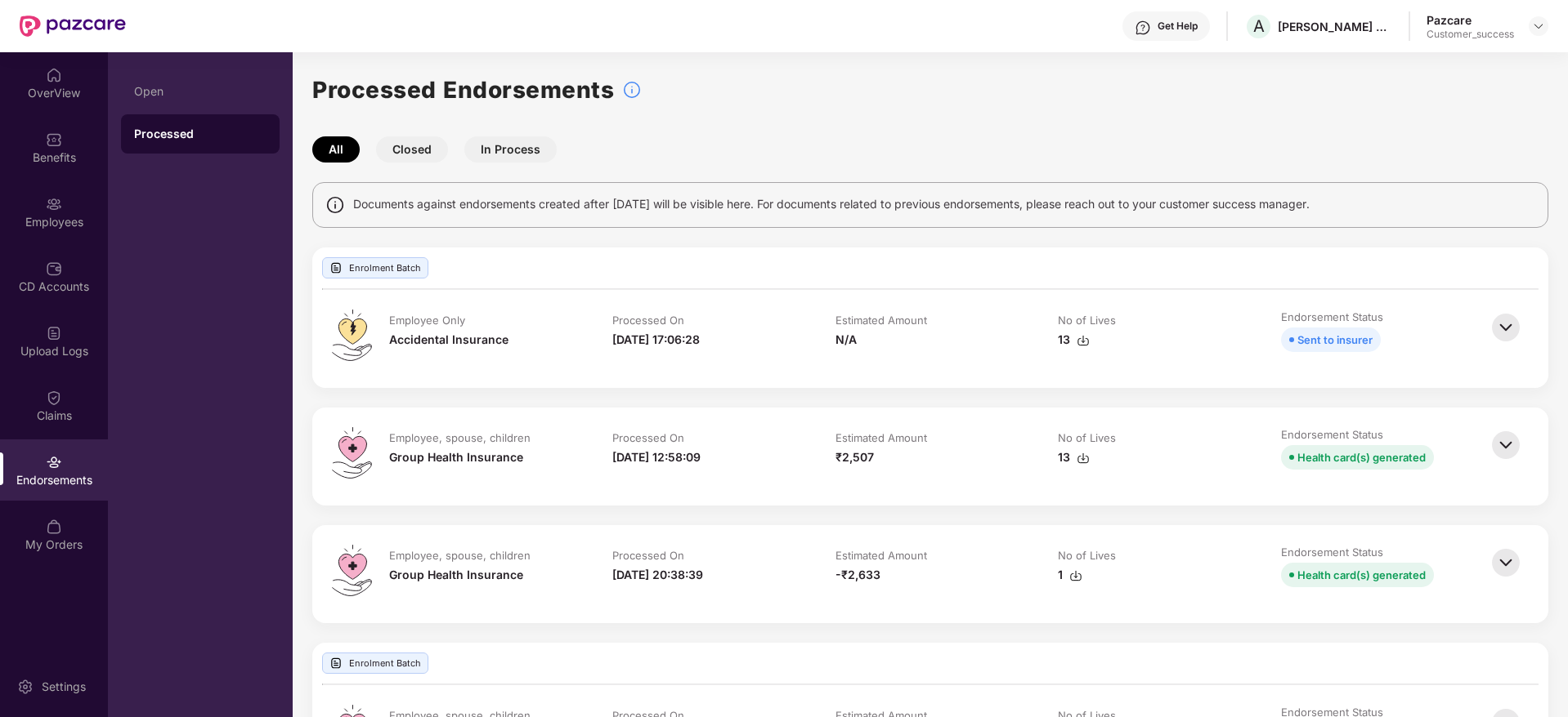
click at [1507, 441] on img at bounding box center [1505, 445] width 36 height 36
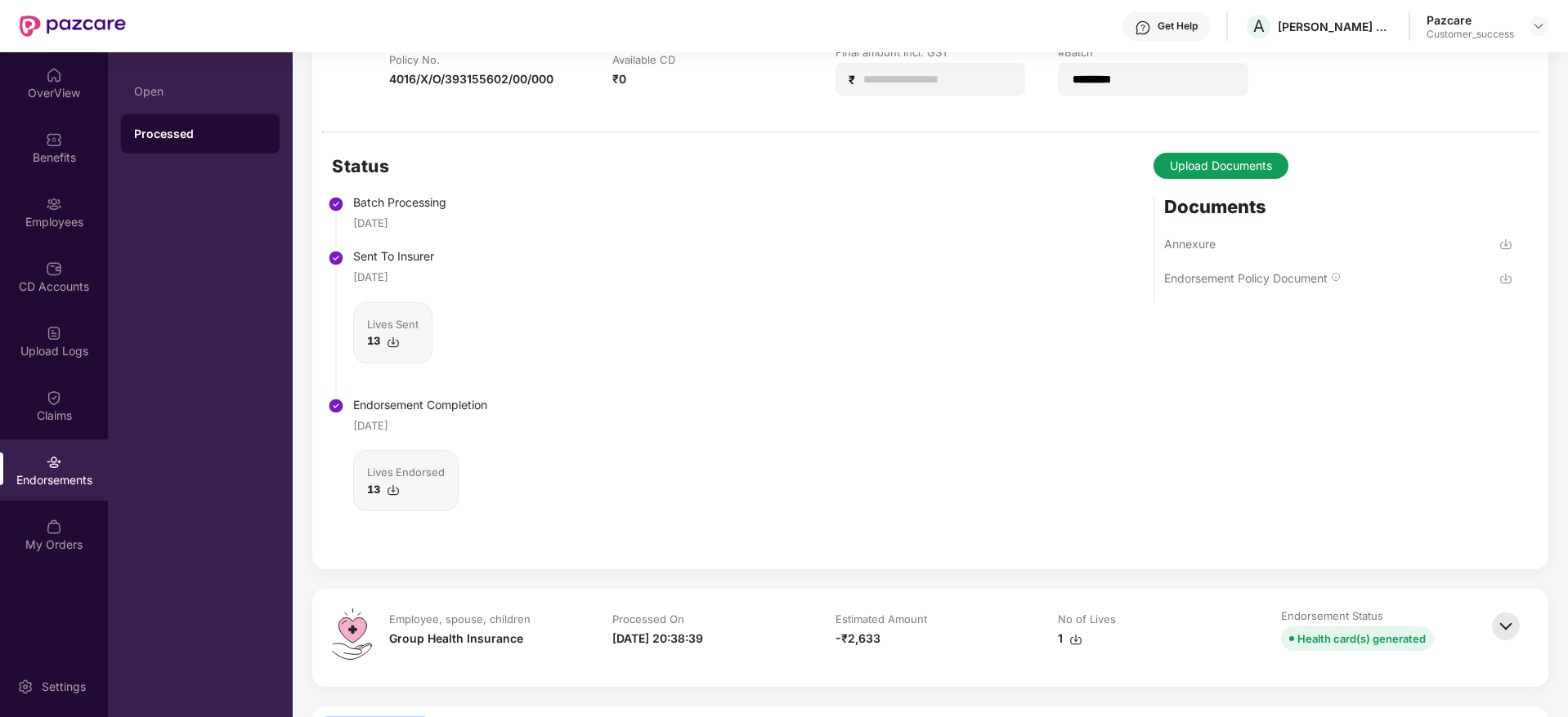
scroll to position [392, 0]
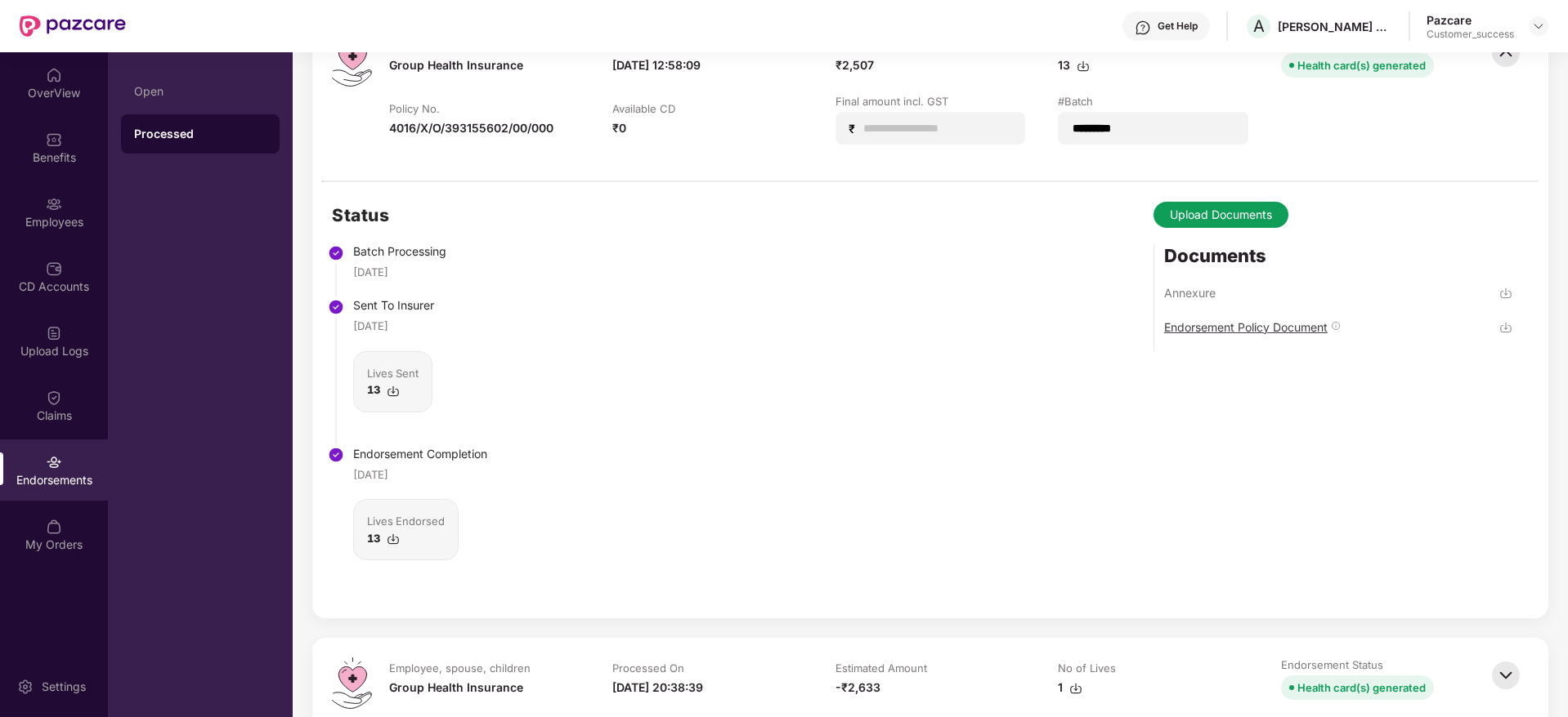
click at [1235, 327] on div "Endorsement Policy Document" at bounding box center [1246, 327] width 164 height 15
drag, startPoint x: 177, startPoint y: 65, endPoint x: 491, endPoint y: 338, distance: 416.1
click at [491, 338] on div "OverView Benefits Employees CD Accounts Upload Logs Claims Endorsements My Orde…" at bounding box center [784, 385] width 1568 height 665
click at [624, 432] on div "Status Batch Processing [DATE] Sent To Insurer [DATE] Lives Sent 13 Endorsement…" at bounding box center [930, 401] width 1236 height 437
click at [394, 392] on img at bounding box center [393, 391] width 13 height 13
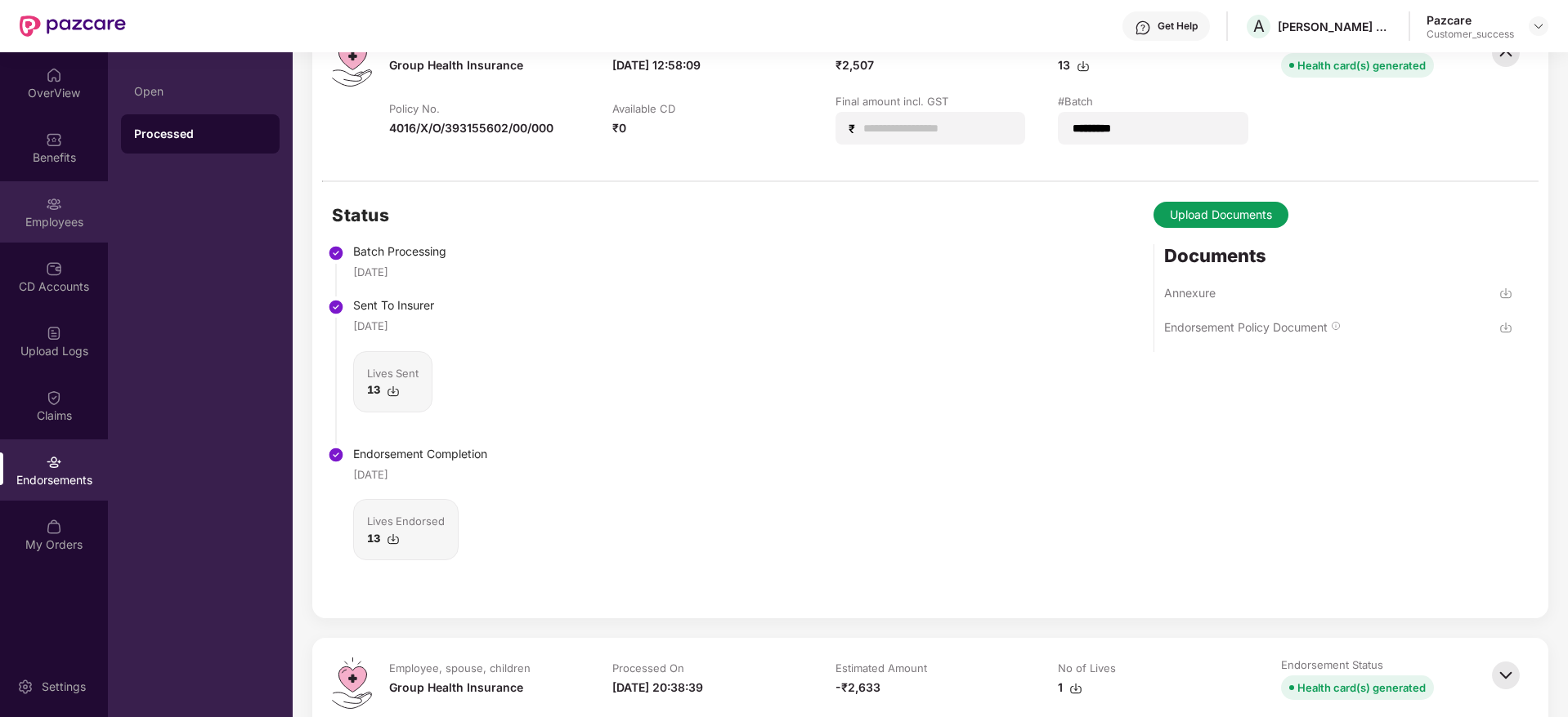
click at [25, 215] on div "Employees" at bounding box center [54, 222] width 108 height 16
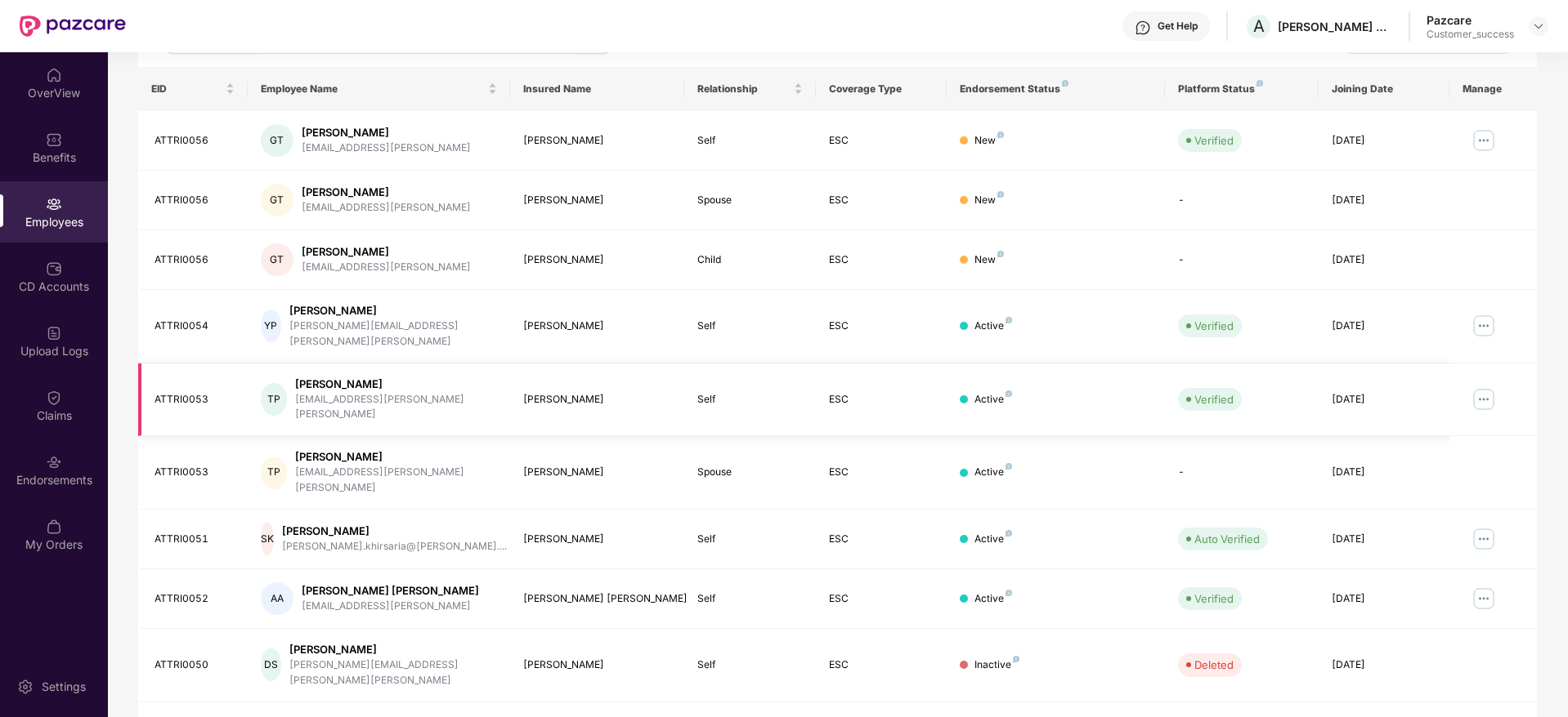
scroll to position [0, 0]
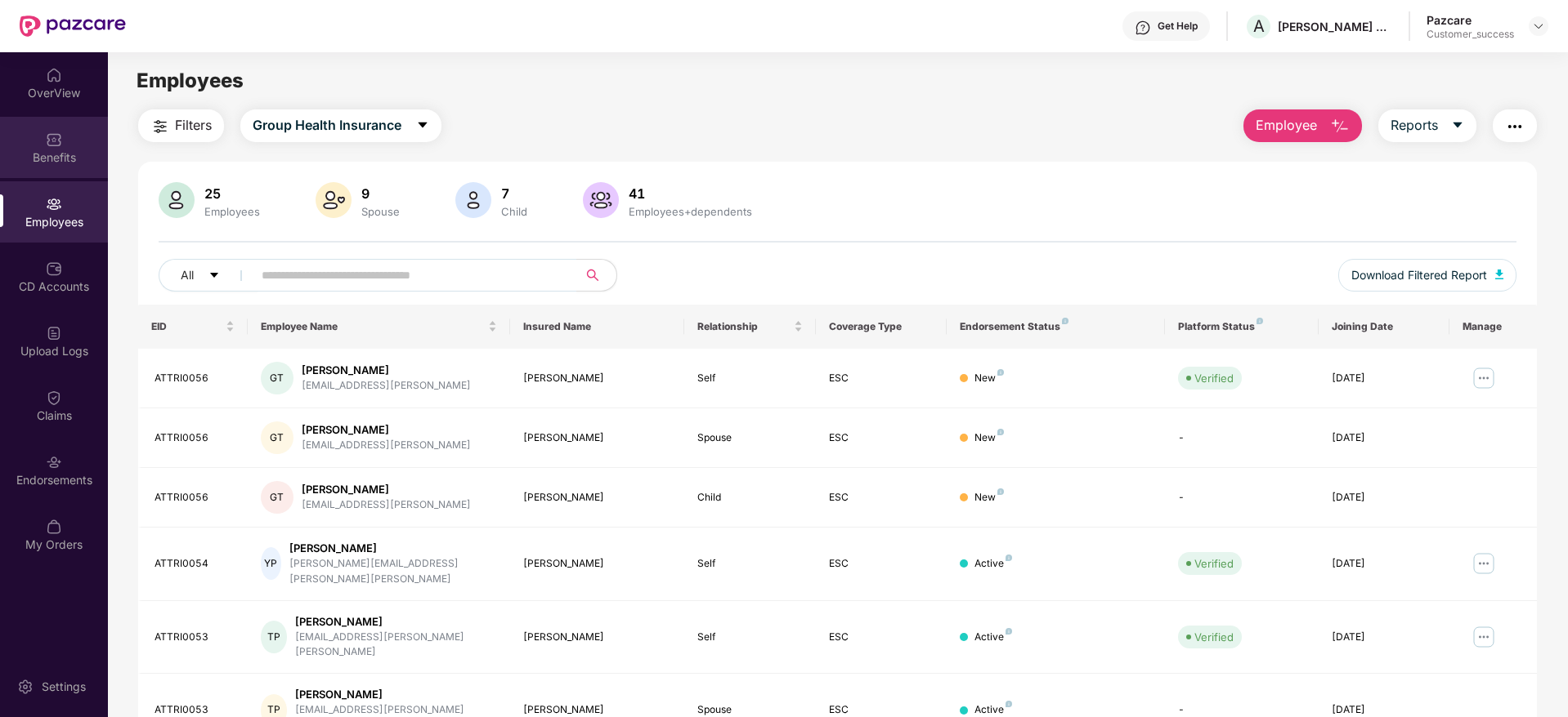
click at [48, 168] on div "Benefits" at bounding box center [54, 147] width 108 height 61
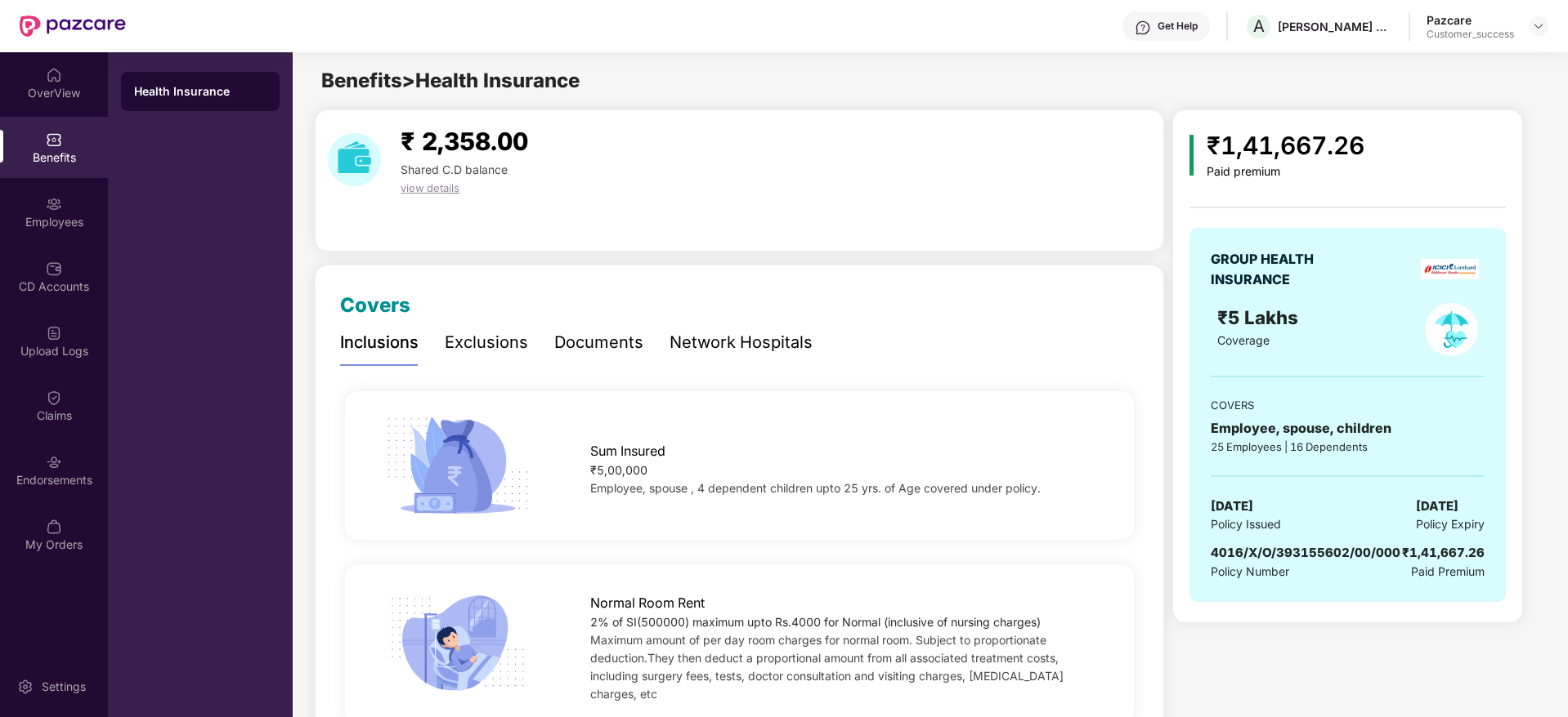
click at [605, 334] on div "Documents" at bounding box center [599, 343] width 89 height 25
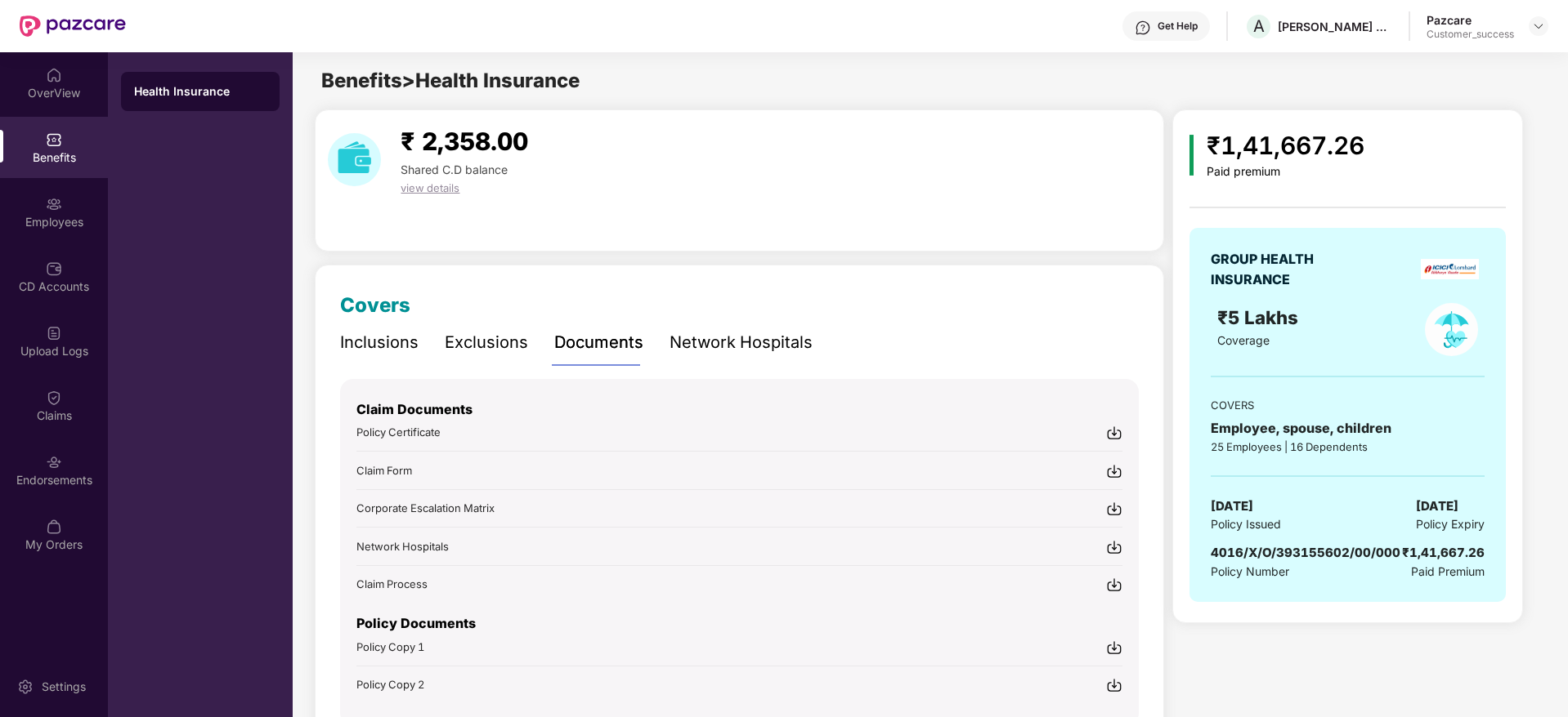
click at [1114, 471] on img at bounding box center [1113, 470] width 16 height 16
